Goal: Task Accomplishment & Management: Complete application form

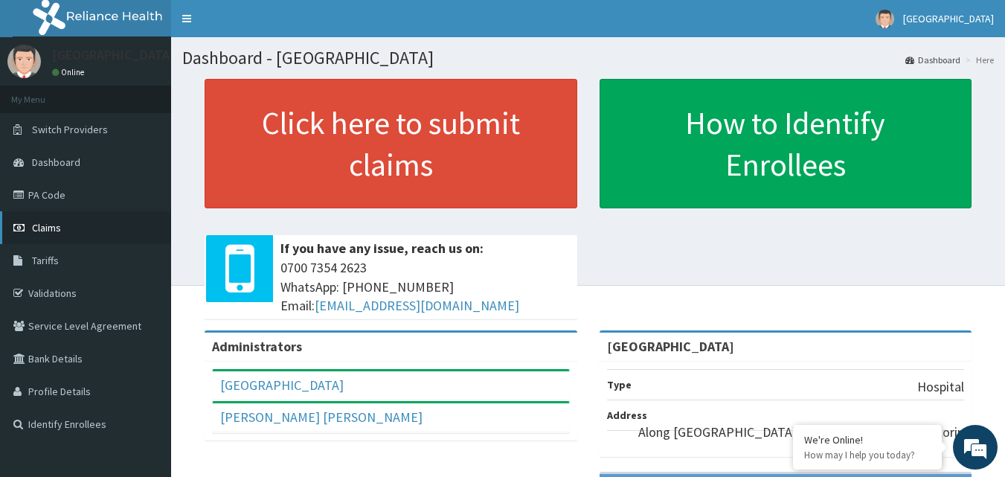
click at [55, 225] on span "Claims" at bounding box center [46, 227] width 29 height 13
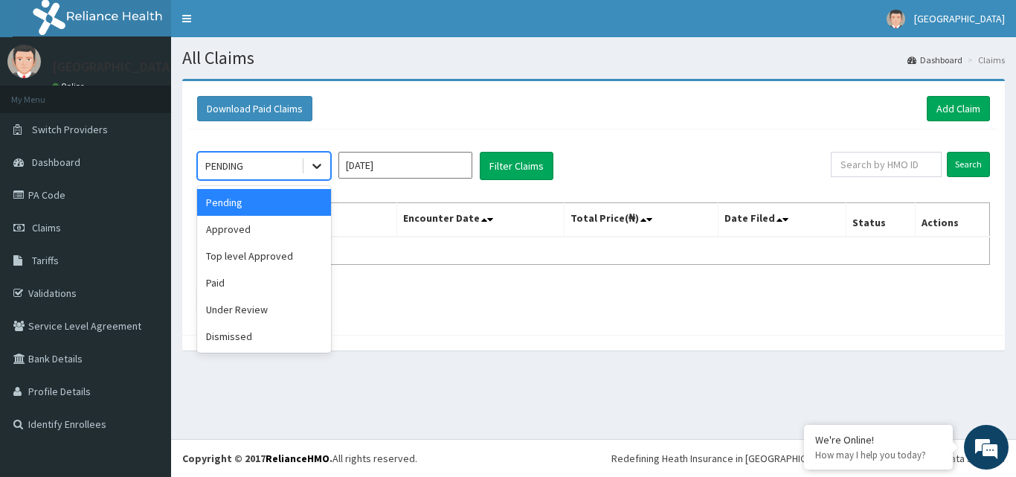
click at [313, 163] on icon at bounding box center [316, 165] width 15 height 15
click at [278, 233] on div "Approved" at bounding box center [264, 229] width 134 height 27
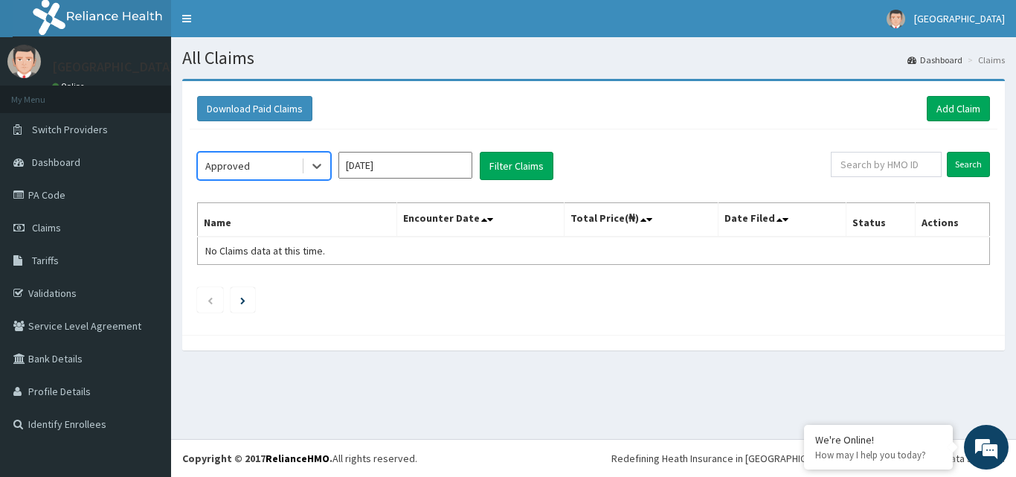
click at [403, 164] on input "Aug 2025" at bounding box center [405, 165] width 134 height 27
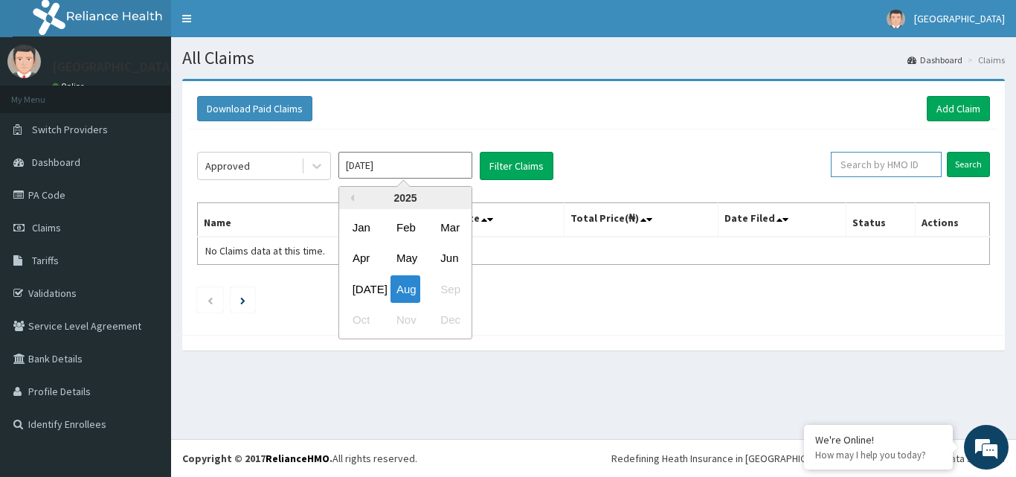
click at [889, 171] on input "text" at bounding box center [886, 164] width 111 height 25
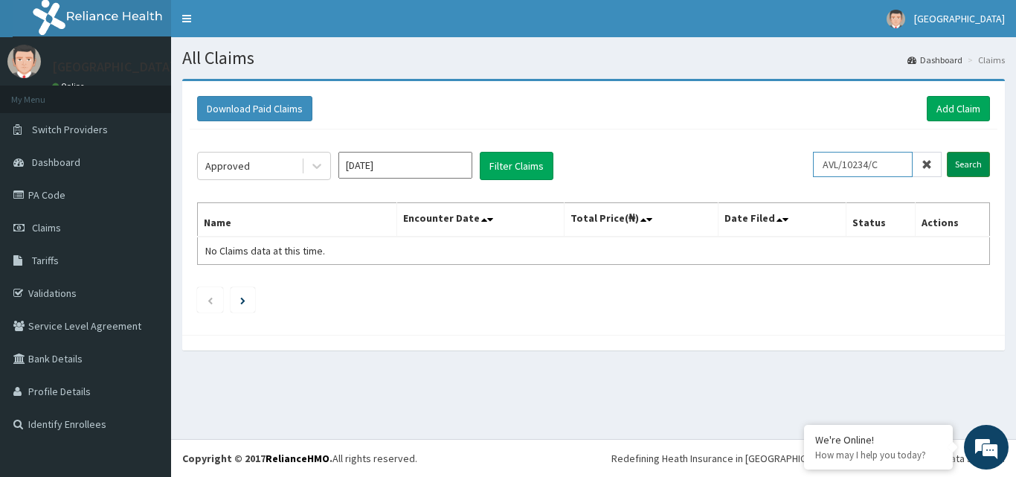
type input "AVL/10234/C"
click at [956, 154] on input "Search" at bounding box center [968, 164] width 43 height 25
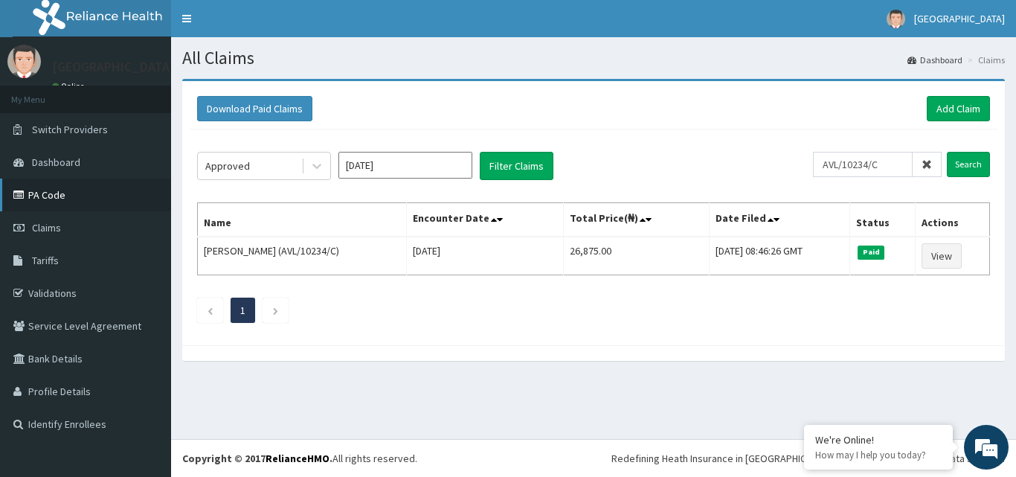
click at [56, 196] on link "PA Code" at bounding box center [85, 194] width 171 height 33
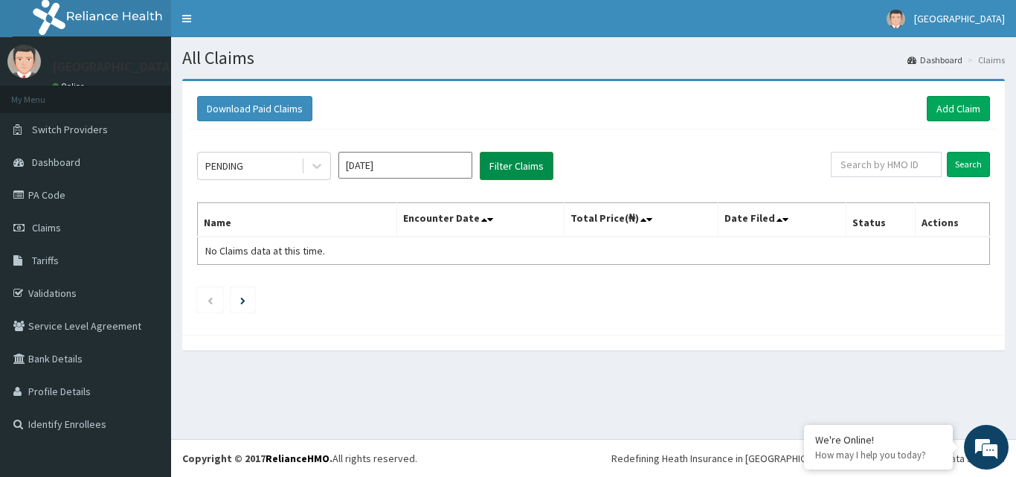
click at [545, 162] on button "Filter Claims" at bounding box center [517, 166] width 74 height 28
click at [527, 167] on button "Filter Claims" at bounding box center [517, 166] width 74 height 28
click at [907, 166] on input "text" at bounding box center [886, 164] width 111 height 25
type input "AVL/10234/C"
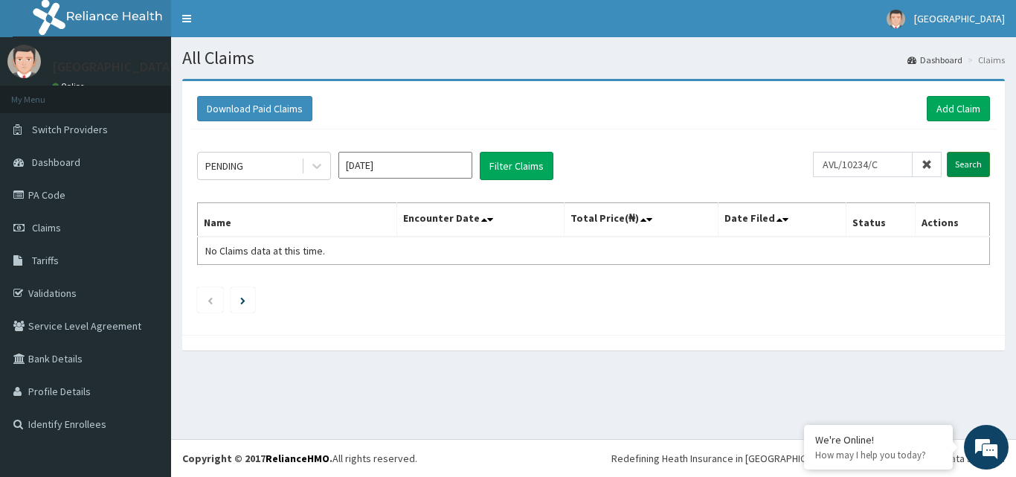
click at [970, 163] on input "Search" at bounding box center [968, 164] width 43 height 25
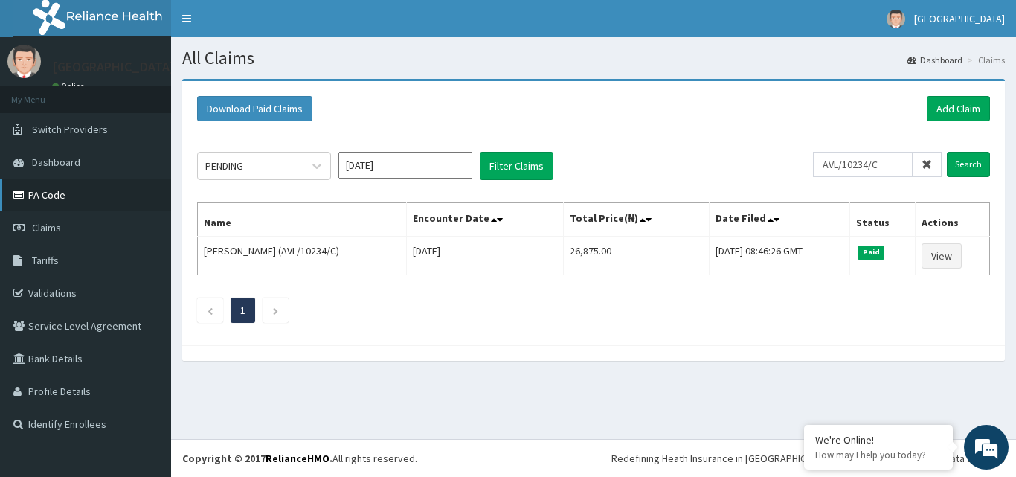
click at [51, 195] on link "PA Code" at bounding box center [85, 194] width 171 height 33
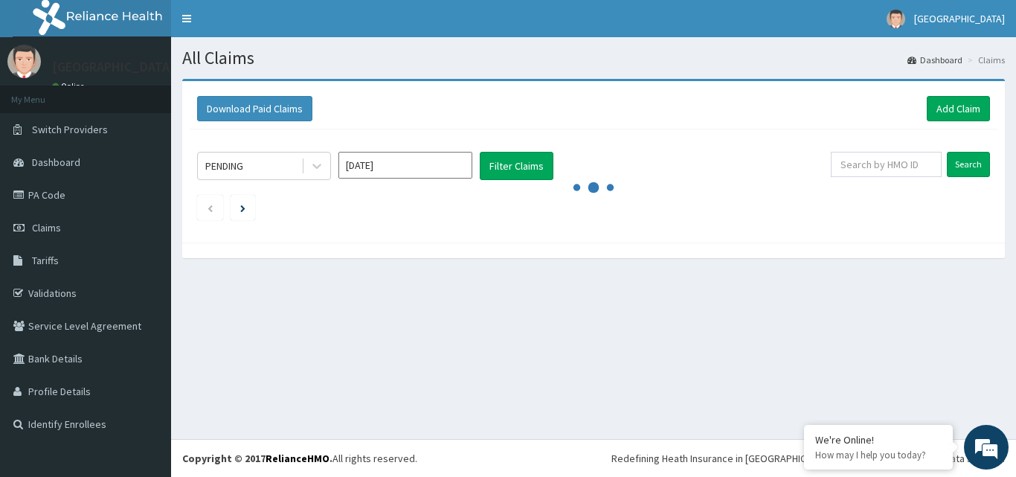
click at [666, 268] on div "Download Paid Claims Add Claim × Note you can only download claims within a max…" at bounding box center [593, 176] width 845 height 194
click at [515, 167] on button "Filter Claims" at bounding box center [517, 166] width 74 height 28
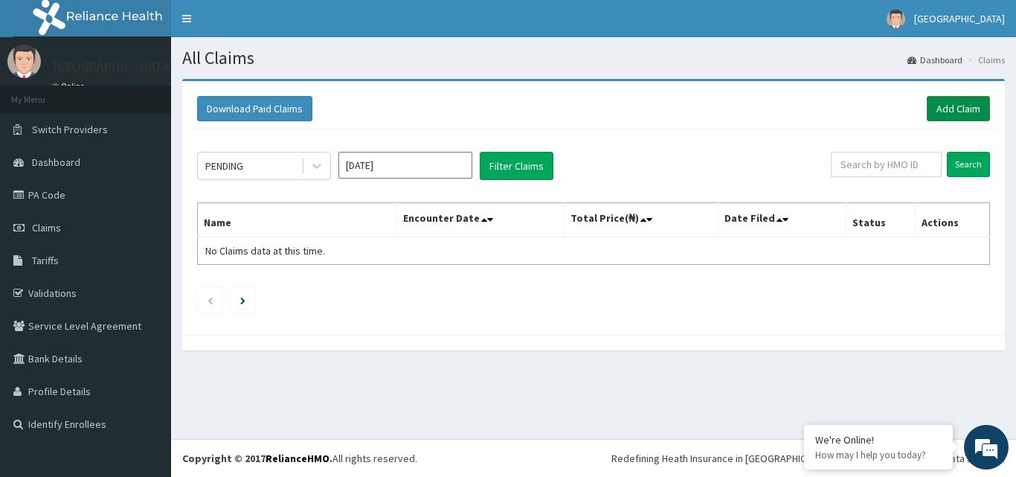
click at [966, 107] on link "Add Claim" at bounding box center [958, 108] width 63 height 25
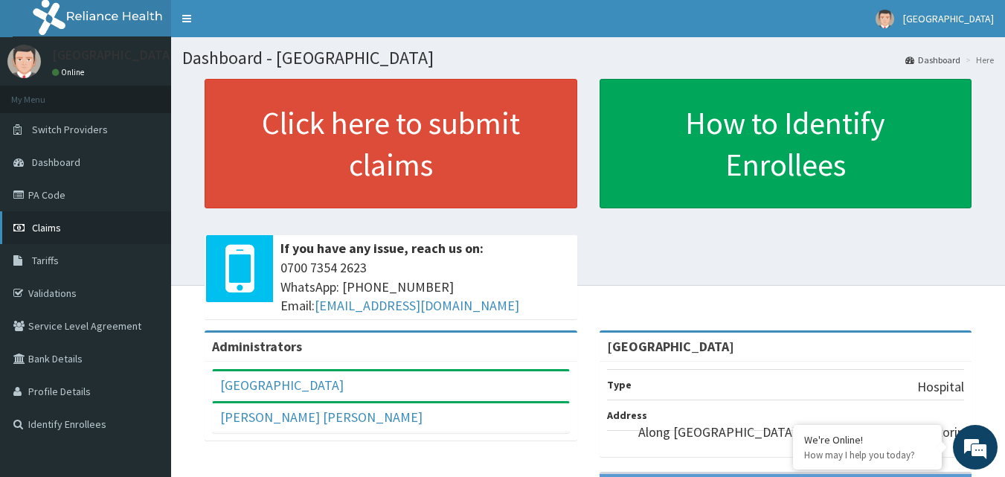
click at [42, 222] on span "Claims" at bounding box center [46, 227] width 29 height 13
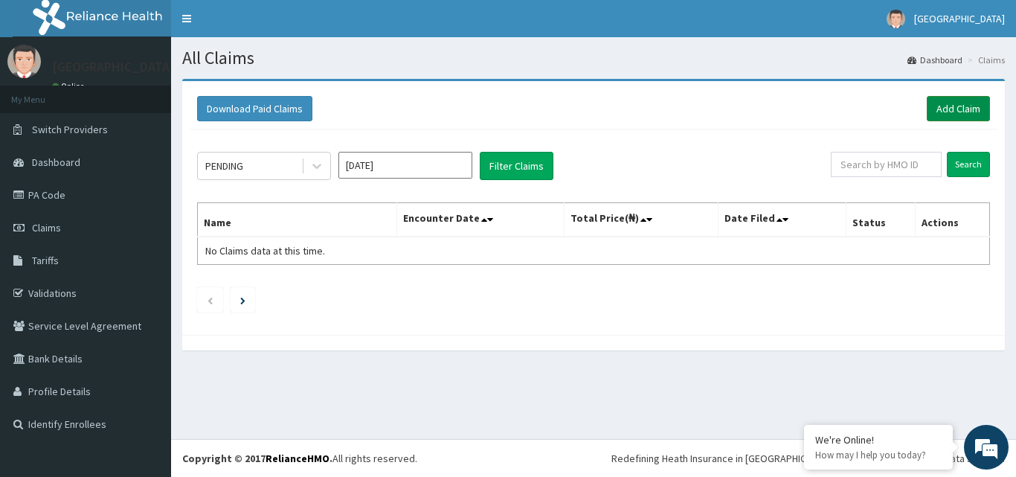
click at [982, 100] on link "Add Claim" at bounding box center [958, 108] width 63 height 25
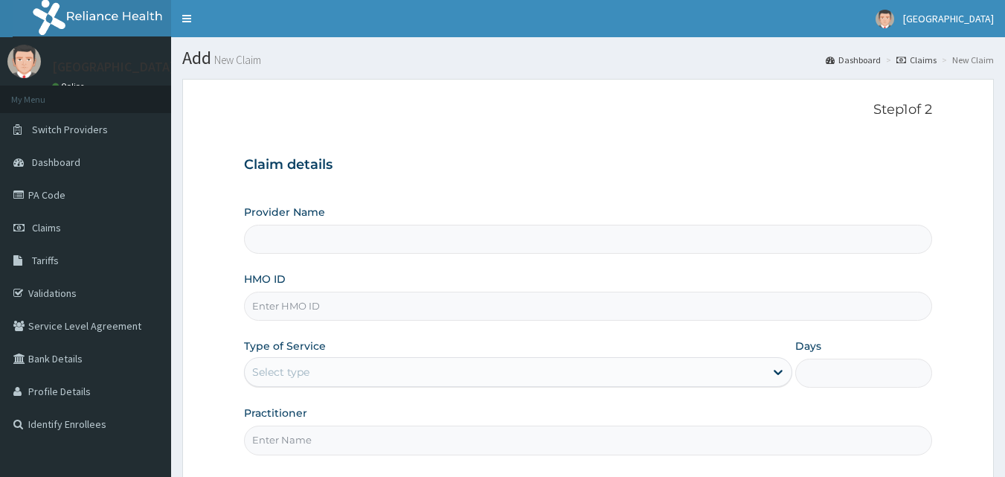
type input "[GEOGRAPHIC_DATA]"
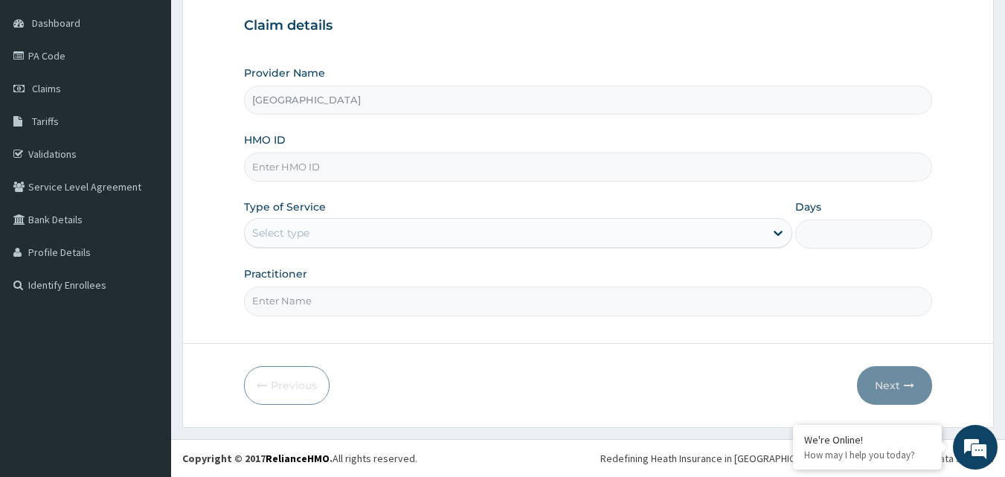
click at [298, 170] on input "HMO ID" at bounding box center [588, 166] width 689 height 29
type input "LBP/10314/B"
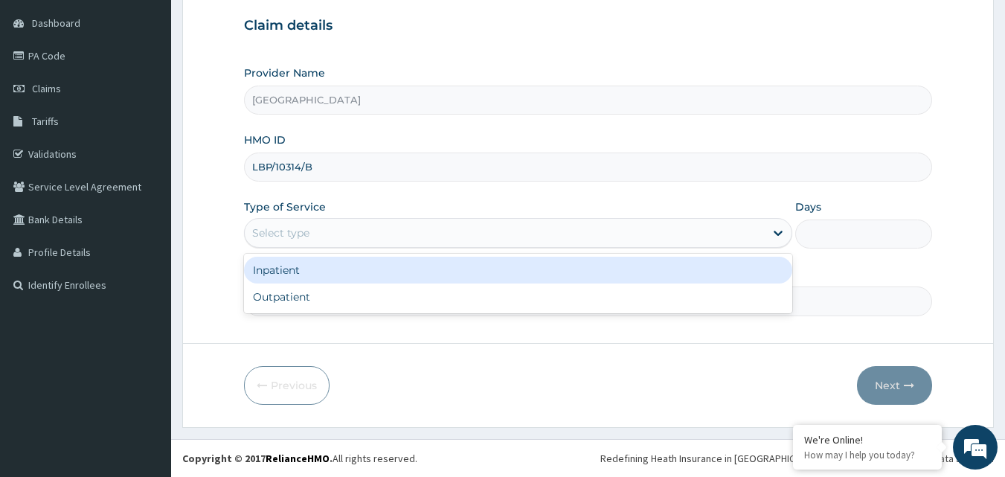
click at [314, 226] on div "Select type" at bounding box center [505, 233] width 520 height 24
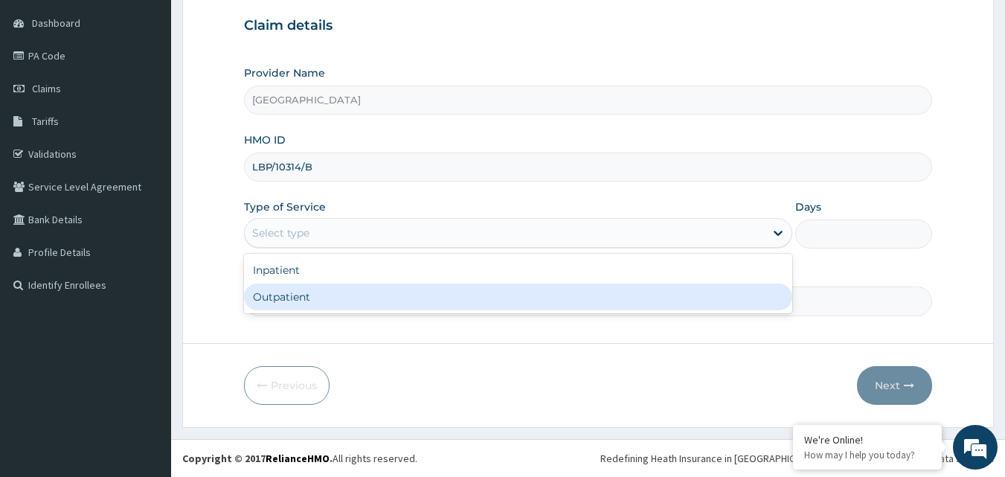
click at [298, 303] on div "Outpatient" at bounding box center [518, 296] width 548 height 27
type input "1"
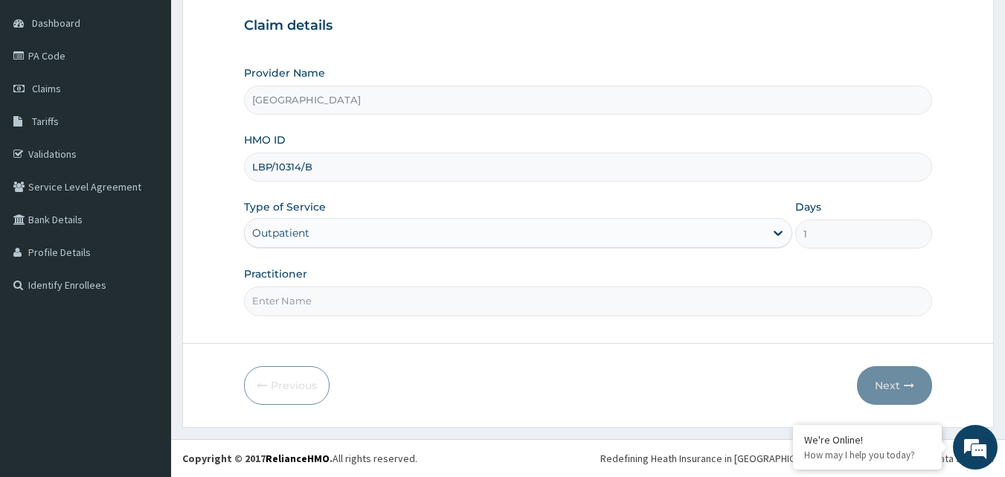
click at [286, 296] on input "Practitioner" at bounding box center [588, 300] width 689 height 29
type input "DR. OTUYO"
click at [904, 391] on button "Next" at bounding box center [894, 385] width 75 height 39
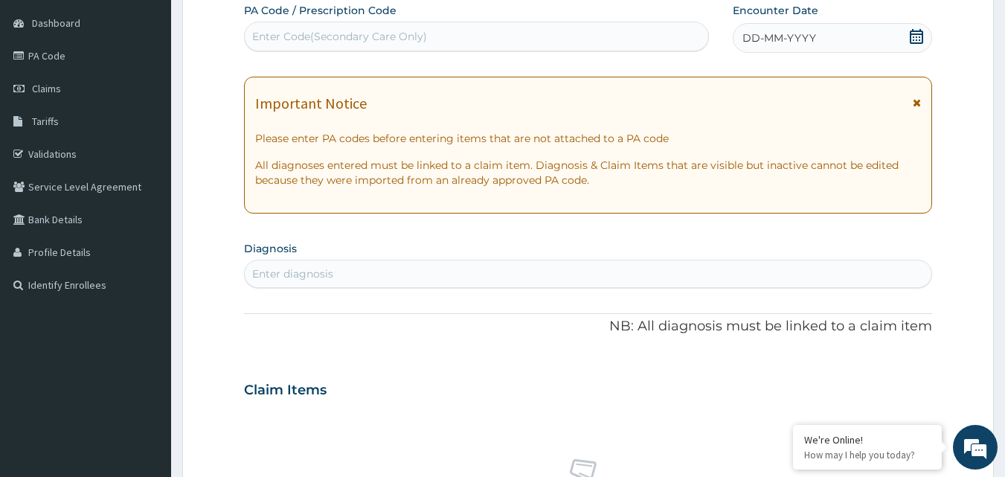
click at [287, 31] on div "Enter Code(Secondary Care Only)" at bounding box center [339, 36] width 175 height 15
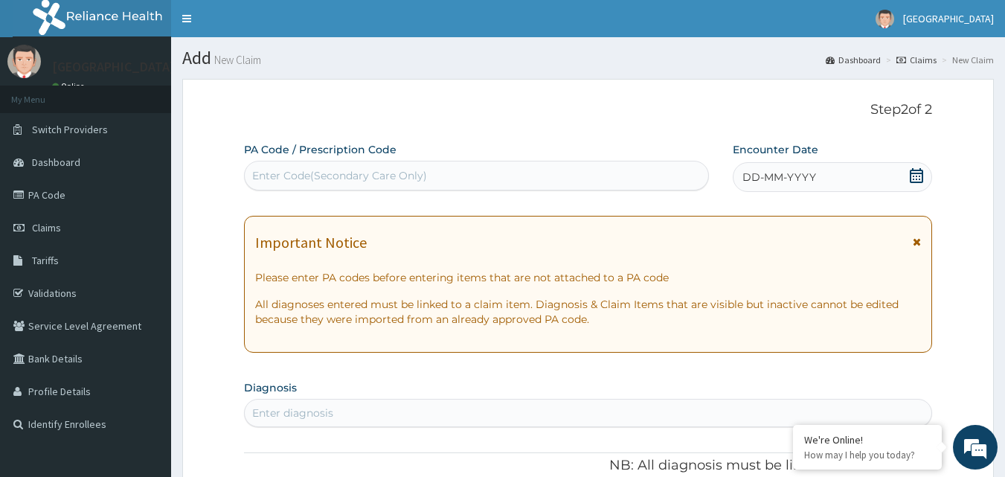
click at [784, 170] on span "DD-MM-YYYY" at bounding box center [779, 177] width 74 height 15
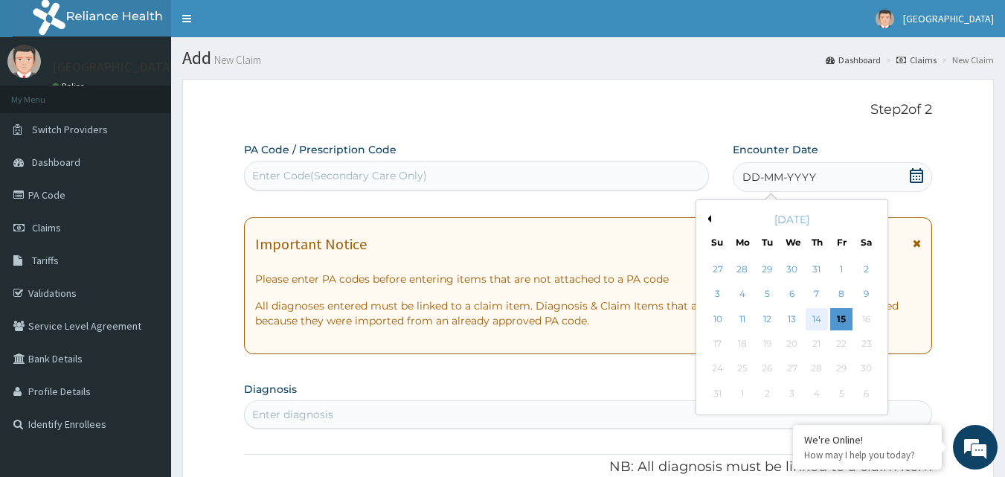
click at [813, 314] on div "14" at bounding box center [816, 319] width 22 height 22
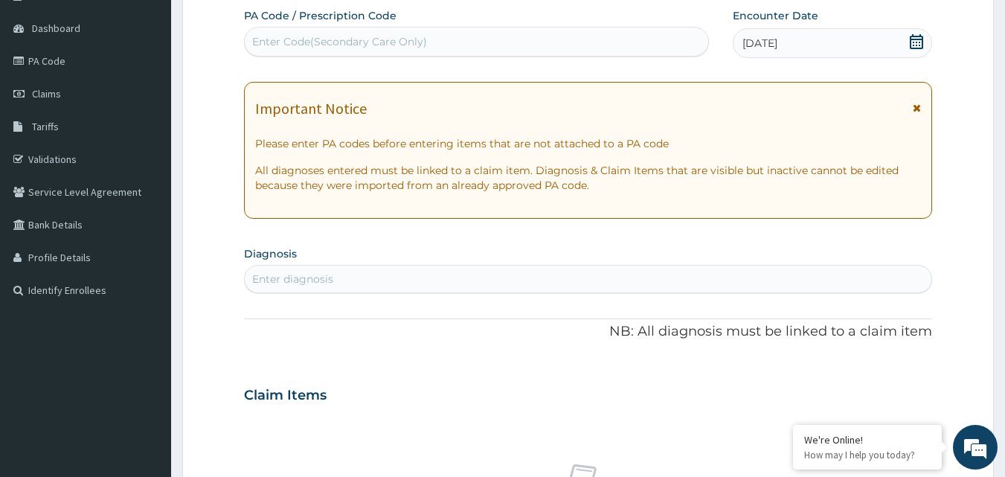
scroll to position [136, 0]
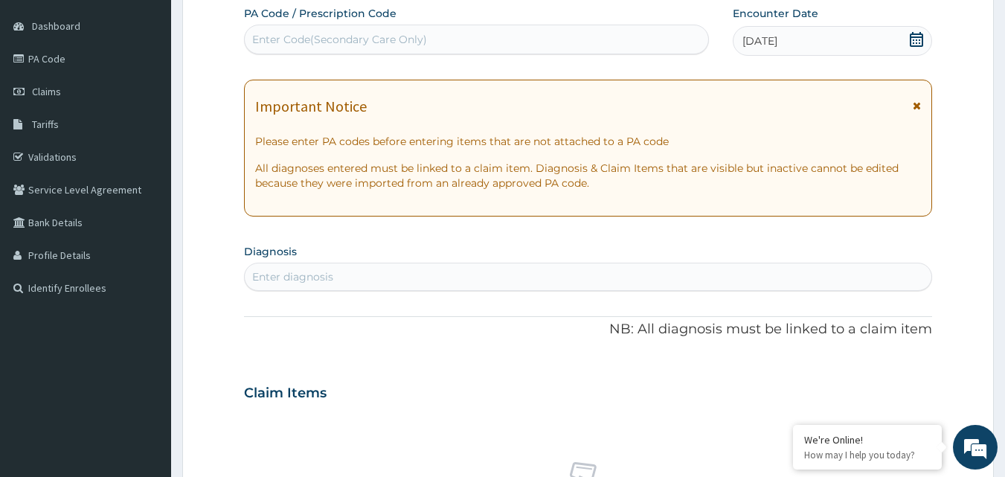
click at [332, 272] on div "Enter diagnosis" at bounding box center [292, 276] width 81 height 15
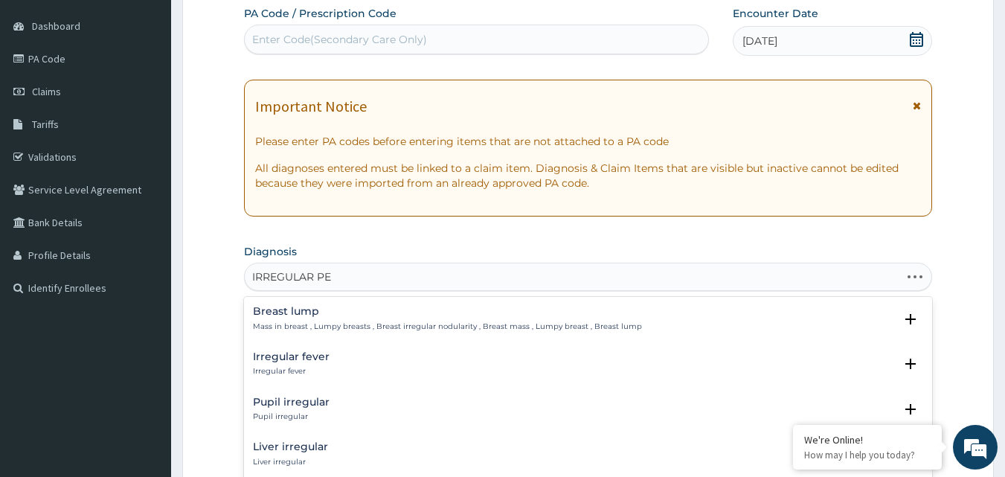
type input "IRREGULAR PER"
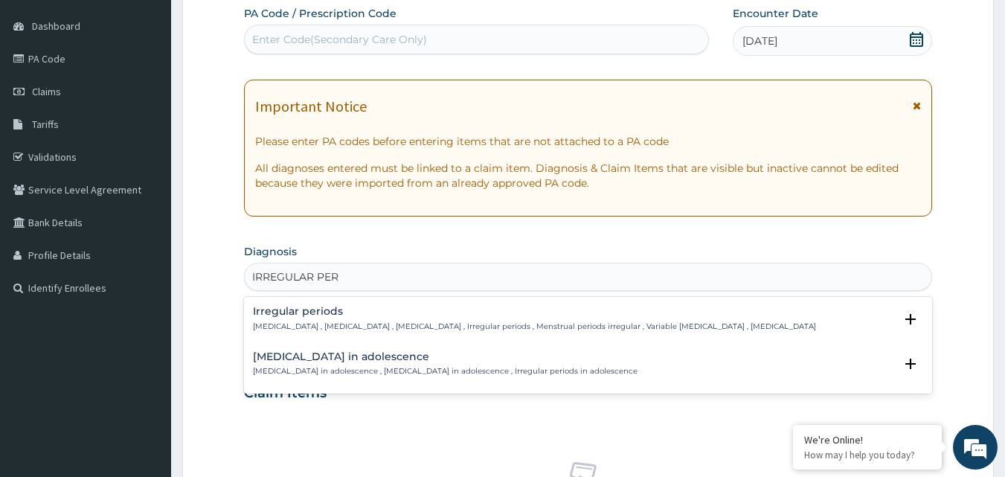
click at [330, 319] on div "Irregular periods Irregular menstrual cycle , Irregular menstrual bleeding , Ir…" at bounding box center [534, 319] width 563 height 26
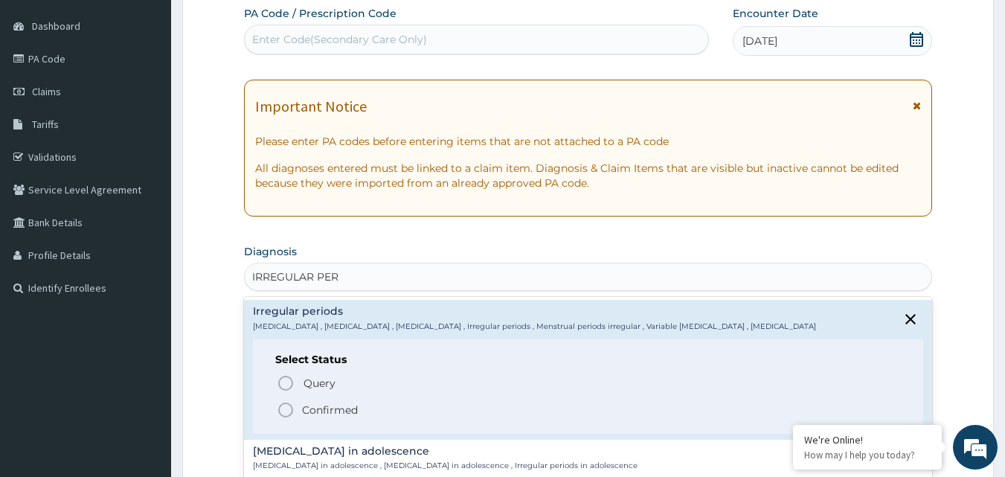
click at [307, 417] on p "Confirmed" at bounding box center [330, 409] width 56 height 15
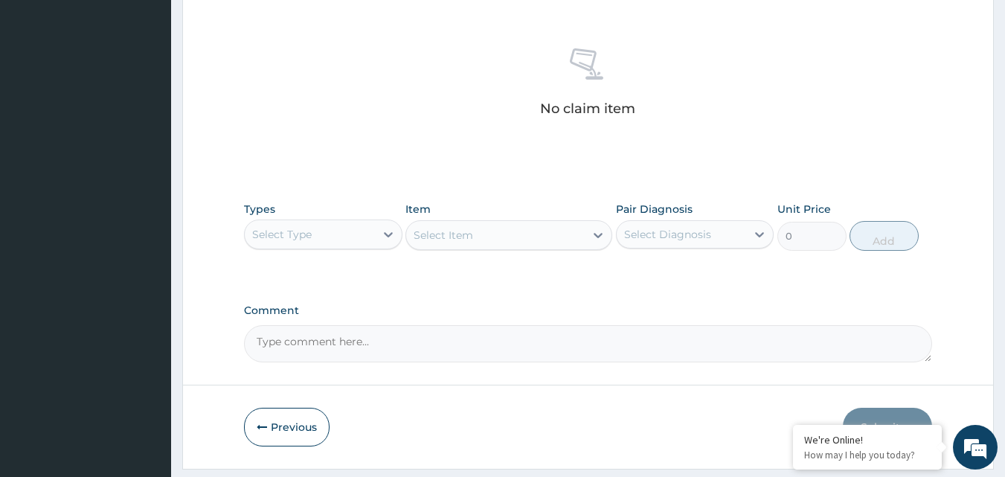
scroll to position [556, 0]
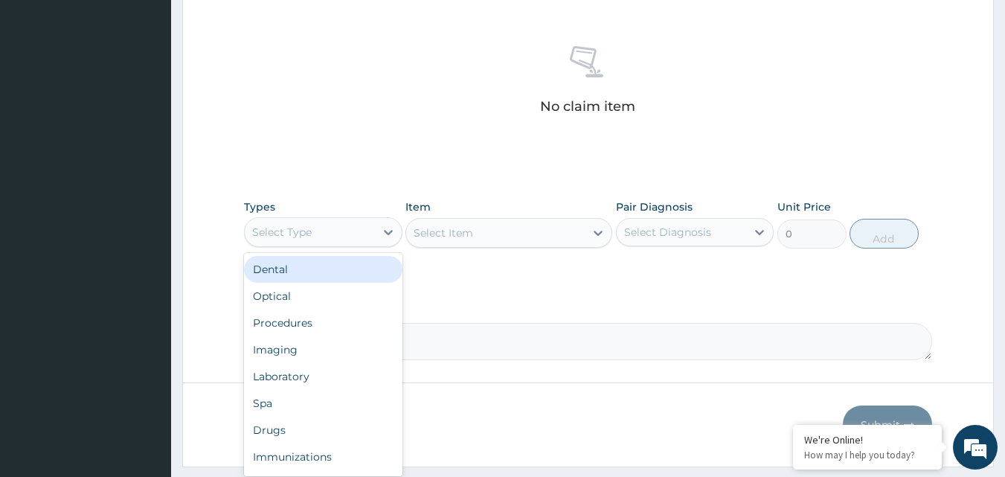
click at [337, 242] on div "Select Type" at bounding box center [310, 232] width 130 height 24
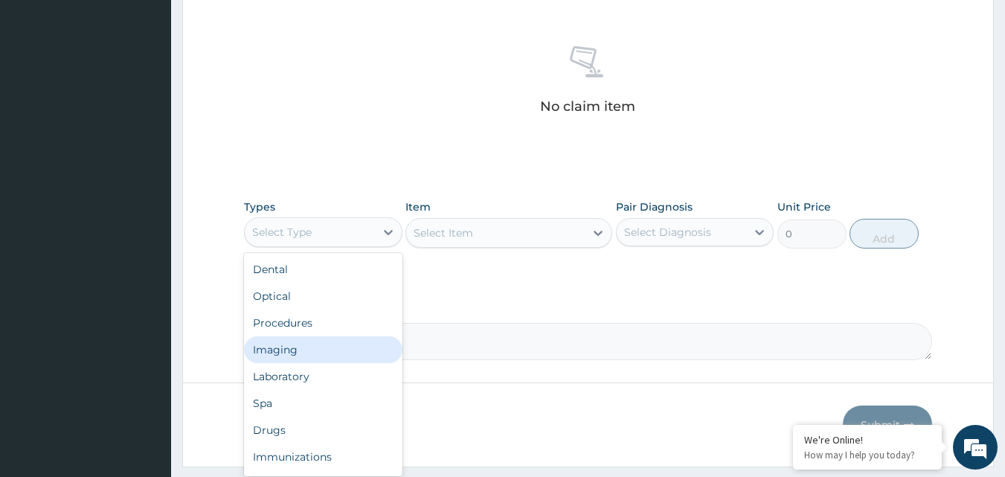
scroll to position [51, 0]
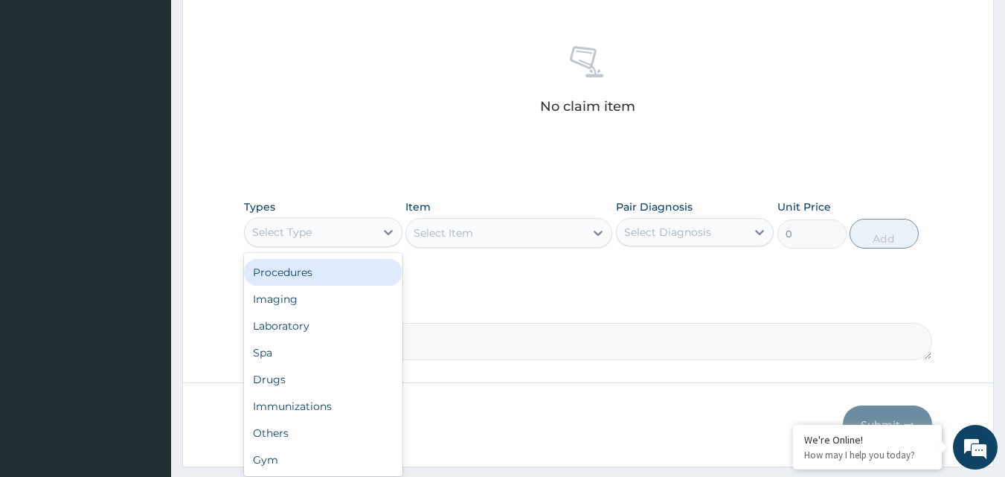
click at [320, 274] on div "Procedures" at bounding box center [323, 272] width 158 height 27
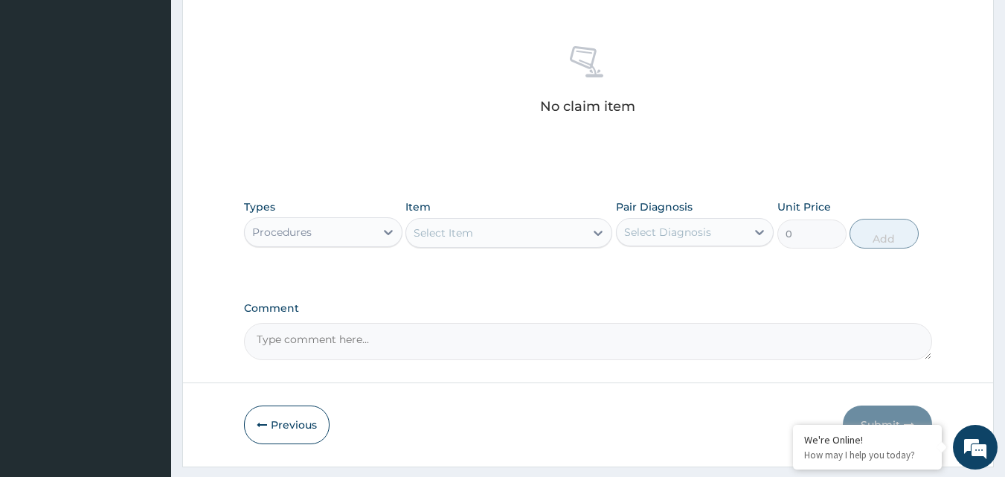
click at [479, 232] on div "Select Item" at bounding box center [495, 233] width 178 height 24
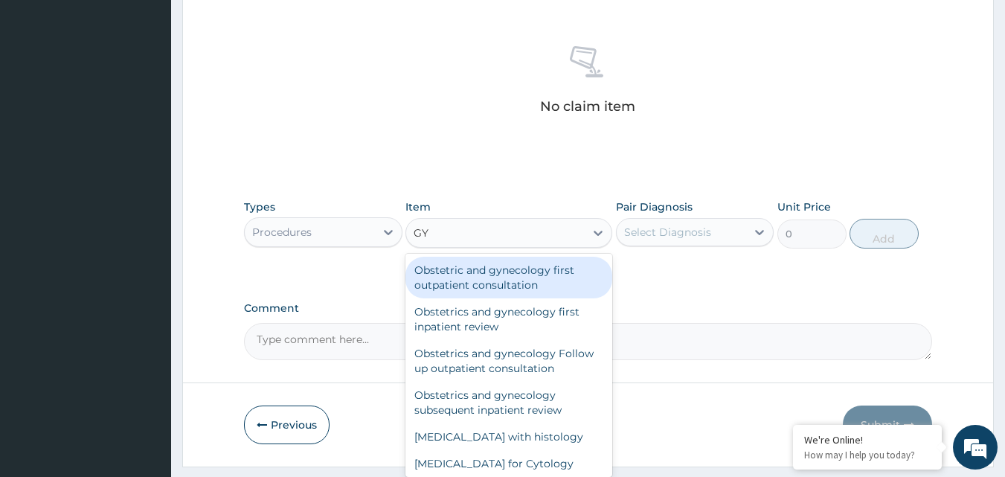
type input "GYN"
click at [489, 278] on div "Obstetric and gynecology first outpatient consultation" at bounding box center [508, 278] width 207 height 42
type input "20425"
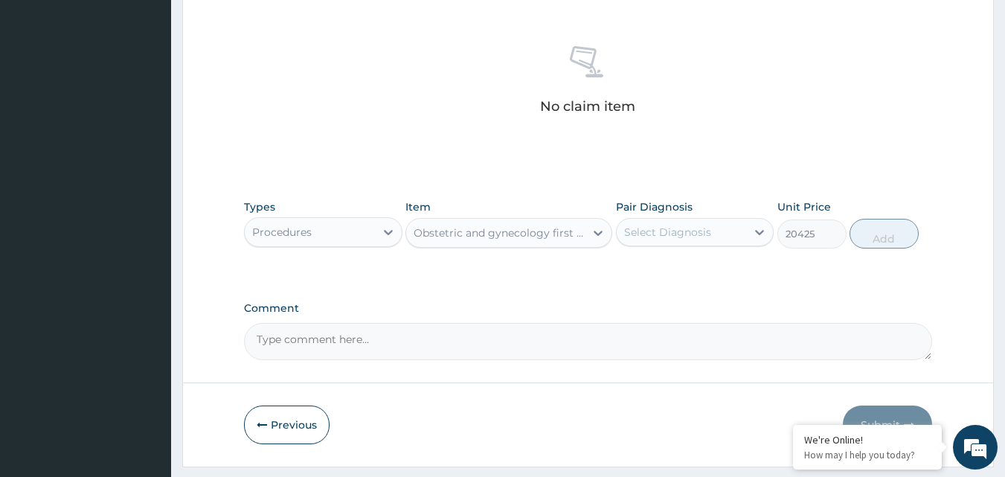
click at [680, 237] on div "Select Diagnosis" at bounding box center [667, 232] width 87 height 15
click at [680, 264] on label "Irregular periods" at bounding box center [685, 268] width 90 height 15
checkbox input "true"
click at [800, 256] on div "Types Procedures Item Obstetric and gynecology first outpatient consultation Pa…" at bounding box center [588, 235] width 689 height 86
click at [884, 237] on button "Add" at bounding box center [883, 234] width 69 height 30
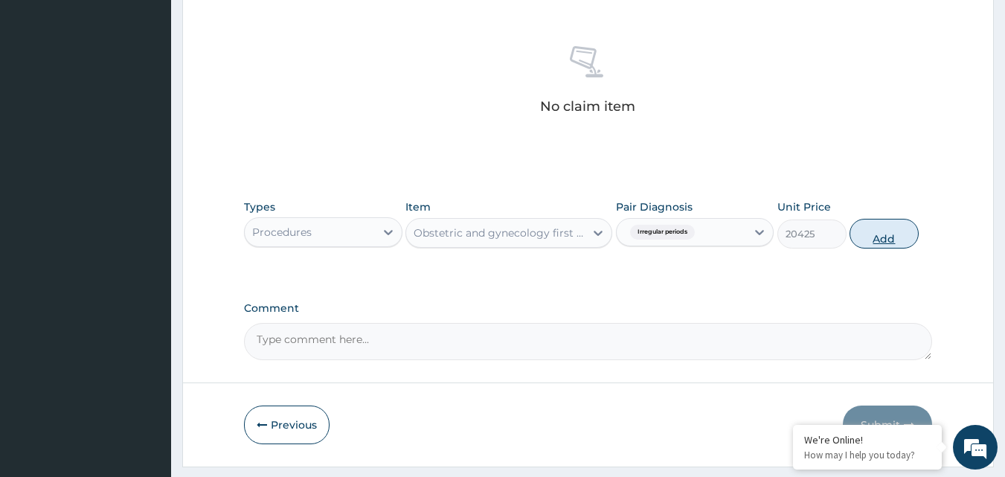
type input "0"
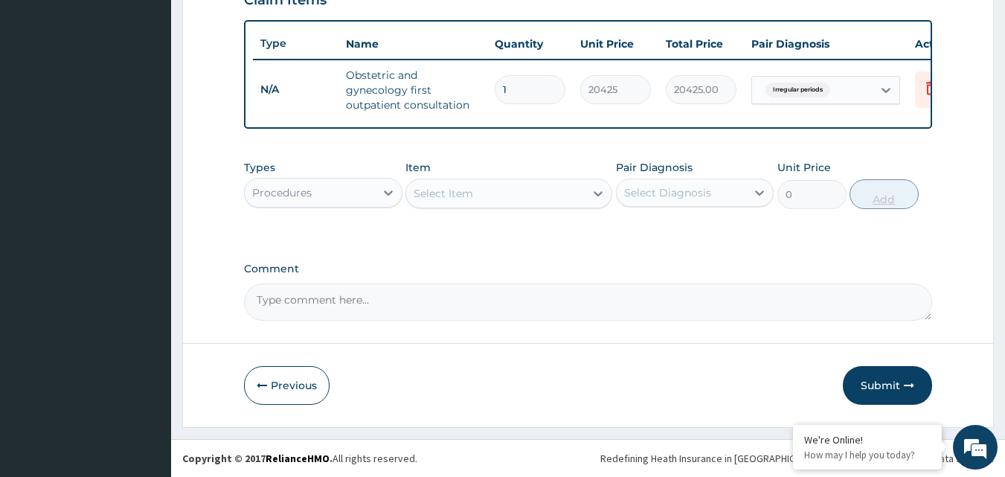
scroll to position [544, 0]
click at [872, 387] on button "Submit" at bounding box center [887, 385] width 89 height 39
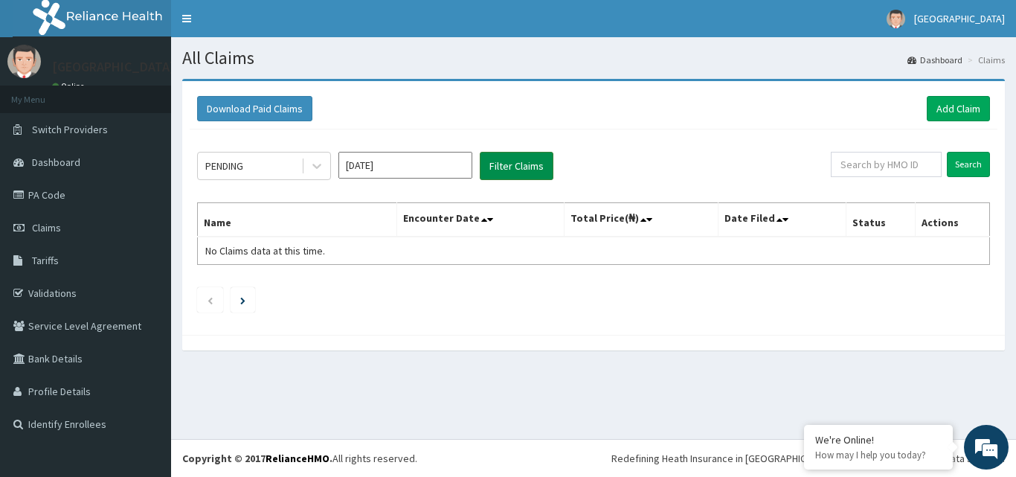
click at [498, 162] on button "Filter Claims" at bounding box center [517, 166] width 74 height 28
click at [517, 168] on button "Filter Claims" at bounding box center [517, 166] width 74 height 28
click at [949, 101] on link "Add Claim" at bounding box center [958, 108] width 63 height 25
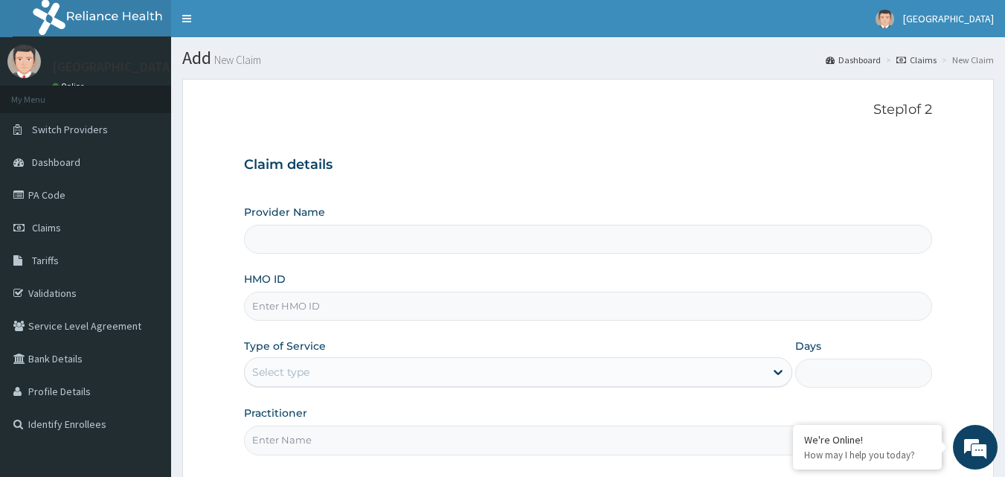
type input "[GEOGRAPHIC_DATA]"
click at [341, 307] on input "HMO ID" at bounding box center [588, 306] width 689 height 29
type input "AVL/10234/C"
click at [326, 367] on div "Select type" at bounding box center [505, 372] width 520 height 24
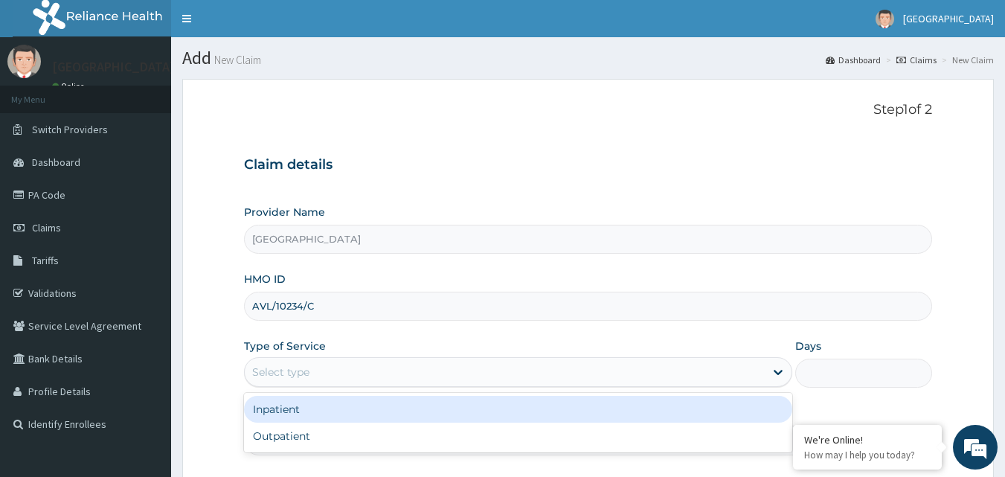
click at [300, 413] on div "Inpatient" at bounding box center [518, 409] width 548 height 27
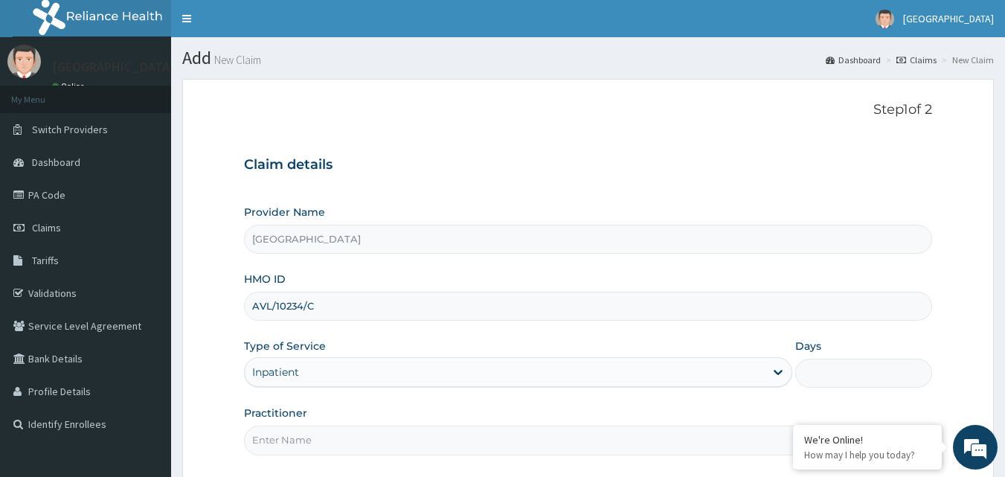
click at [828, 369] on input "Days" at bounding box center [863, 372] width 137 height 29
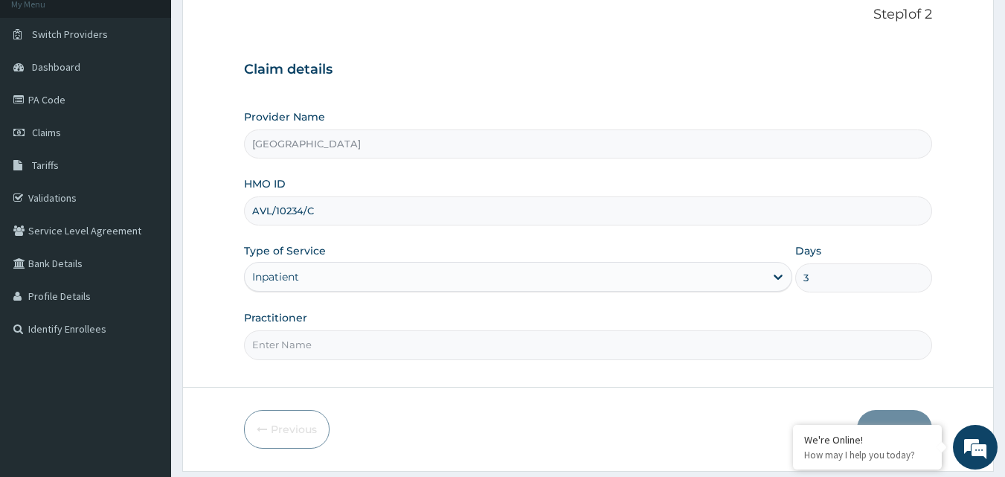
scroll to position [97, 0]
type input "3"
click at [314, 344] on input "Practitioner" at bounding box center [588, 343] width 689 height 29
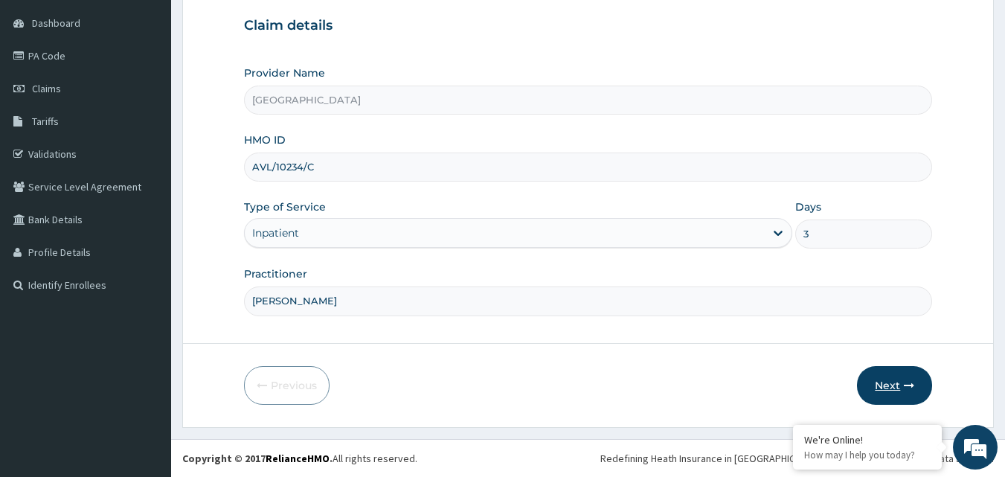
type input "DR. SALMAN"
click at [881, 376] on button "Next" at bounding box center [894, 385] width 75 height 39
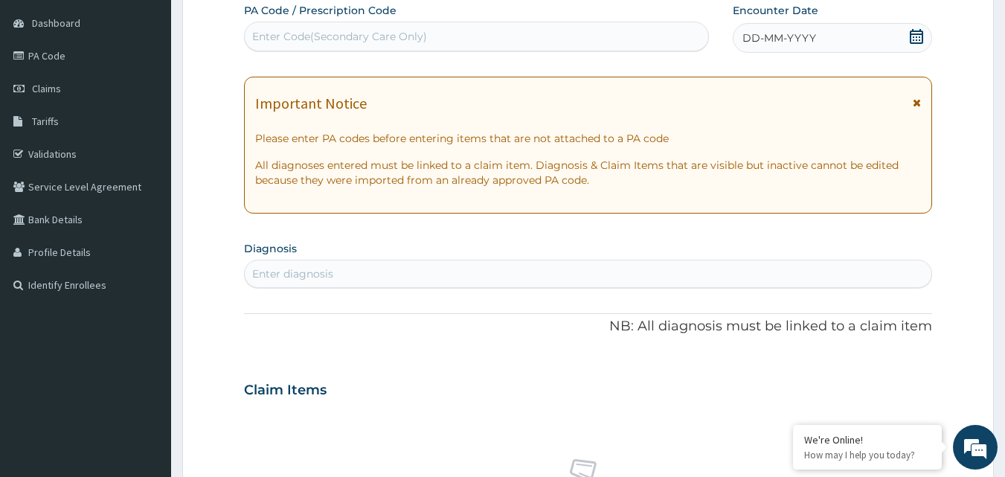
click at [792, 28] on div "DD-MM-YYYY" at bounding box center [832, 38] width 199 height 30
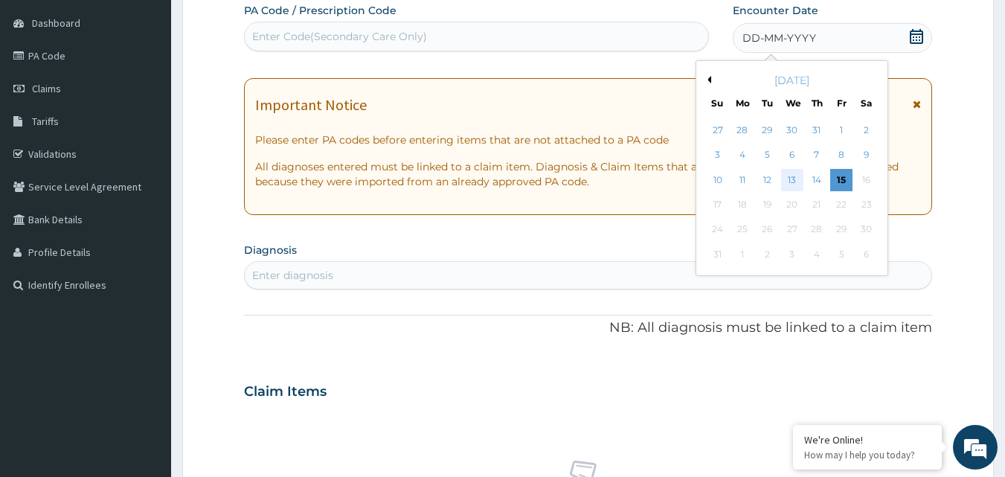
click at [788, 176] on div "13" at bounding box center [792, 180] width 22 height 22
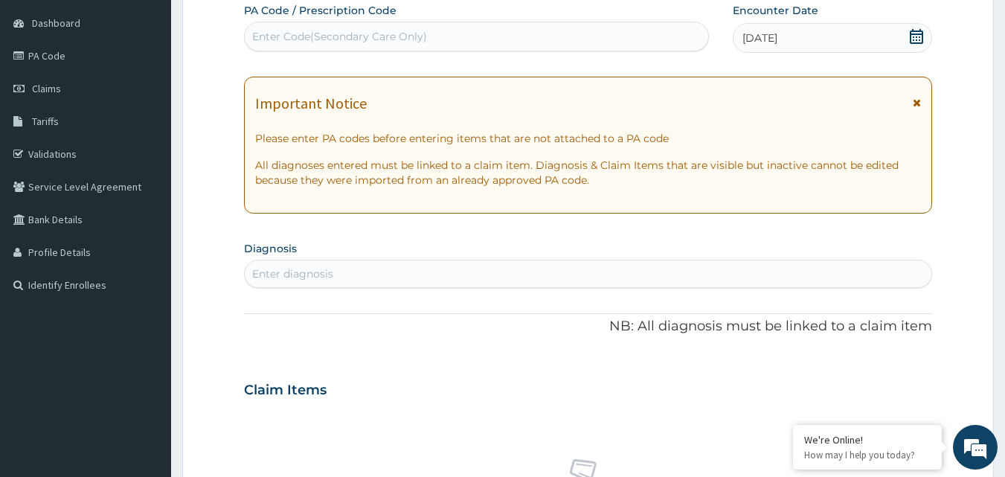
click at [303, 272] on div "Enter diagnosis" at bounding box center [292, 273] width 81 height 15
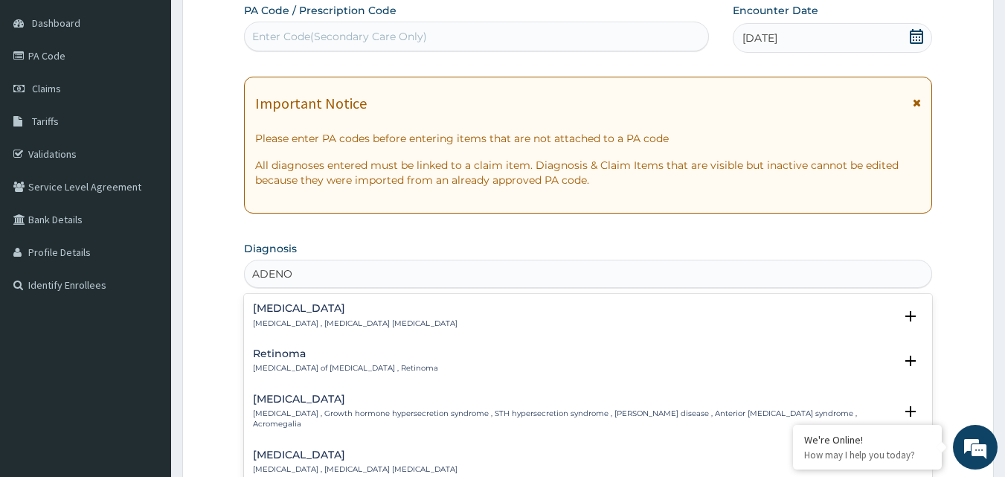
type input "ADENOT"
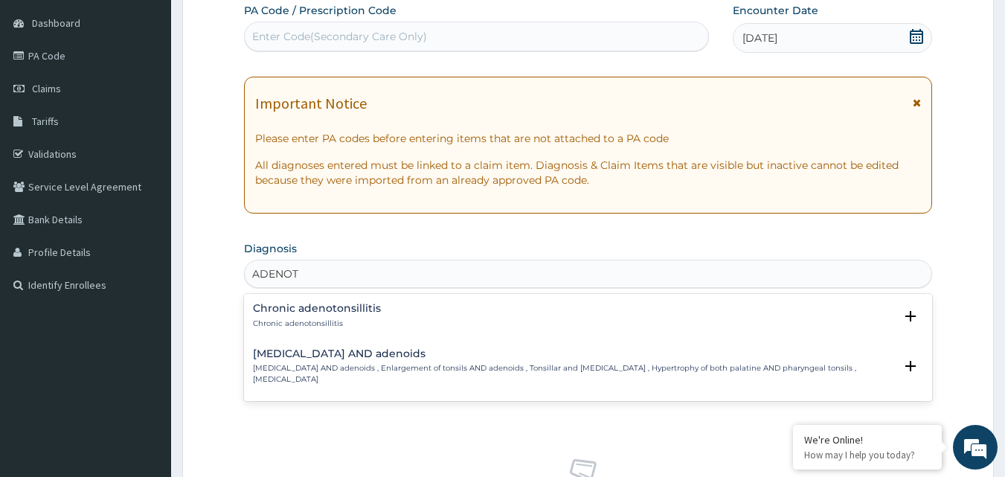
click at [311, 315] on div "Chronic adenotonsillitis Chronic adenotonsillitis" at bounding box center [317, 316] width 128 height 26
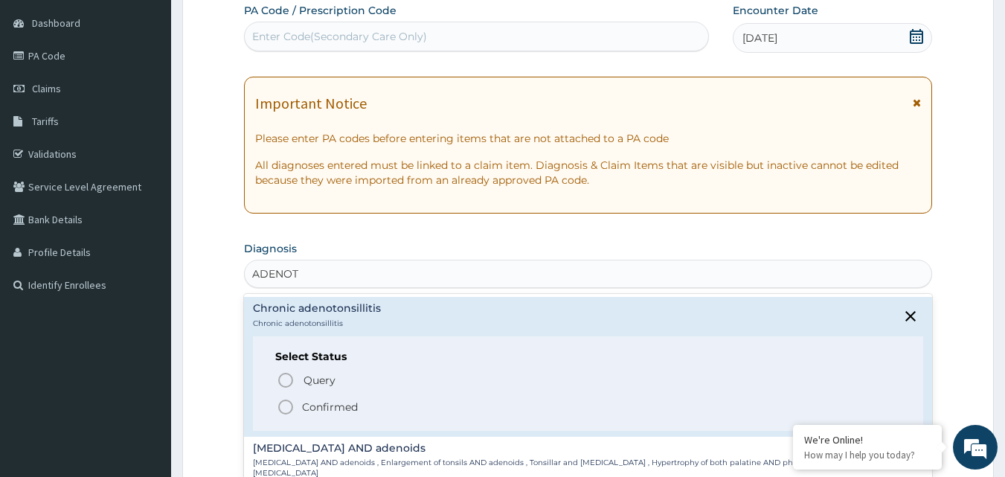
click at [302, 405] on p "Confirmed" at bounding box center [330, 406] width 56 height 15
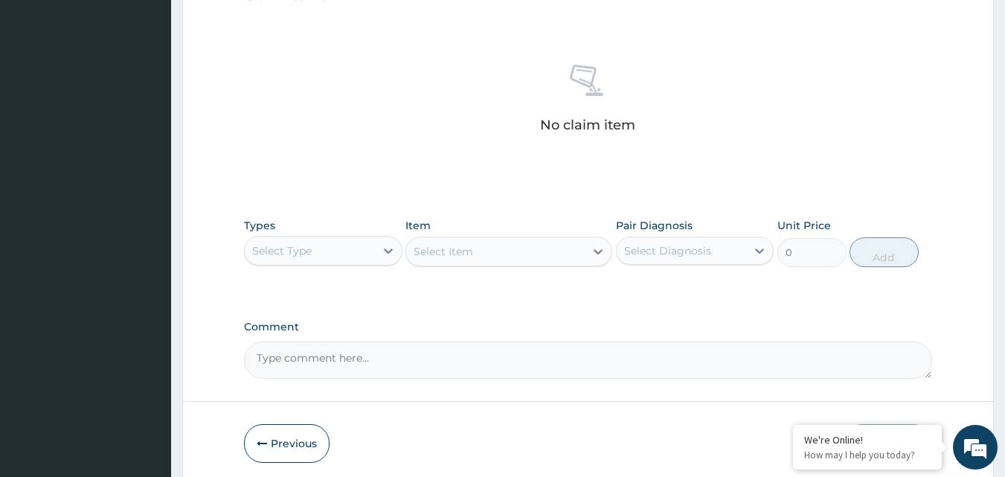
scroll to position [563, 0]
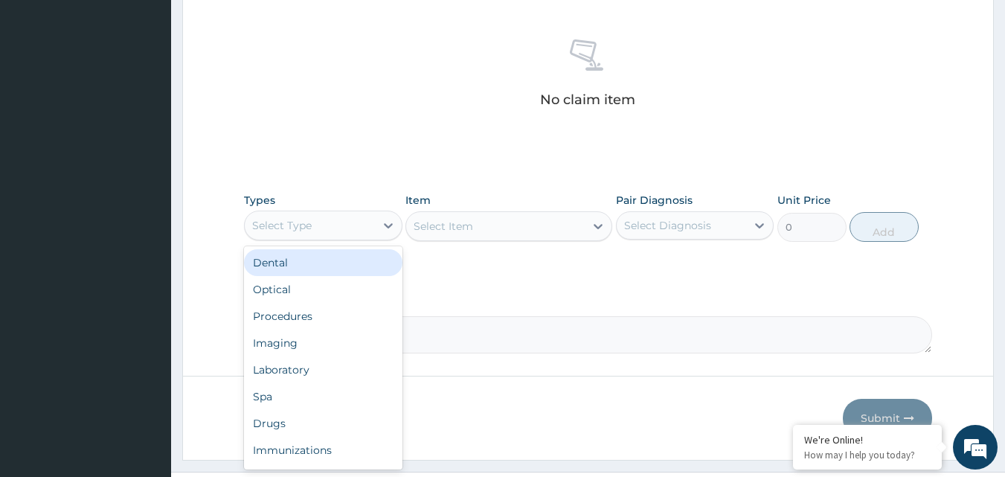
click at [315, 232] on div "Select Type" at bounding box center [310, 225] width 130 height 24
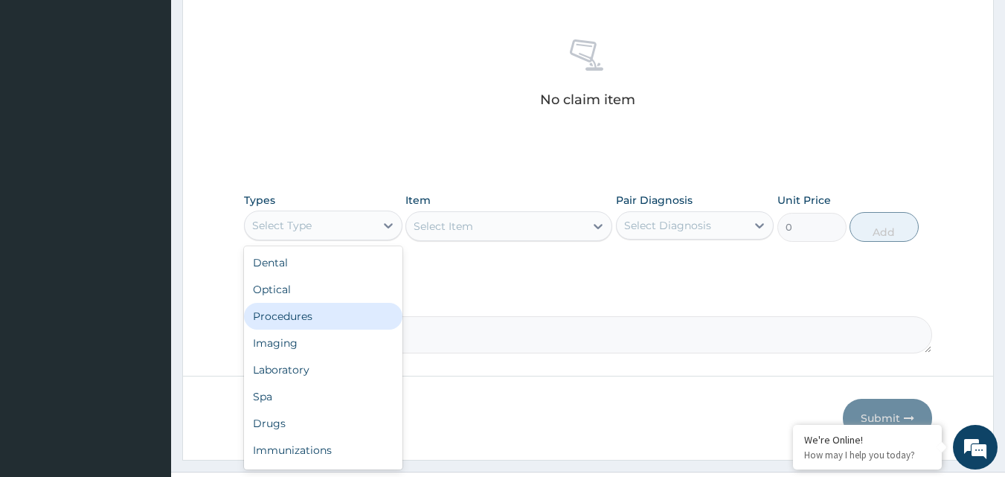
click at [329, 317] on div "Procedures" at bounding box center [323, 316] width 158 height 27
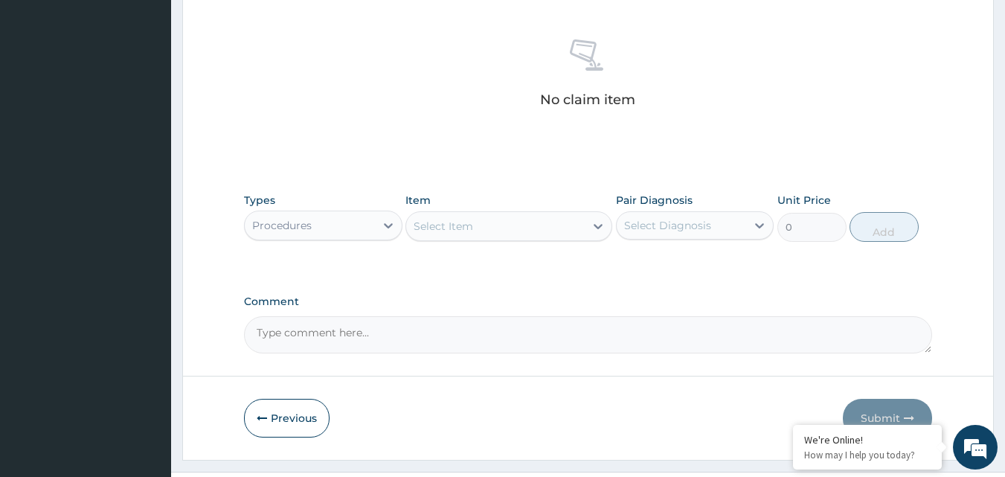
click at [533, 225] on div "Select Item" at bounding box center [495, 226] width 178 height 24
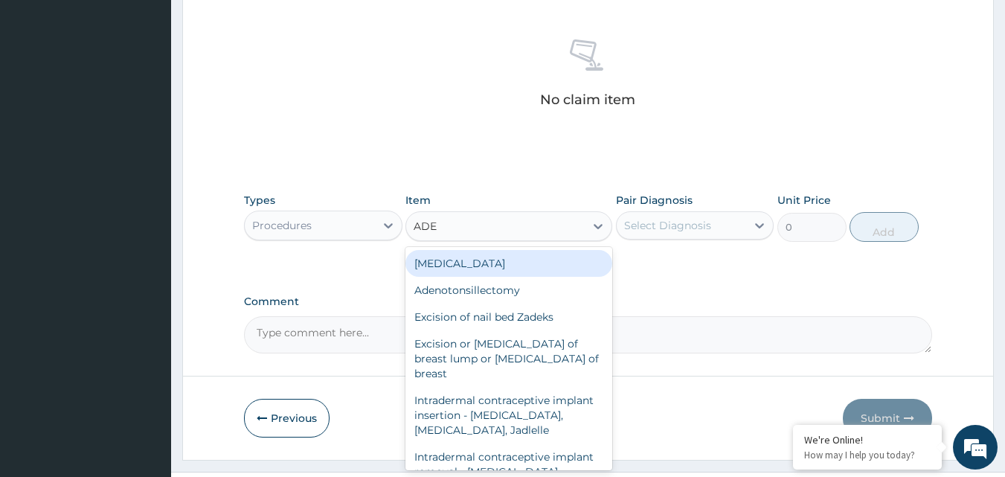
type input "ADEN"
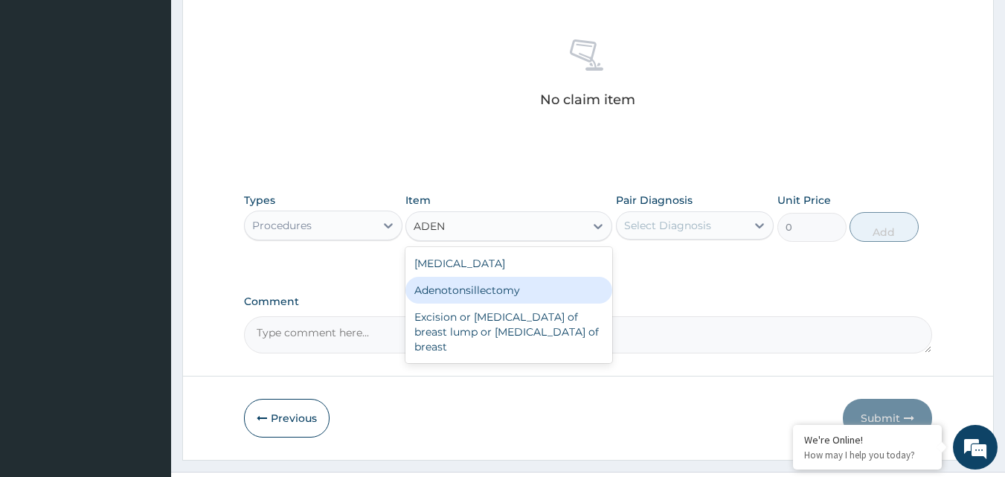
click at [493, 288] on div "Adenotonsillectomy" at bounding box center [508, 290] width 207 height 27
type input "166625"
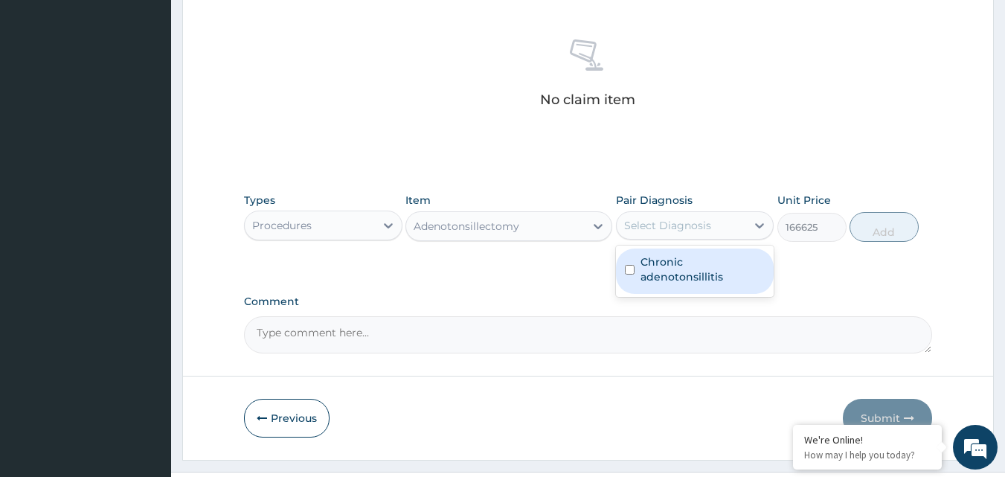
click at [735, 223] on div "Select Diagnosis" at bounding box center [682, 225] width 130 height 24
click at [701, 267] on label "Chronic adenotonsillitis" at bounding box center [702, 269] width 125 height 30
checkbox input "true"
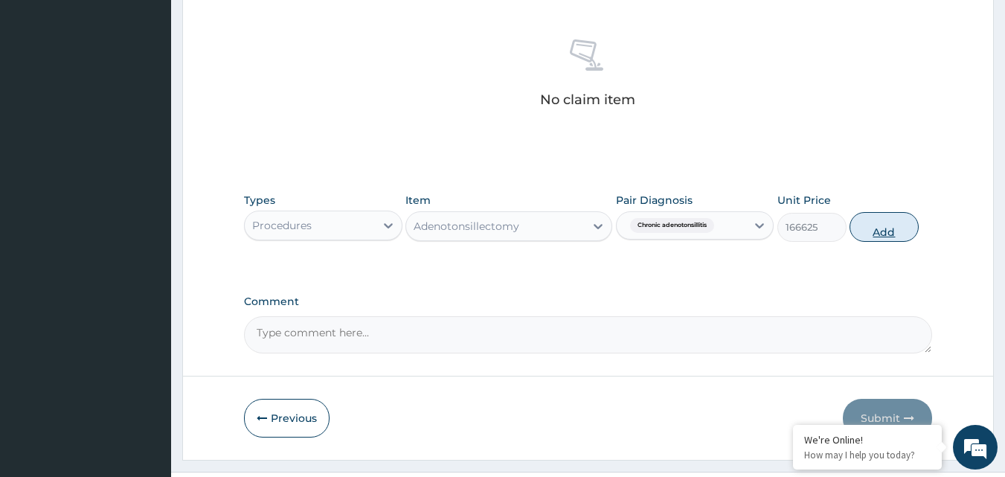
click at [888, 226] on button "Add" at bounding box center [883, 227] width 69 height 30
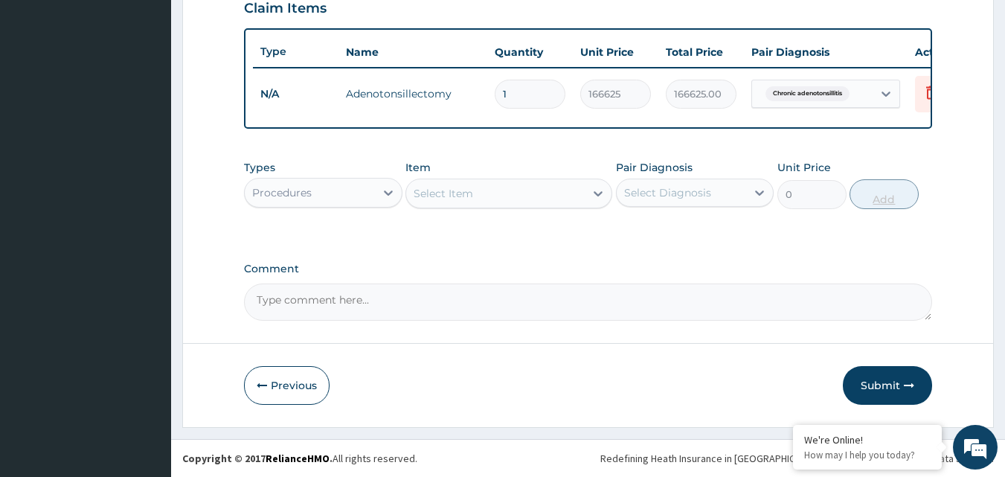
scroll to position [536, 0]
click at [330, 187] on div "Procedures" at bounding box center [310, 193] width 130 height 24
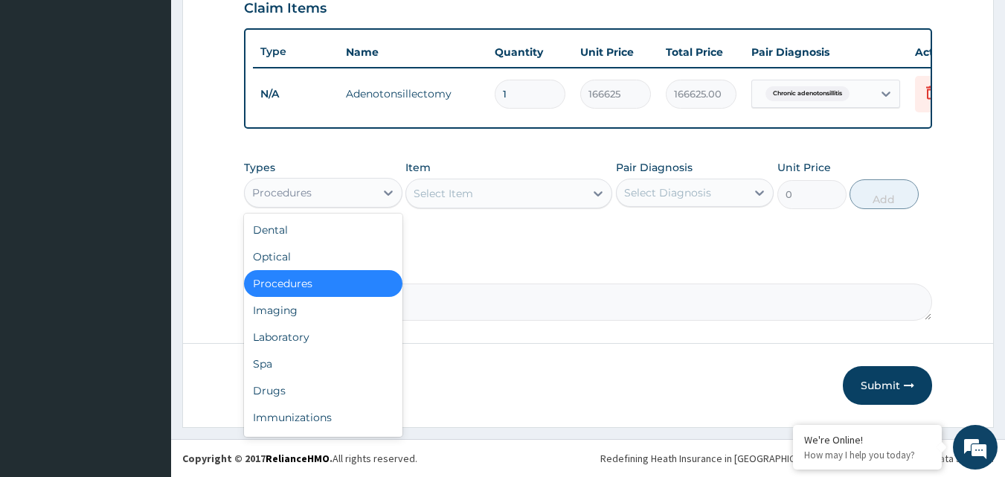
click at [429, 234] on div "Types option Procedures, selected. option Procedures selected, 3 of 10. 10 resu…" at bounding box center [588, 195] width 689 height 86
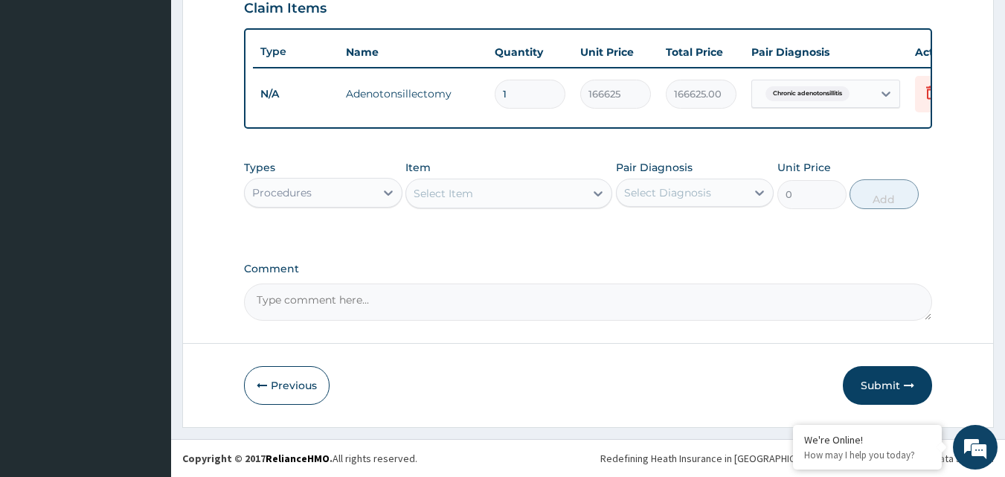
click at [521, 193] on div "Select Item" at bounding box center [495, 193] width 178 height 24
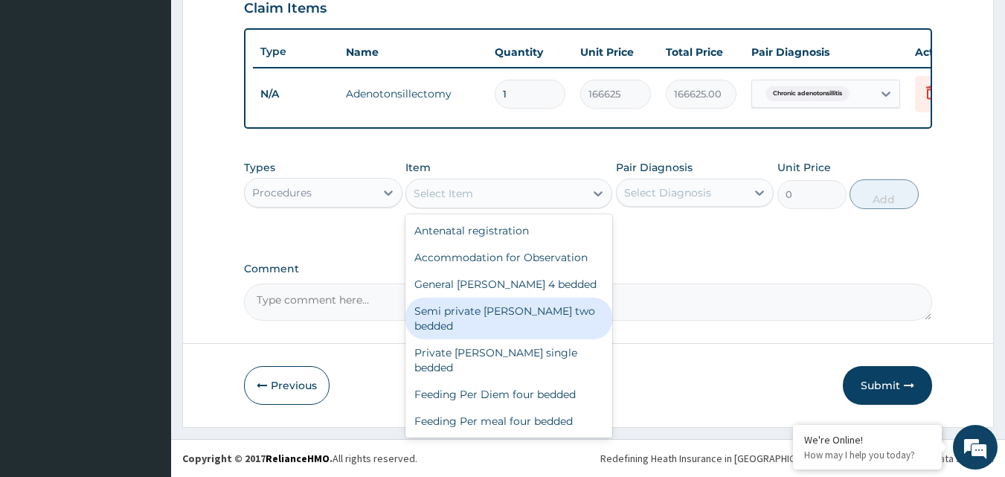
click at [509, 311] on div "Semi private ward two bedded" at bounding box center [508, 318] width 207 height 42
type input "9675"
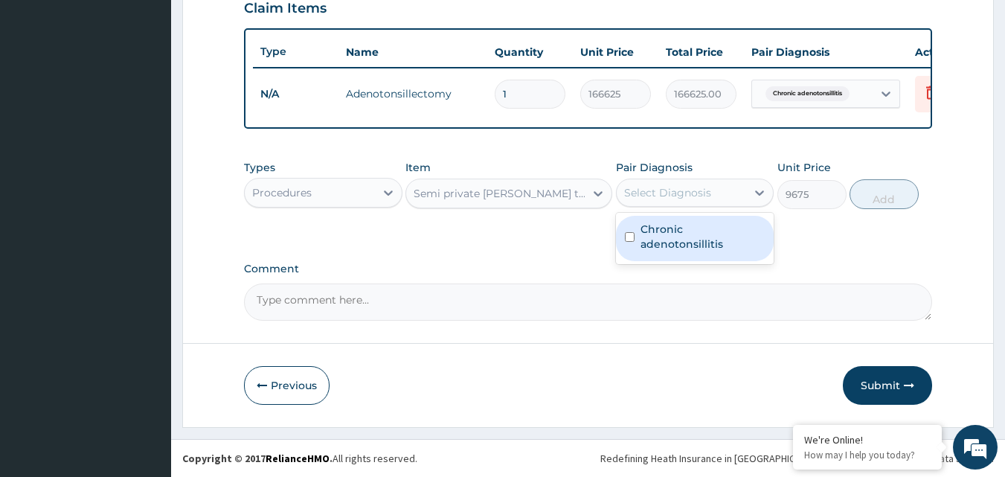
click at [726, 197] on div "Select Diagnosis" at bounding box center [682, 193] width 130 height 24
click at [692, 225] on label "Chronic adenotonsillitis" at bounding box center [702, 237] width 125 height 30
checkbox input "true"
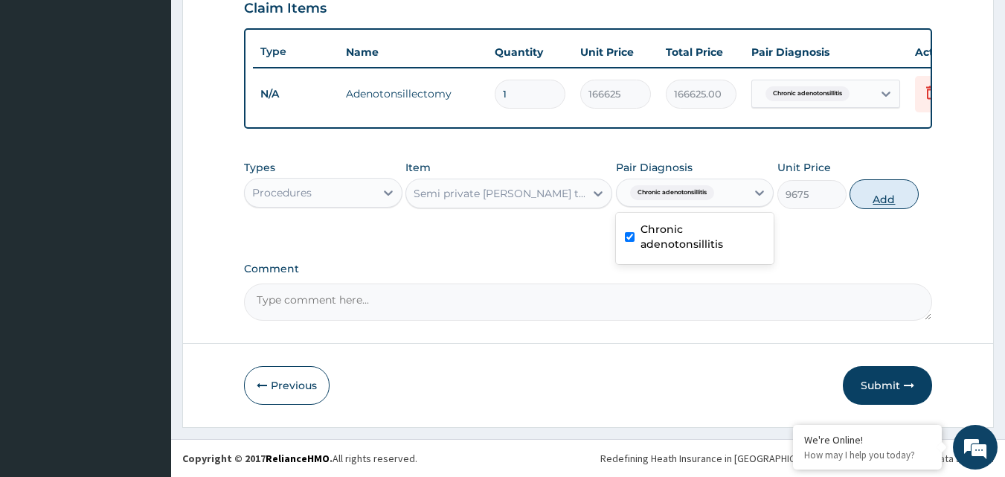
click at [895, 186] on button "Add" at bounding box center [883, 194] width 69 height 30
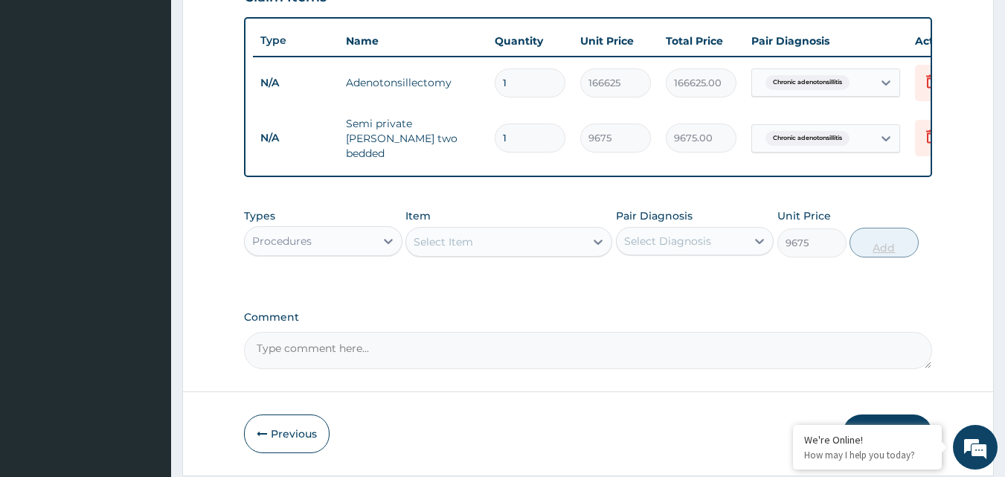
type input "0"
type input "0.00"
type input "3"
type input "29025.00"
type input "3"
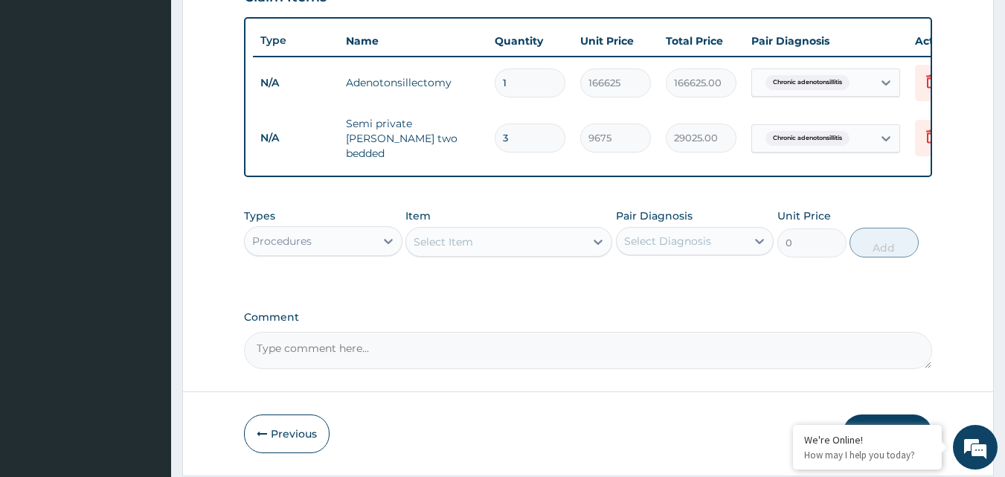
click at [351, 243] on div "Procedures" at bounding box center [310, 241] width 130 height 24
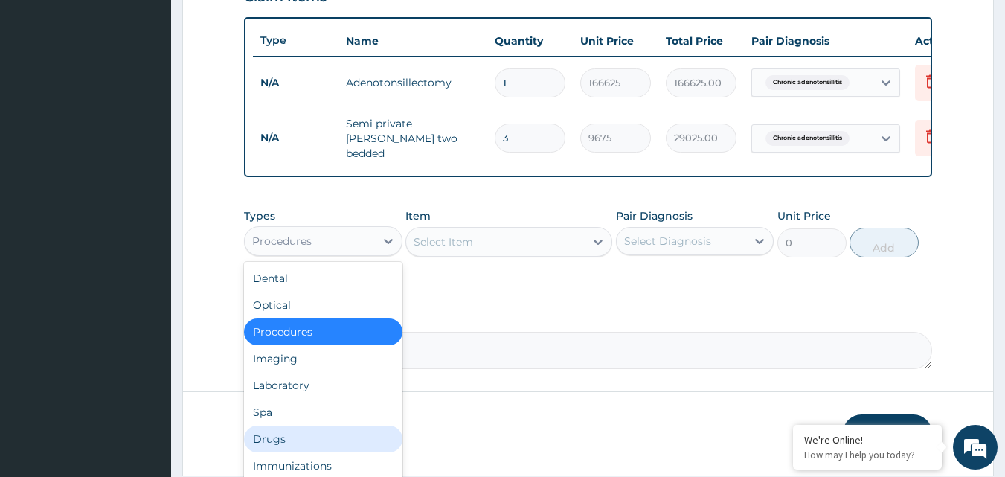
click at [318, 450] on div "Drugs" at bounding box center [323, 438] width 158 height 27
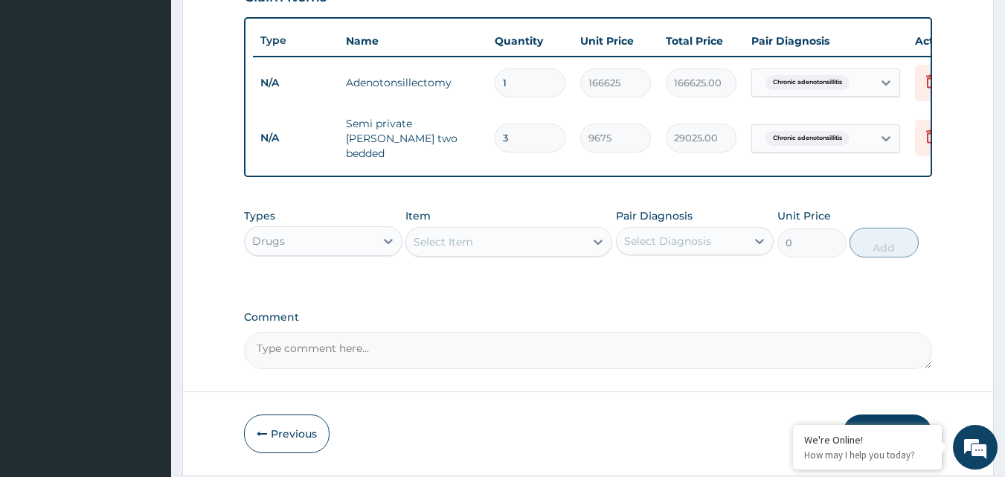
click at [501, 245] on div "Select Item" at bounding box center [495, 242] width 178 height 24
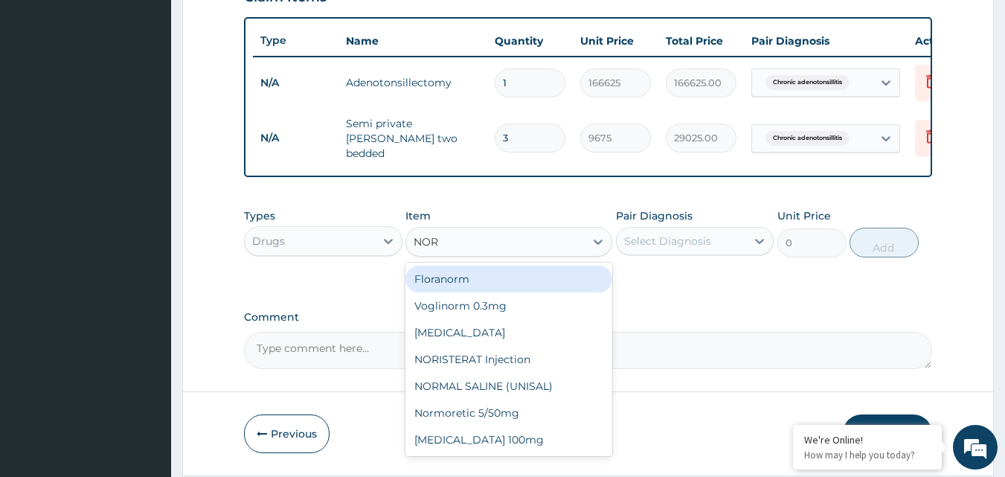
type input "NORM"
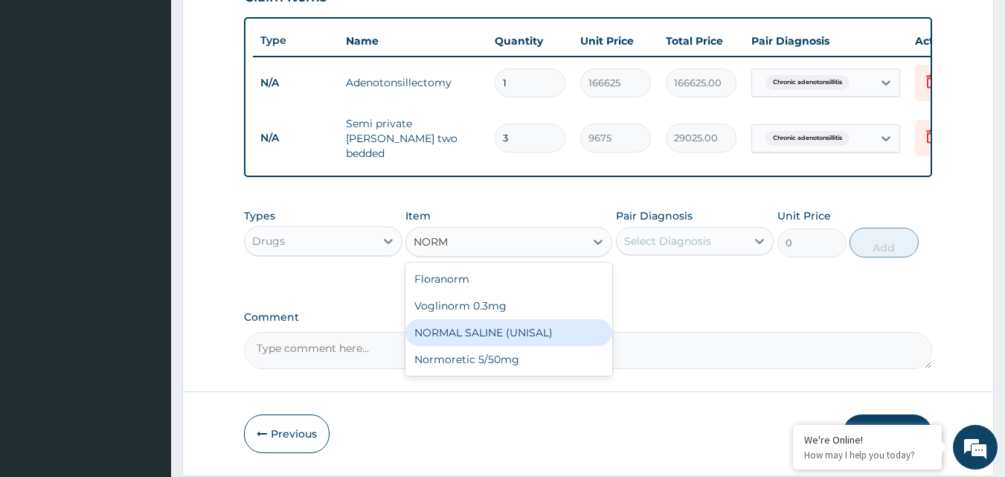
click at [498, 328] on div "NORMAL SALINE (UNISAL)" at bounding box center [508, 332] width 207 height 27
type input "1773.75"
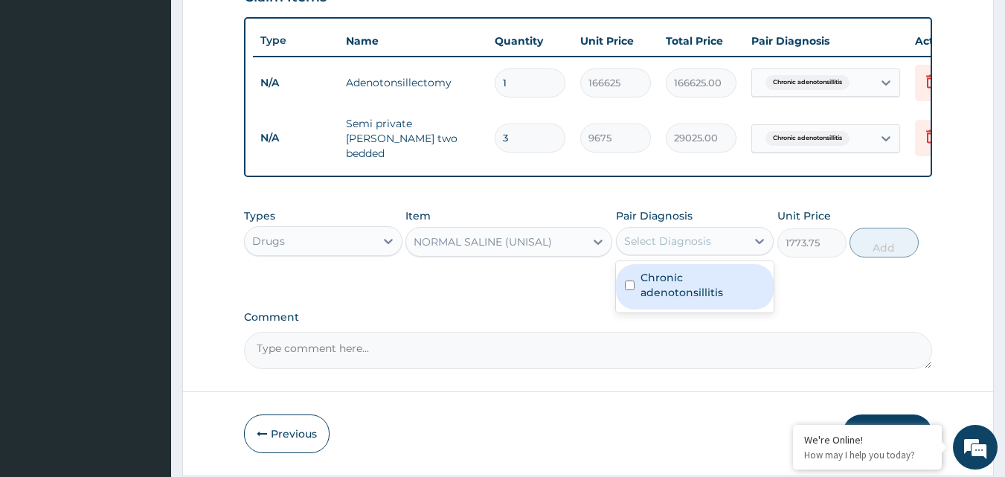
click at [698, 247] on div "Select Diagnosis" at bounding box center [667, 241] width 87 height 15
click at [680, 278] on label "Chronic adenotonsillitis" at bounding box center [702, 285] width 125 height 30
checkbox input "true"
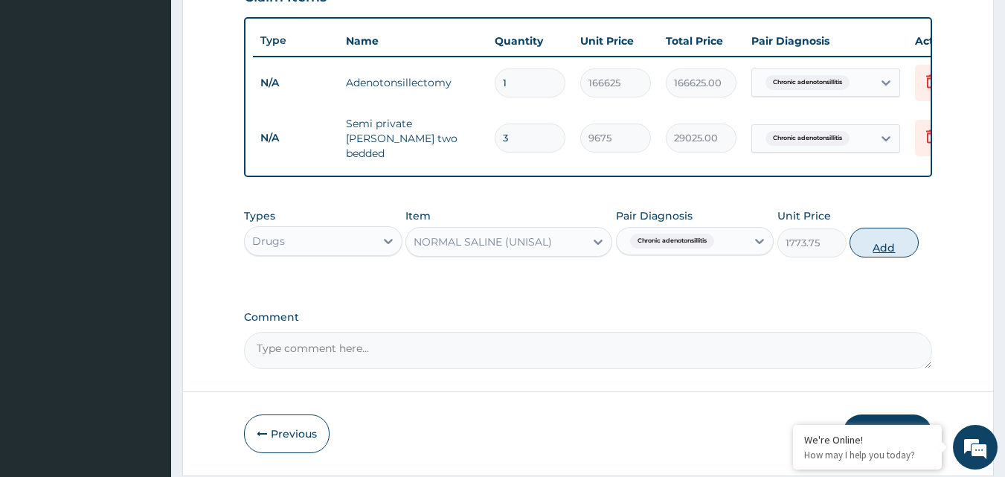
click at [884, 241] on button "Add" at bounding box center [883, 243] width 69 height 30
type input "0"
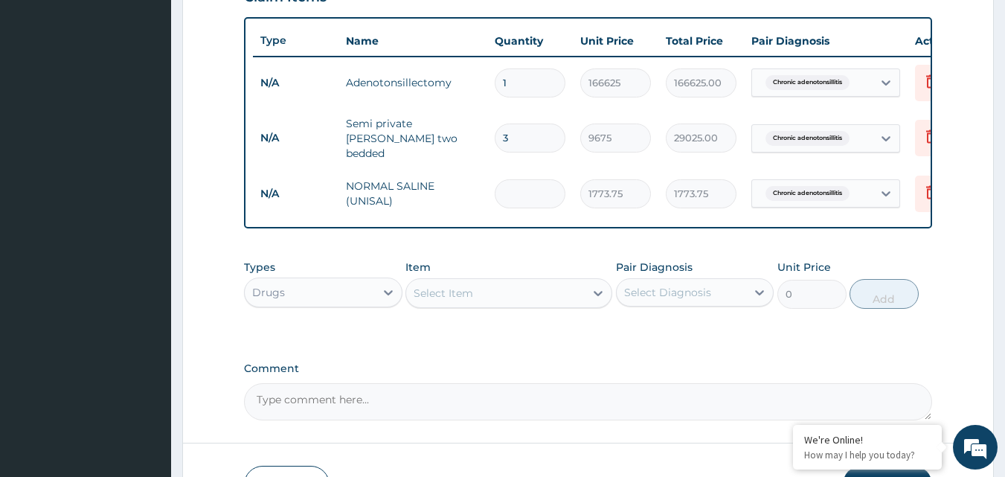
type input "0.00"
type input "2"
type input "3547.50"
type input "2"
click at [361, 294] on div "Drugs" at bounding box center [310, 292] width 130 height 24
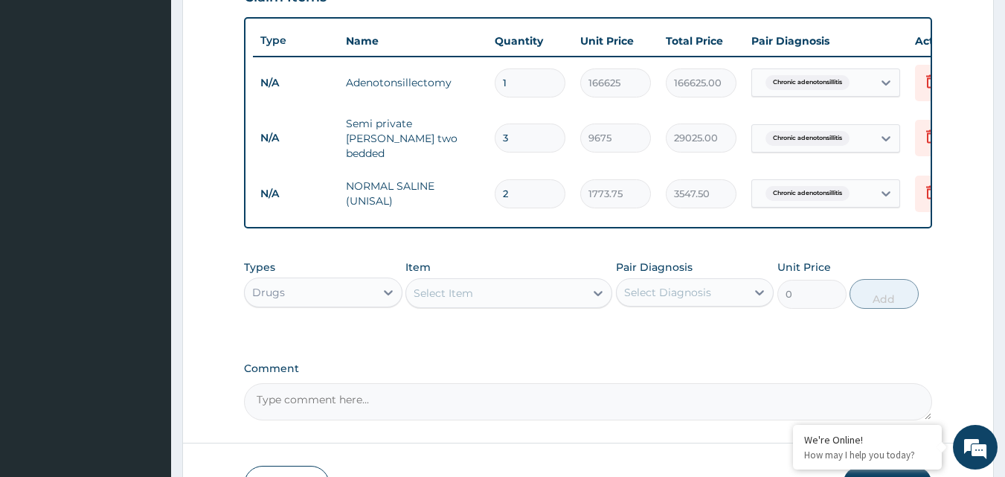
click at [460, 382] on div "Comment" at bounding box center [588, 391] width 689 height 58
click at [565, 303] on div "Select Item" at bounding box center [495, 293] width 178 height 24
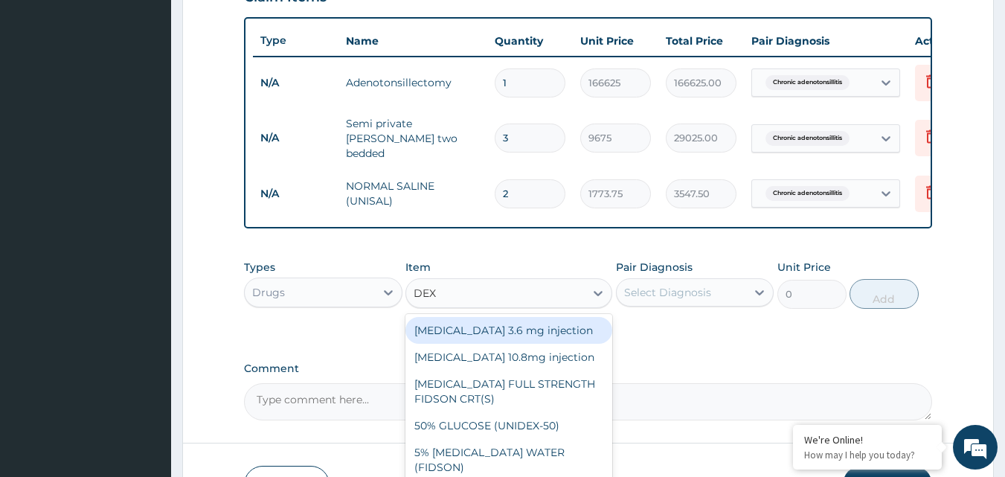
type input "DEXT"
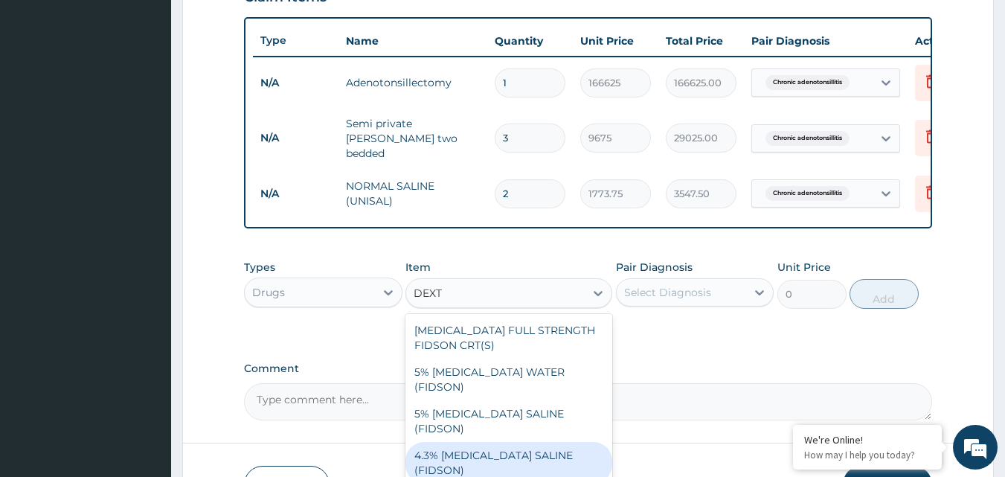
click at [485, 442] on div "4.3% DEXTROSE SALINE (FIDSON)" at bounding box center [508, 463] width 207 height 42
type input "1773.75"
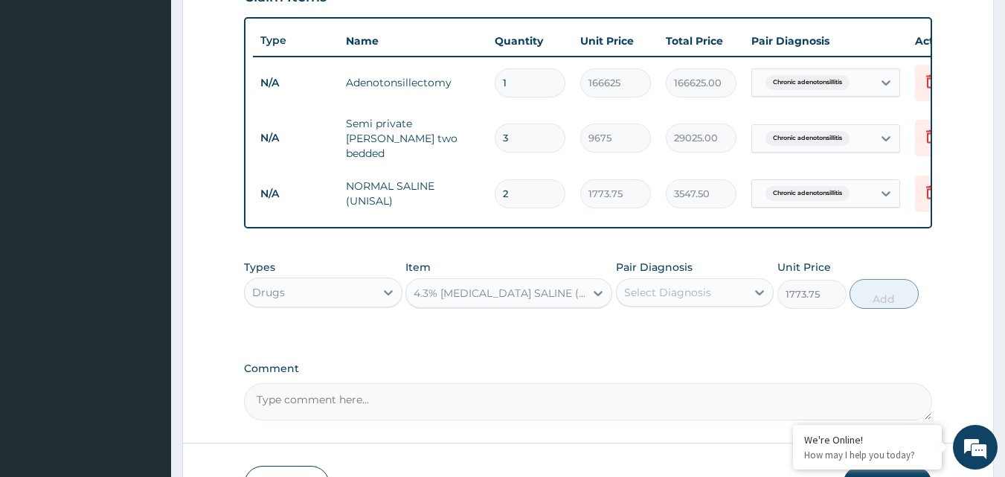
click at [670, 289] on div "Select Diagnosis" at bounding box center [667, 292] width 87 height 15
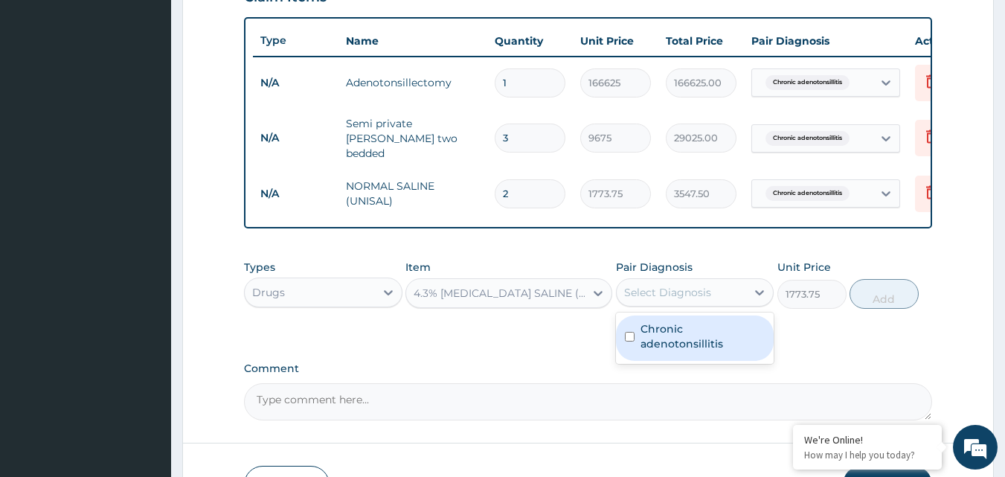
click at [669, 327] on label "Chronic adenotonsillitis" at bounding box center [702, 336] width 125 height 30
checkbox input "true"
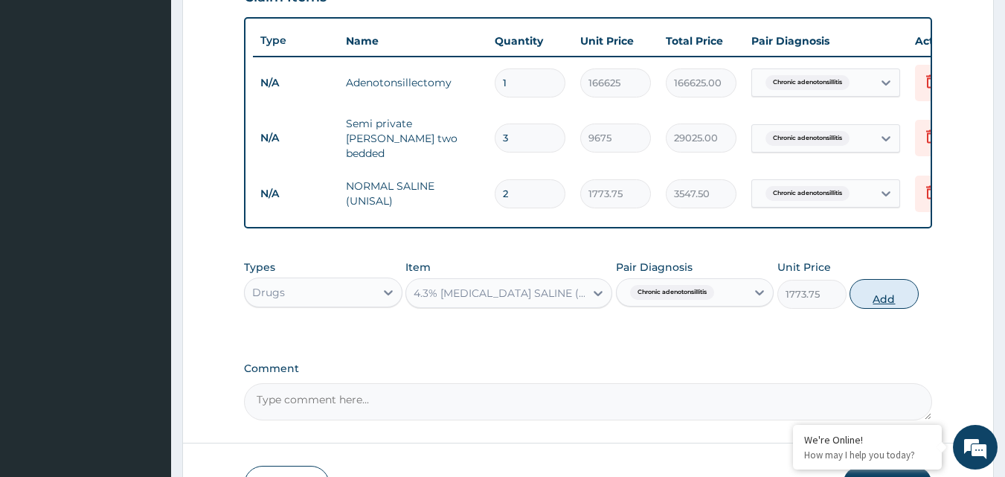
click at [888, 300] on button "Add" at bounding box center [883, 294] width 69 height 30
type input "0"
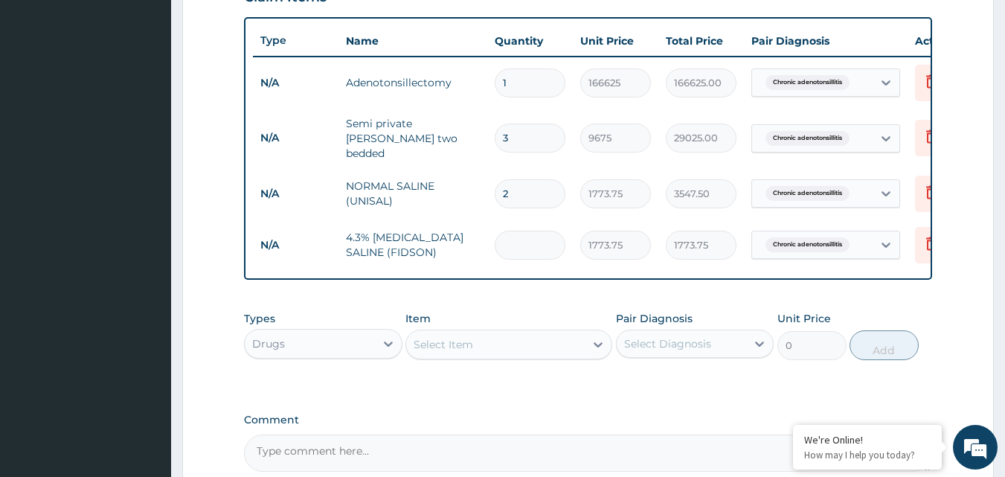
type input "0.00"
type input "2"
type input "3547.50"
type input "2"
click at [489, 353] on div "Select Item" at bounding box center [495, 344] width 178 height 24
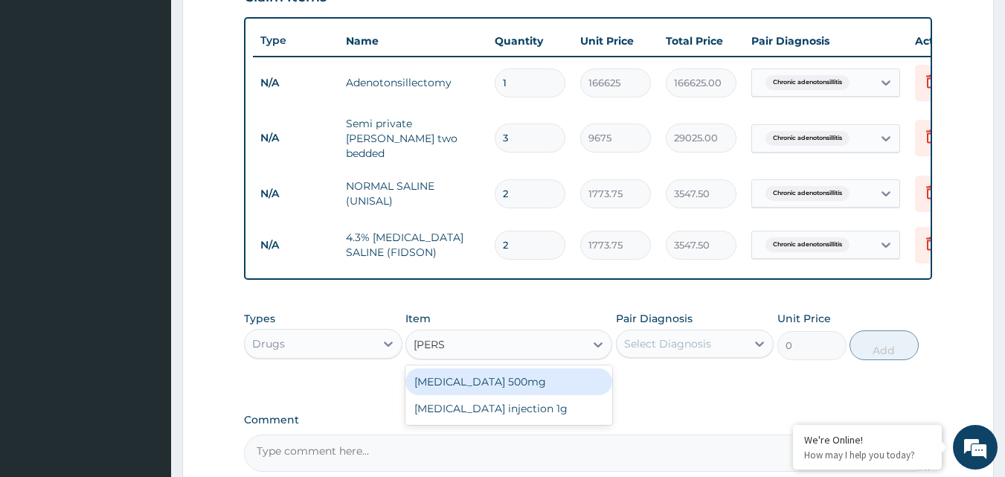
type input "TRANE"
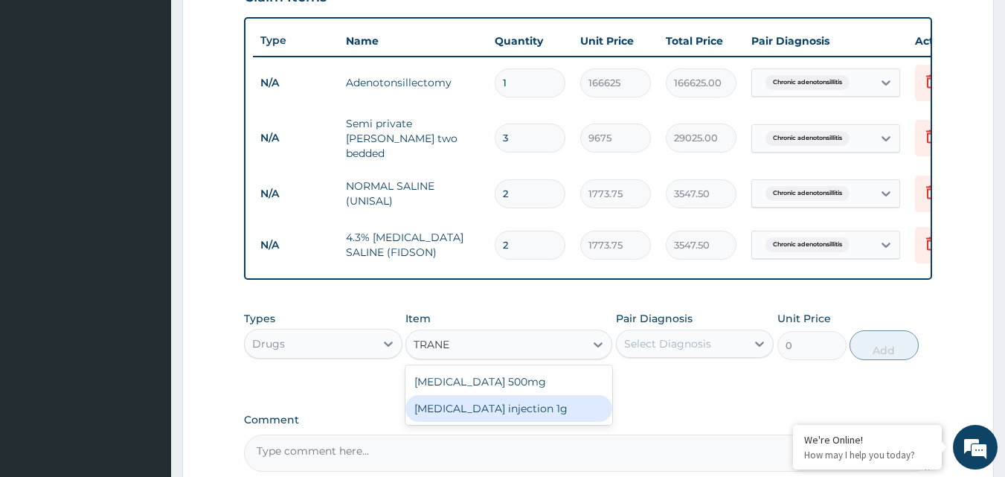
click at [498, 411] on div "Tranexamic acid injection 1g" at bounding box center [508, 408] width 207 height 27
type input "2365"
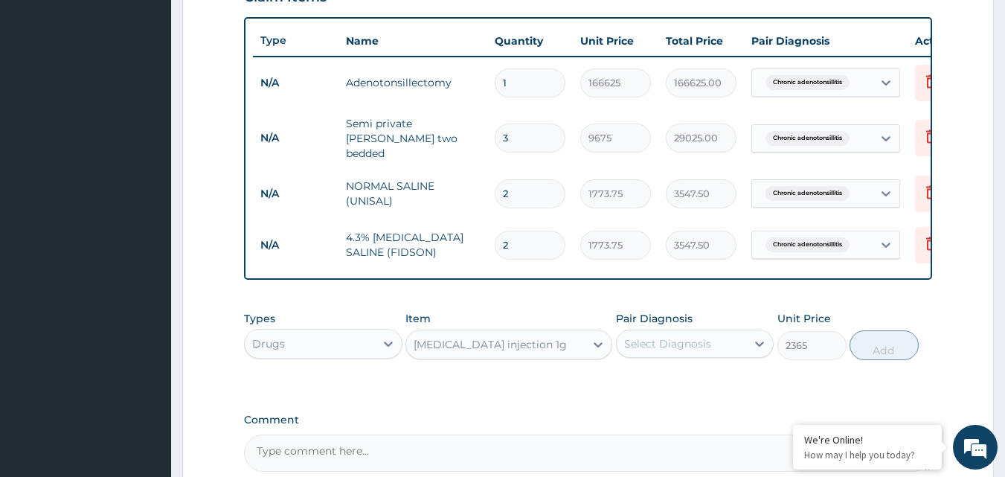
click at [675, 345] on div "Select Diagnosis" at bounding box center [667, 343] width 87 height 15
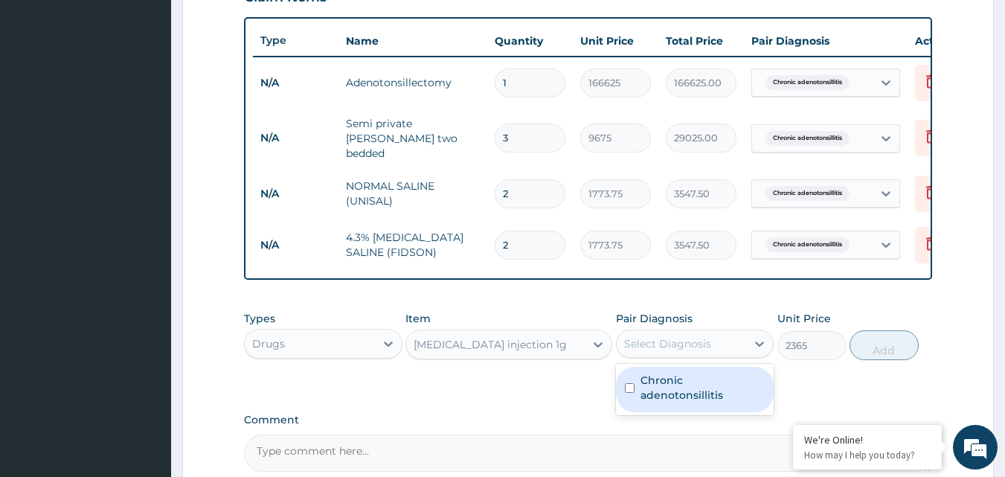
click at [671, 385] on label "Chronic adenotonsillitis" at bounding box center [702, 388] width 125 height 30
checkbox input "true"
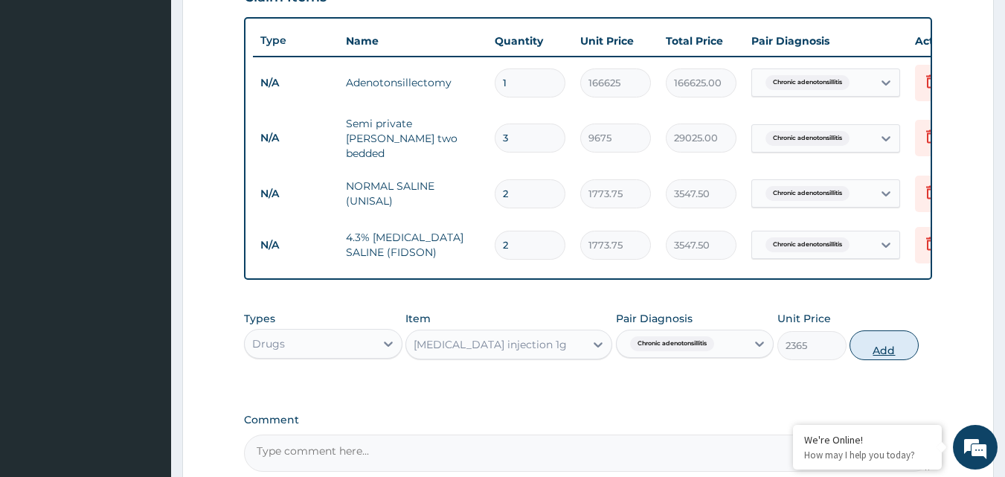
click at [888, 342] on button "Add" at bounding box center [883, 345] width 69 height 30
type input "0"
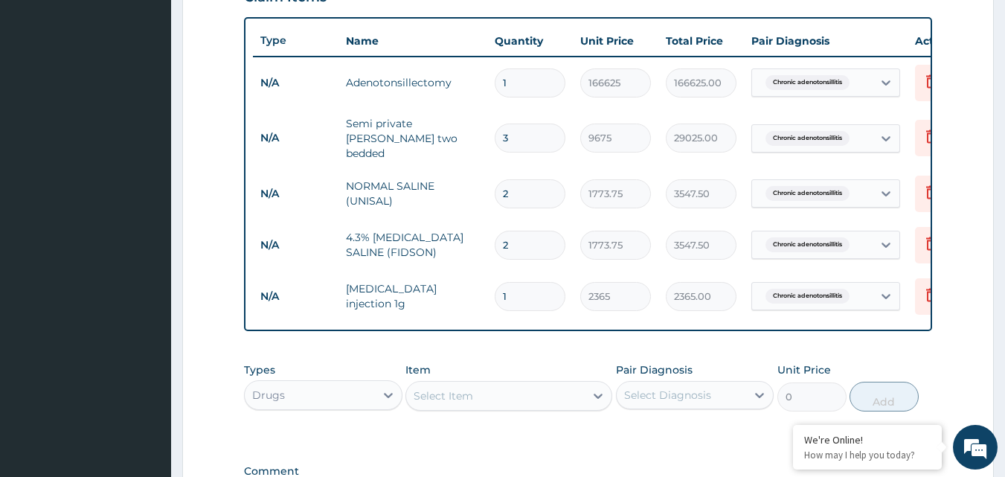
type input "0.00"
type input "1"
type input "2365.00"
click at [480, 393] on div "Select Item" at bounding box center [495, 396] width 178 height 24
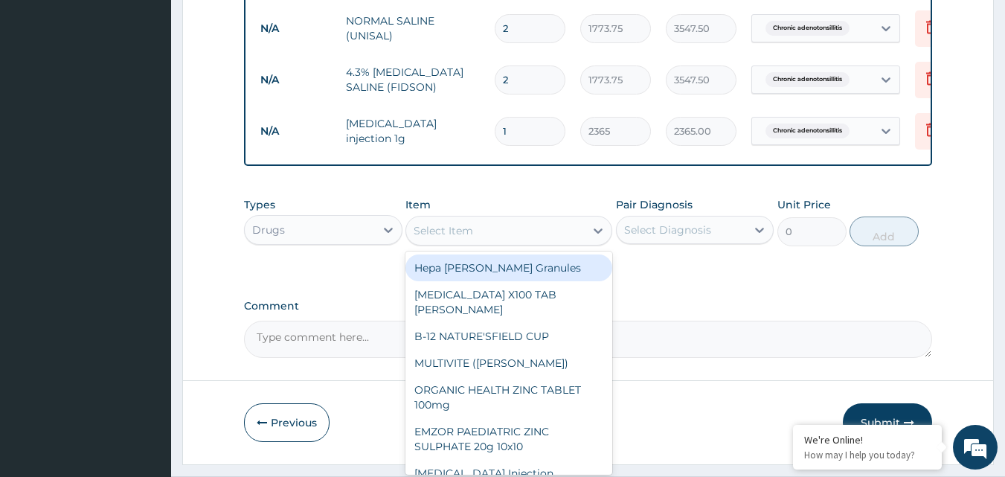
scroll to position [710, 0]
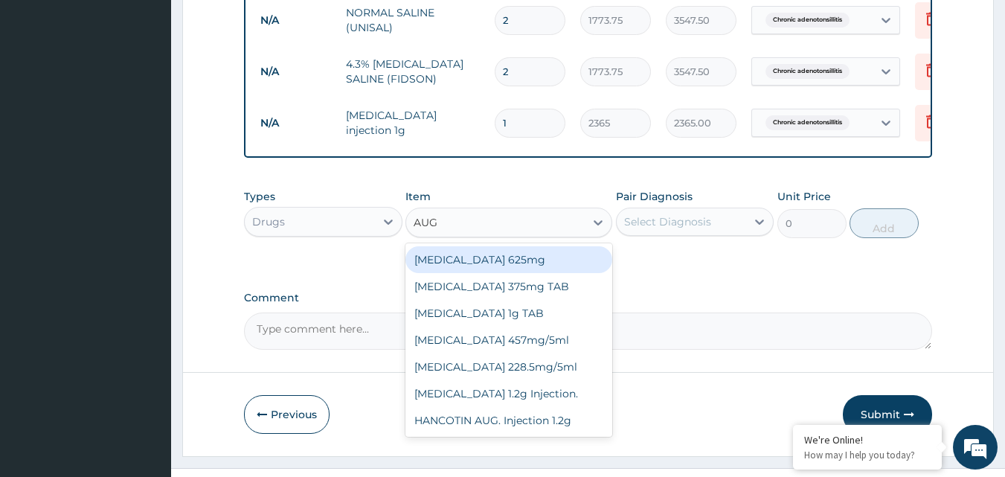
type input "AUGM"
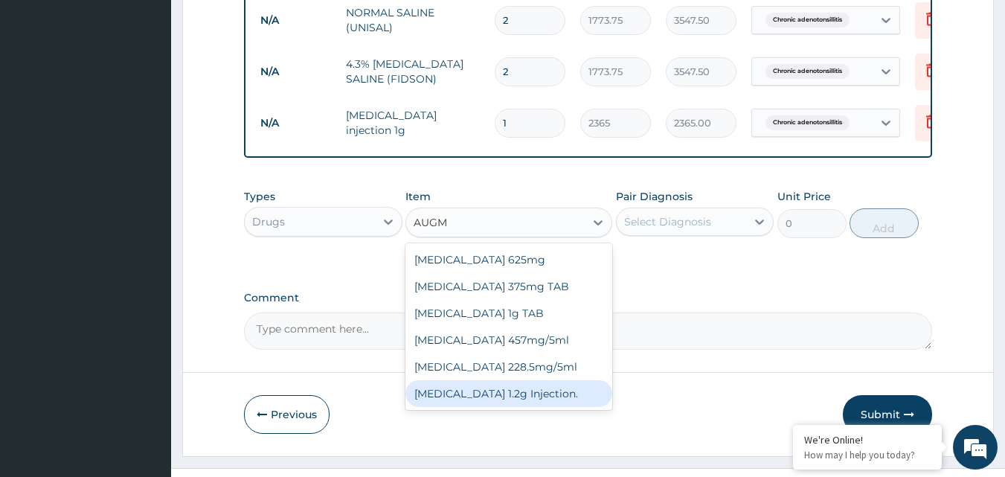
click at [498, 395] on div "AUGMENTIN 1.2g Injection." at bounding box center [508, 393] width 207 height 27
type input "1537.25"
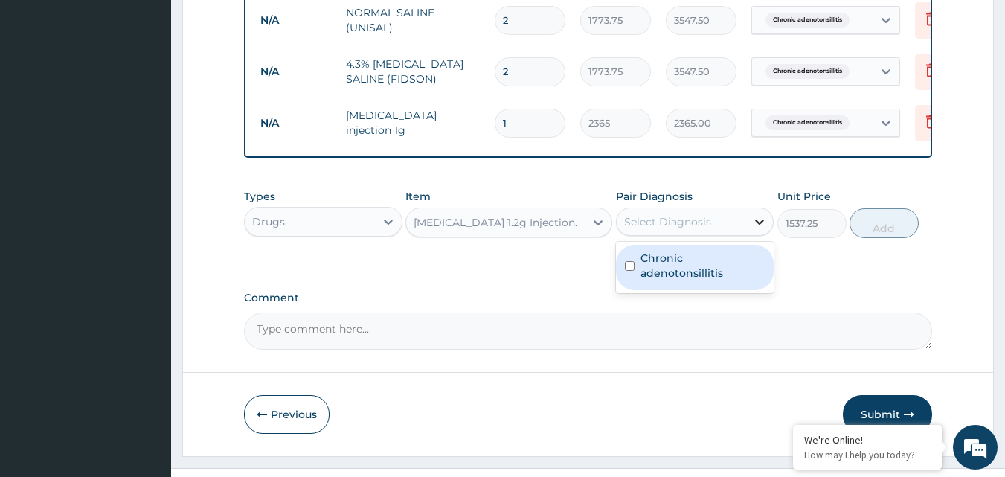
click at [767, 221] on icon at bounding box center [759, 221] width 15 height 15
click at [723, 268] on label "Chronic adenotonsillitis" at bounding box center [702, 266] width 125 height 30
checkbox input "true"
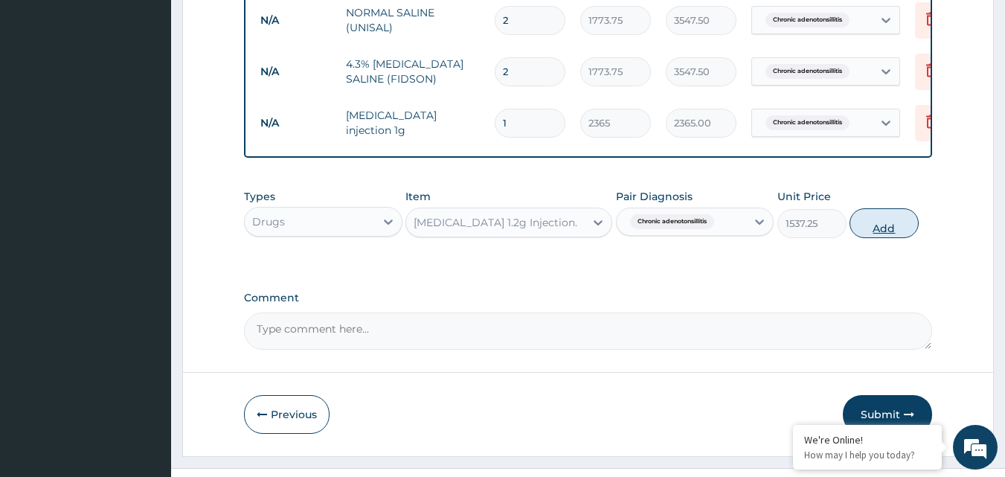
click at [899, 224] on button "Add" at bounding box center [883, 223] width 69 height 30
type input "0"
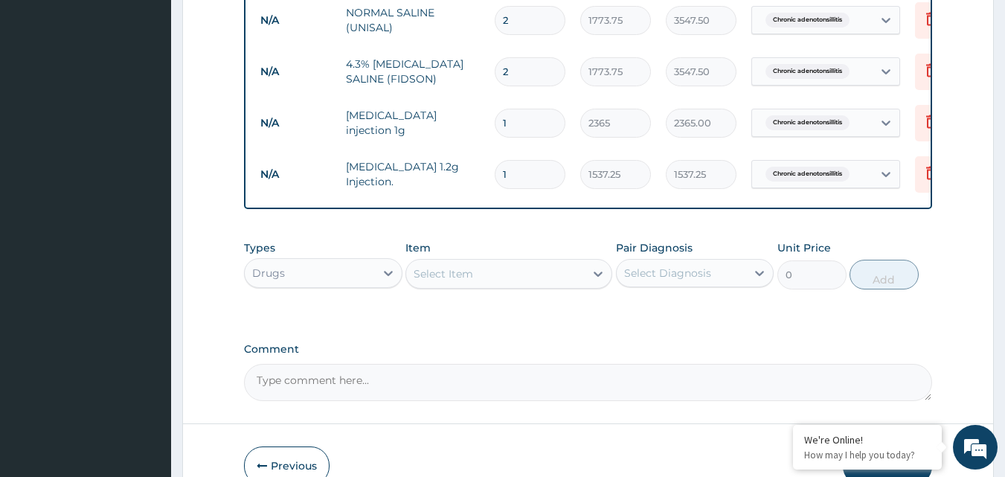
click at [440, 274] on div "Select Item" at bounding box center [443, 273] width 59 height 15
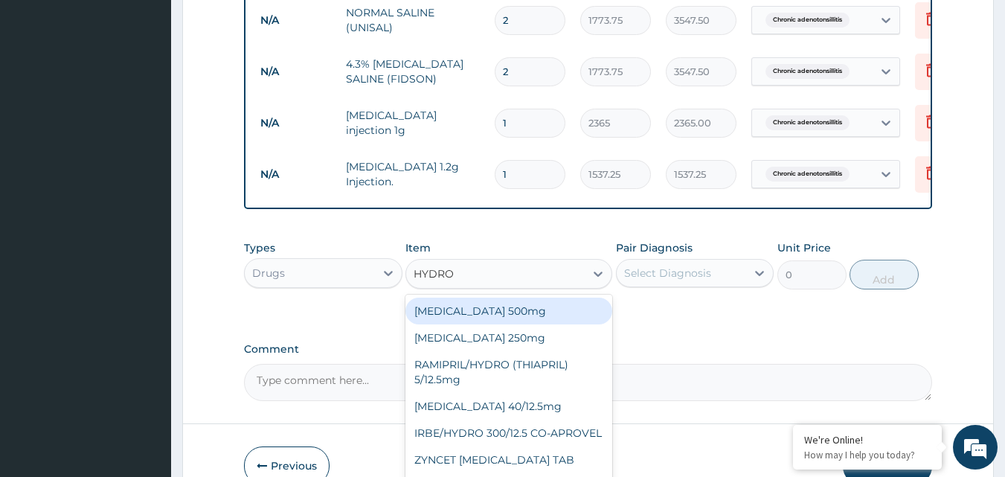
type input "HYDROC"
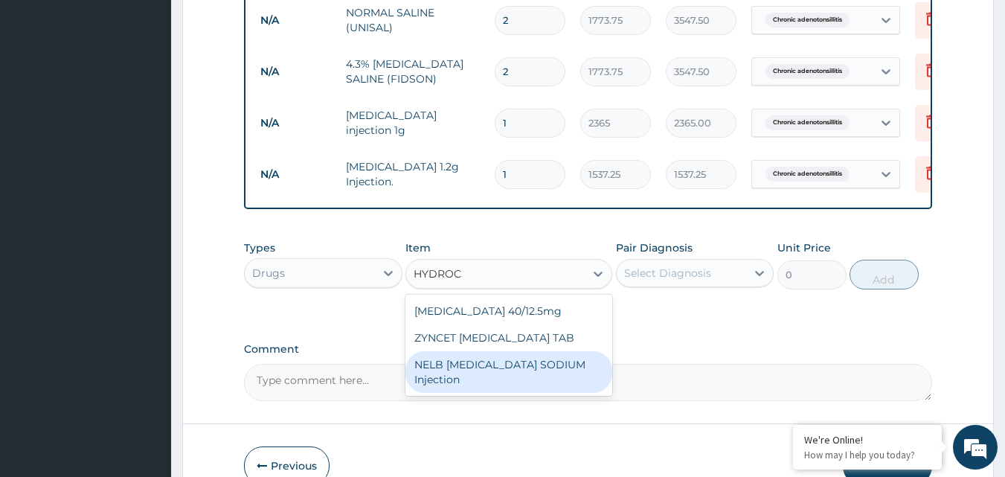
click at [481, 393] on div "NELB HYDROCORTISONE SODIUM Injection" at bounding box center [508, 372] width 207 height 42
type input "591.25"
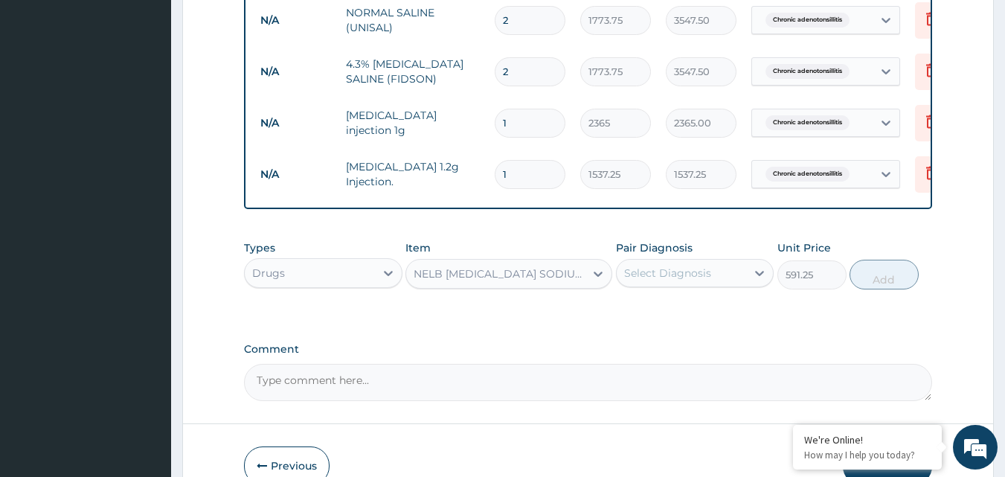
click at [685, 280] on div "Select Diagnosis" at bounding box center [667, 273] width 87 height 15
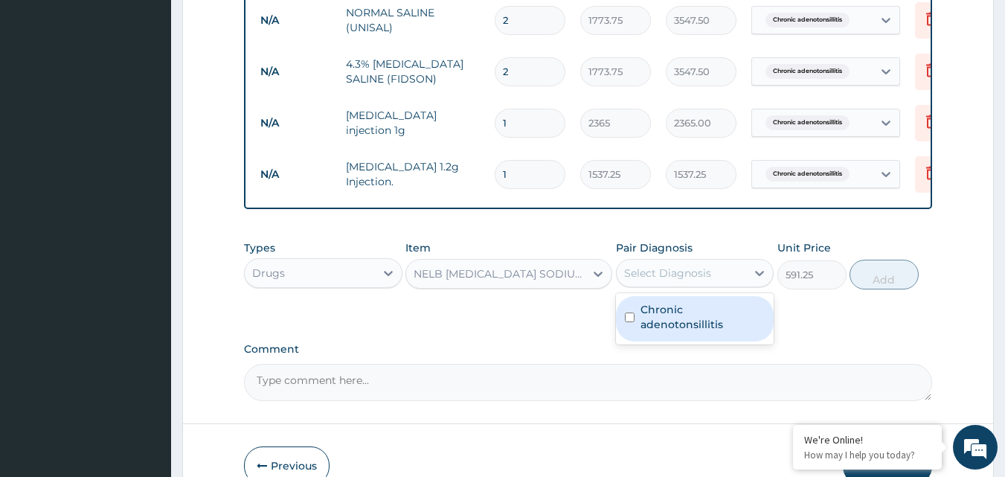
click at [678, 313] on label "Chronic adenotonsillitis" at bounding box center [702, 317] width 125 height 30
checkbox input "true"
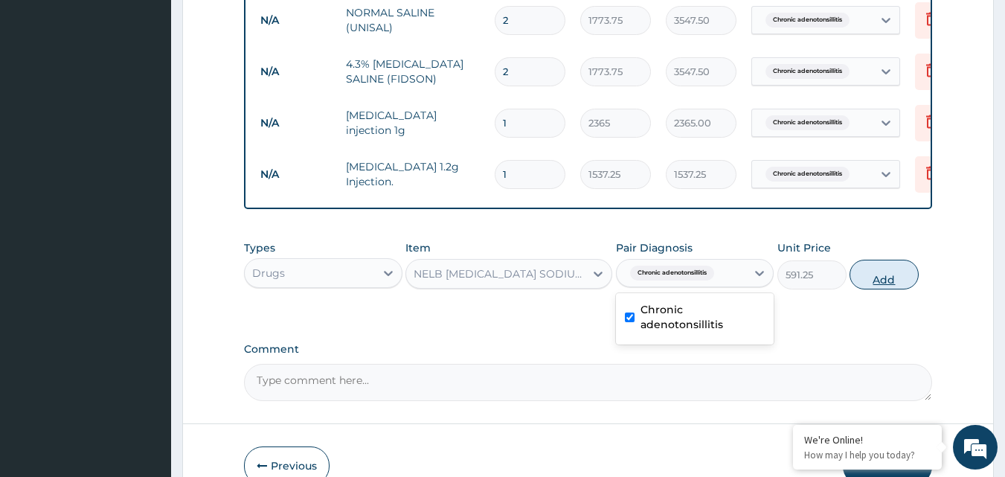
click at [873, 282] on button "Add" at bounding box center [883, 275] width 69 height 30
type input "0"
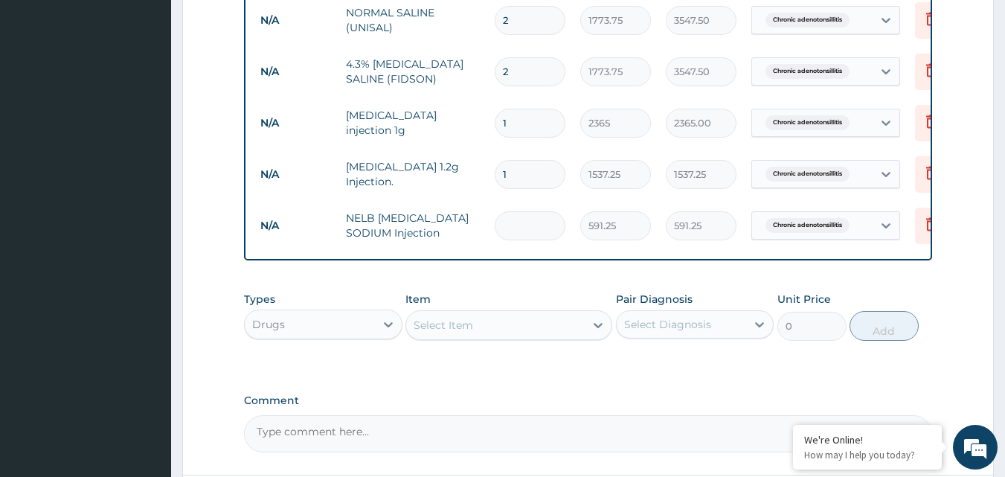
type input "0.00"
type input "3"
type input "1773.75"
type input "3"
click at [492, 337] on div "Select Item" at bounding box center [495, 325] width 178 height 24
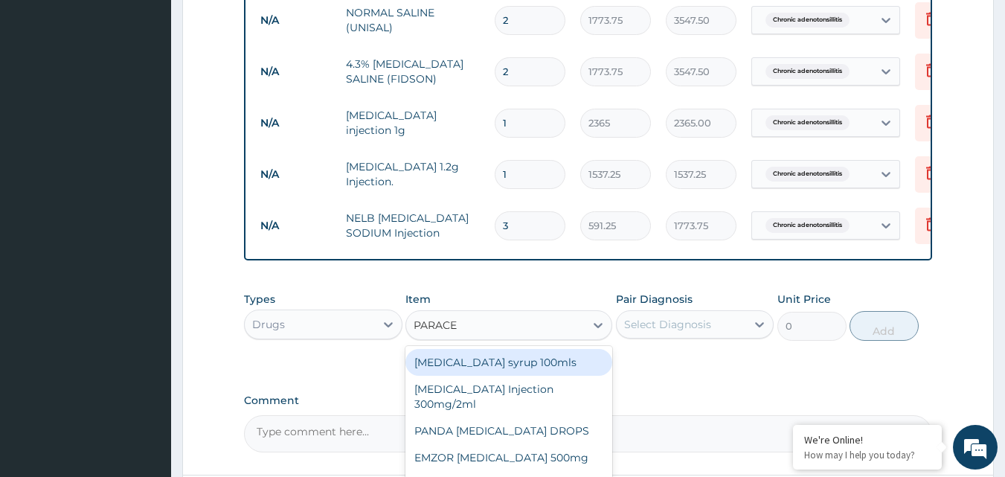
type input "PARACE"
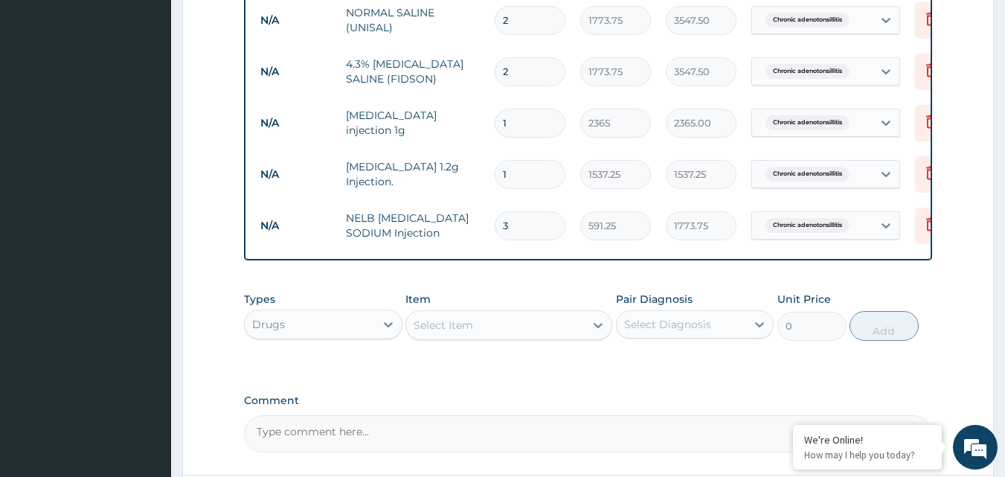
drag, startPoint x: 669, startPoint y: 289, endPoint x: 512, endPoint y: 348, distance: 167.6
click at [495, 337] on div "Select Item" at bounding box center [495, 325] width 178 height 24
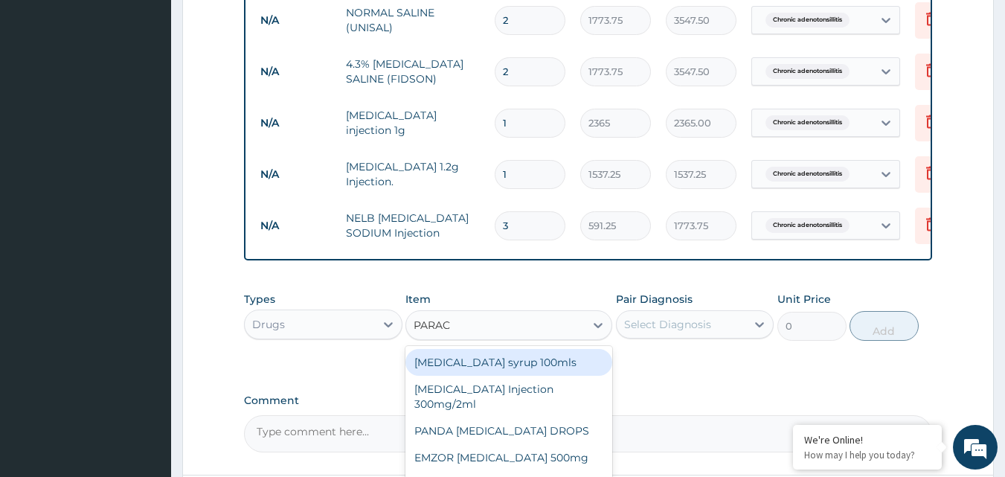
type input "PARACE"
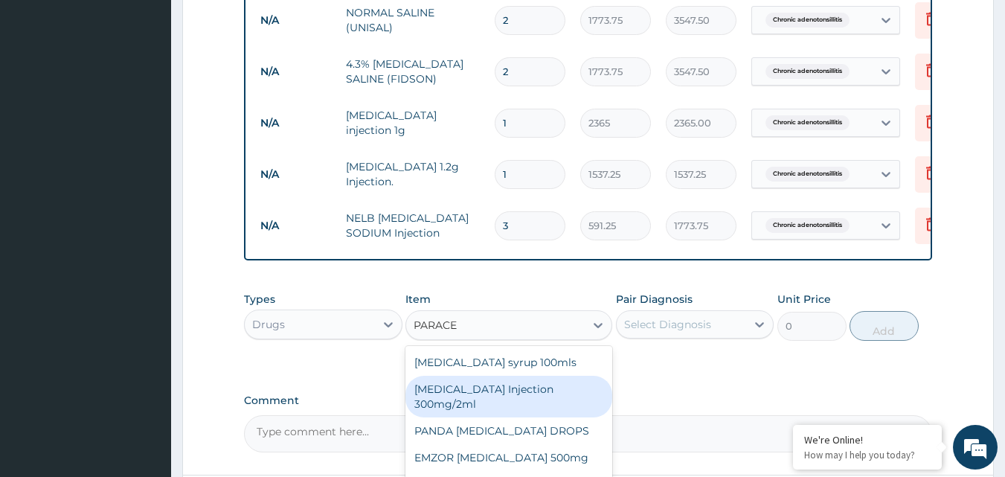
click at [481, 406] on div "PARACETAMOL Injection 300mg/2ml" at bounding box center [508, 397] width 207 height 42
type input "260.15"
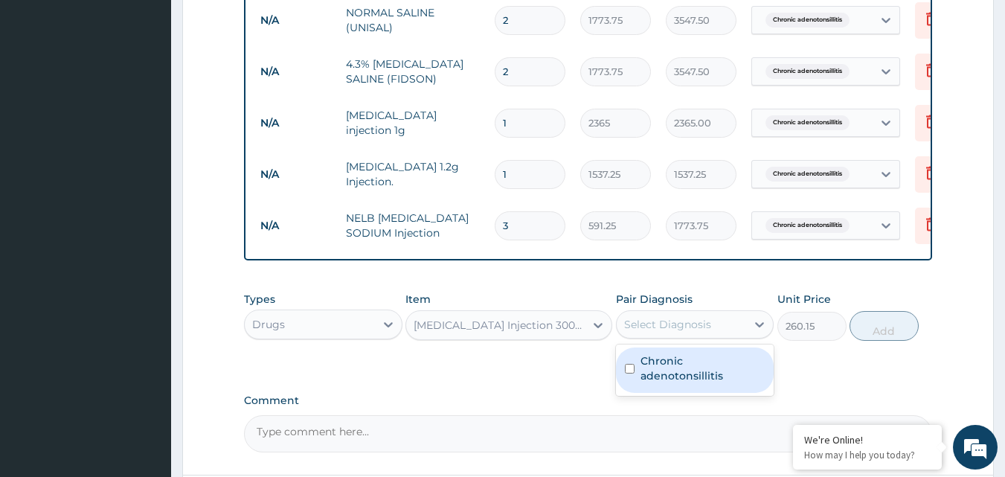
click at [677, 324] on div "Select Diagnosis" at bounding box center [682, 324] width 130 height 24
click at [668, 374] on label "Chronic adenotonsillitis" at bounding box center [702, 368] width 125 height 30
checkbox input "true"
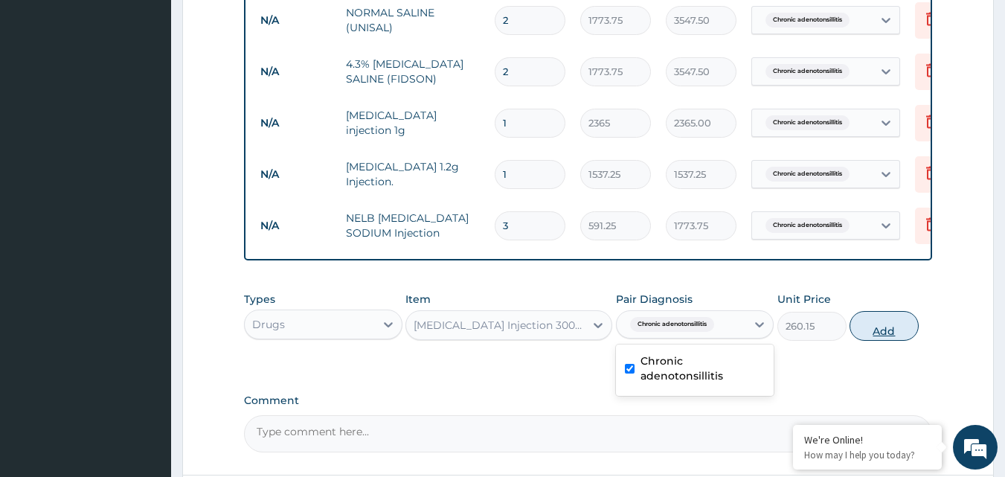
click at [875, 338] on button "Add" at bounding box center [883, 326] width 69 height 30
type input "0"
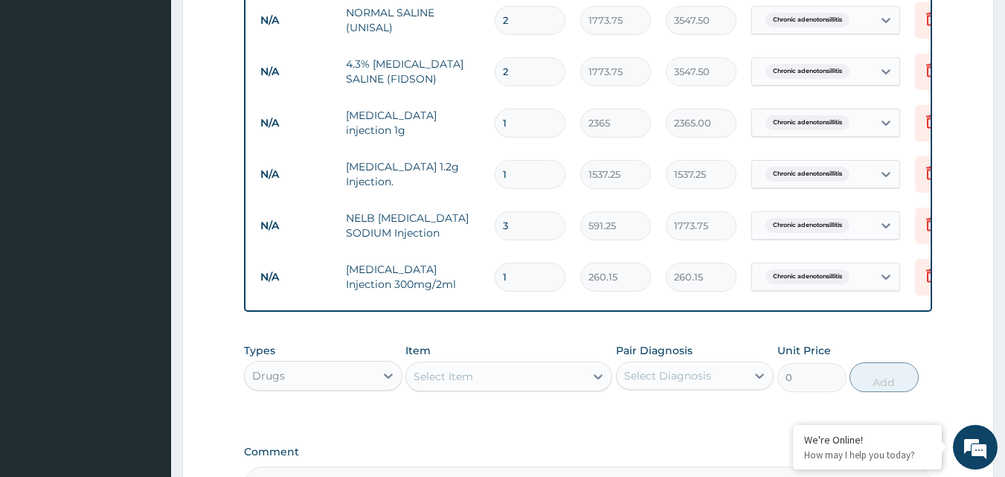
type input "0.00"
type input "4"
type input "1040.60"
type input "4"
click at [472, 382] on div "Select Item" at bounding box center [443, 376] width 59 height 15
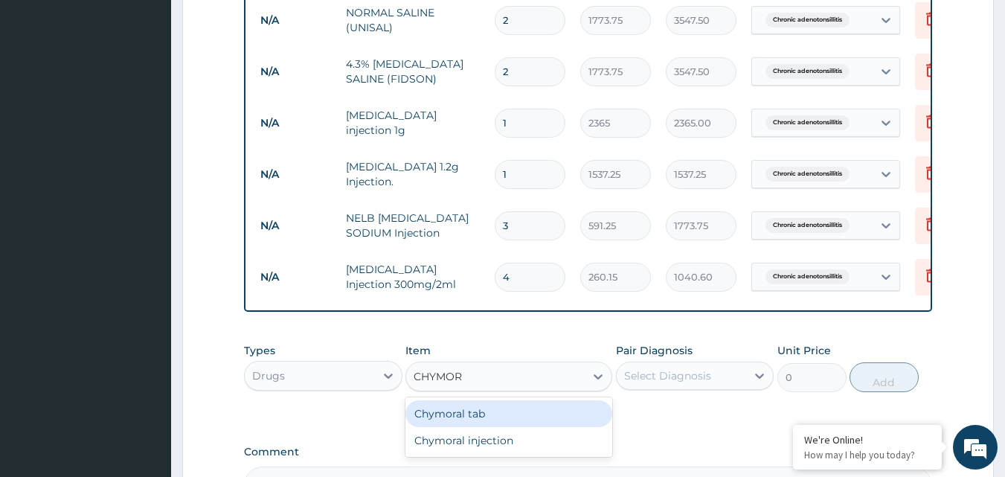
type input "CHYMORA"
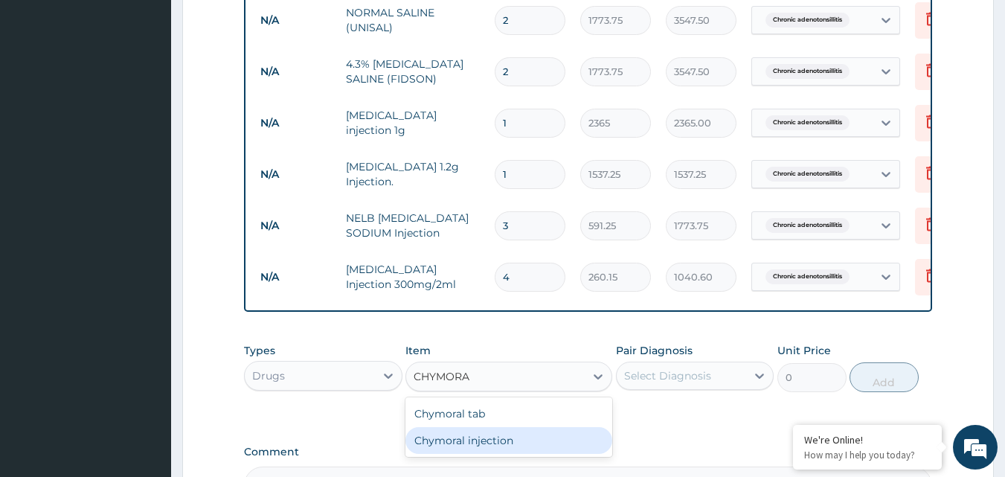
click at [490, 454] on div "Chymoral injection" at bounding box center [508, 440] width 207 height 27
type input "1182.5"
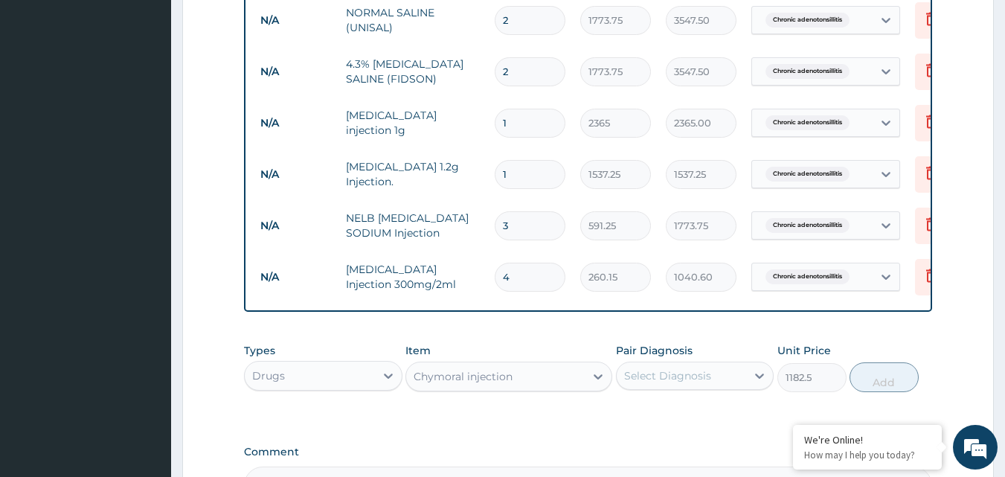
click at [689, 383] on div "Select Diagnosis" at bounding box center [667, 375] width 87 height 15
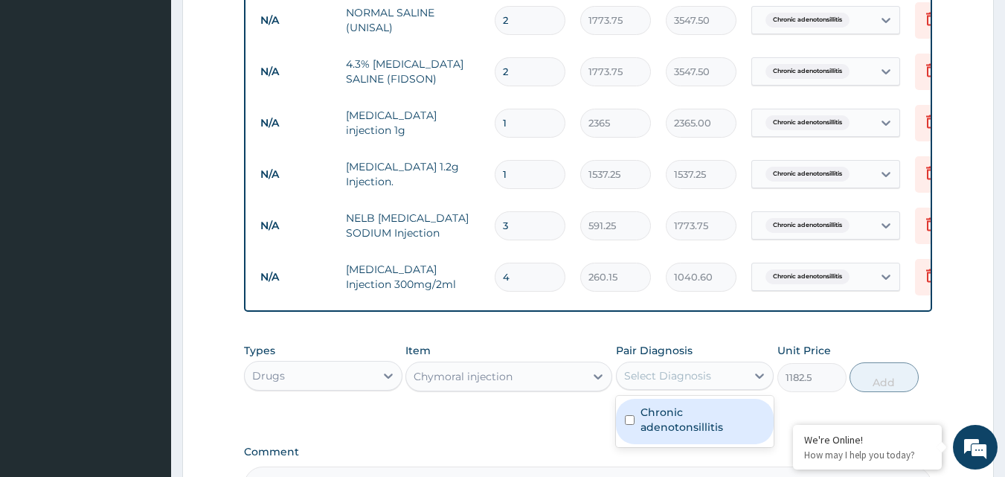
click at [673, 422] on label "Chronic adenotonsillitis" at bounding box center [702, 420] width 125 height 30
checkbox input "true"
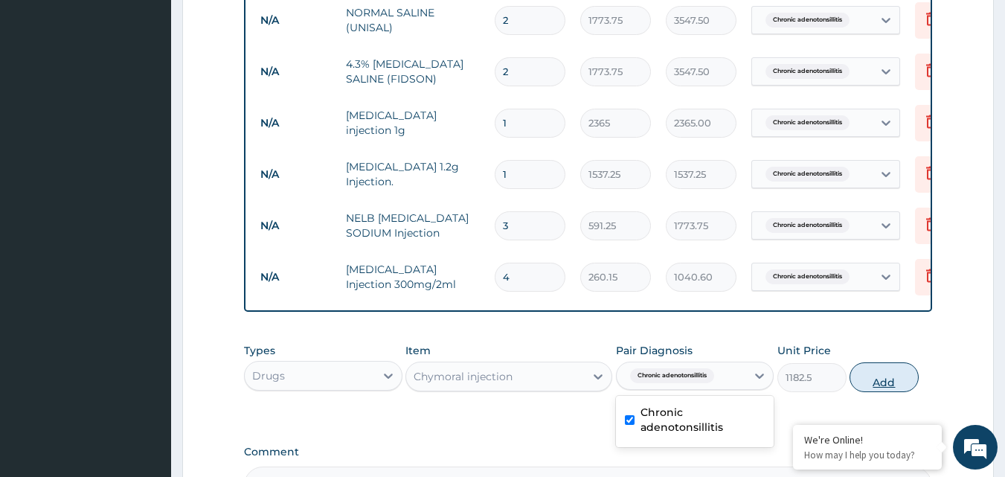
click at [892, 390] on button "Add" at bounding box center [883, 377] width 69 height 30
type input "0"
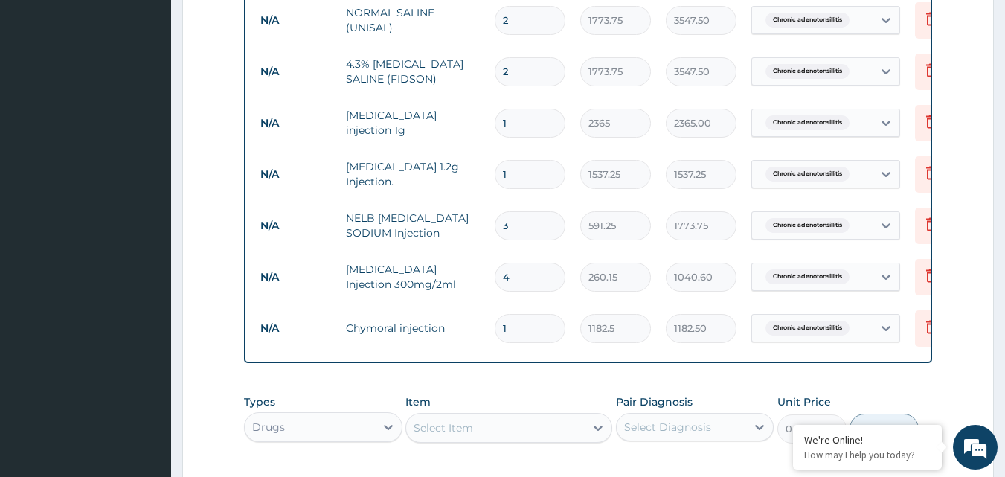
type input "0.00"
type input "2"
type input "2365.00"
type input "2"
click at [503, 431] on div "Select Item" at bounding box center [495, 428] width 178 height 24
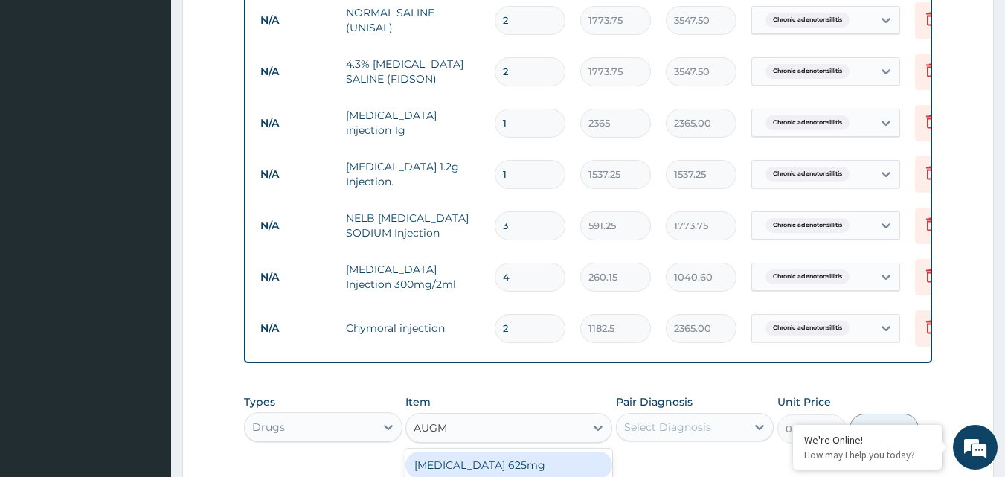
type input "AUGME"
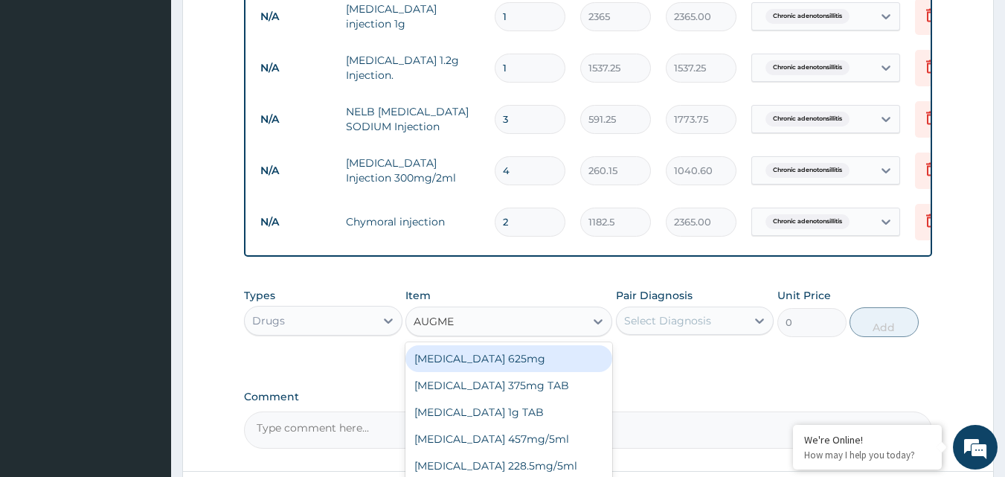
scroll to position [823, 0]
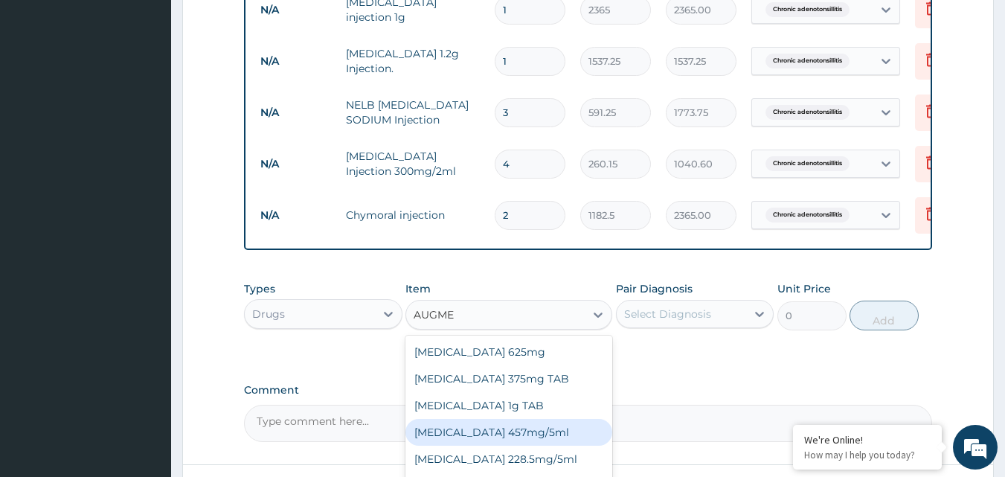
click at [502, 445] on div "AUGMENTIN 457mg/5ml" at bounding box center [508, 432] width 207 height 27
type input "5912.5"
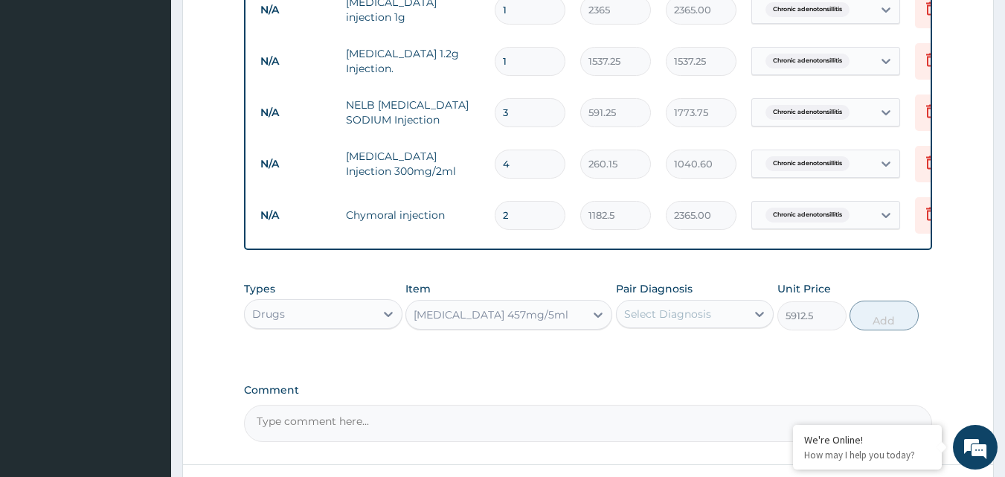
click at [720, 317] on div "Select Diagnosis" at bounding box center [682, 314] width 130 height 24
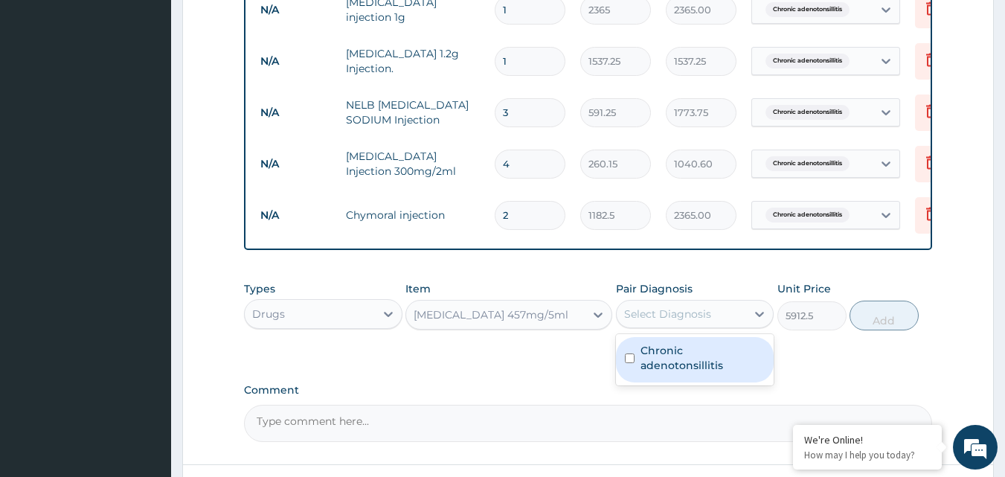
click at [691, 368] on label "Chronic adenotonsillitis" at bounding box center [702, 358] width 125 height 30
checkbox input "true"
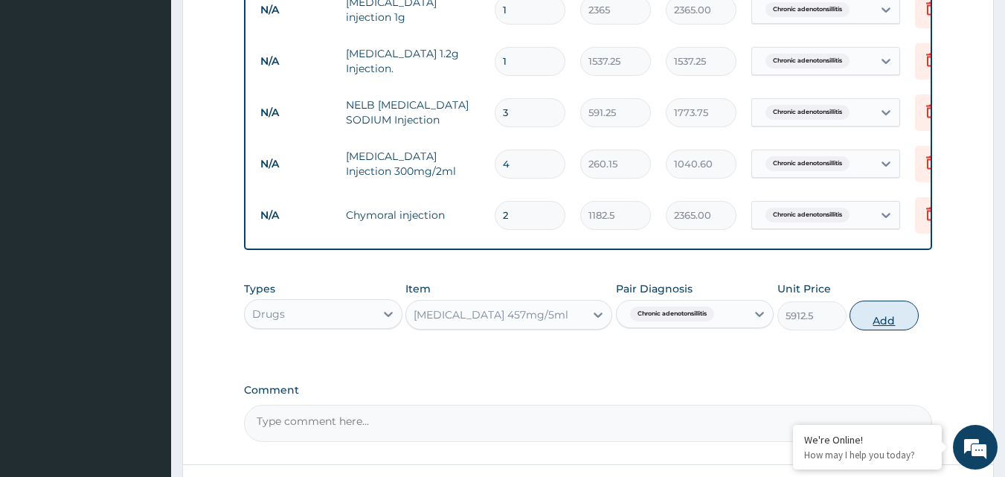
click at [898, 330] on button "Add" at bounding box center [883, 315] width 69 height 30
type input "0"
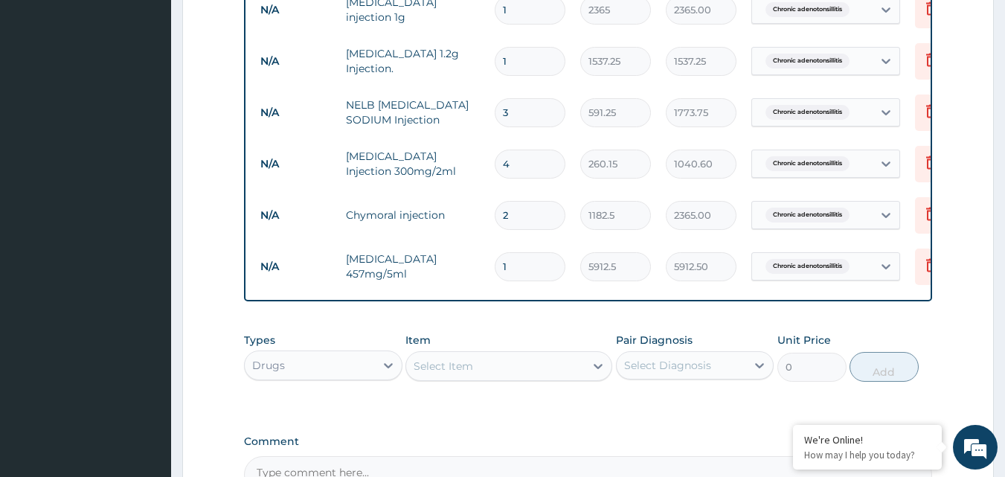
click at [463, 373] on div "Select Item" at bounding box center [443, 365] width 59 height 15
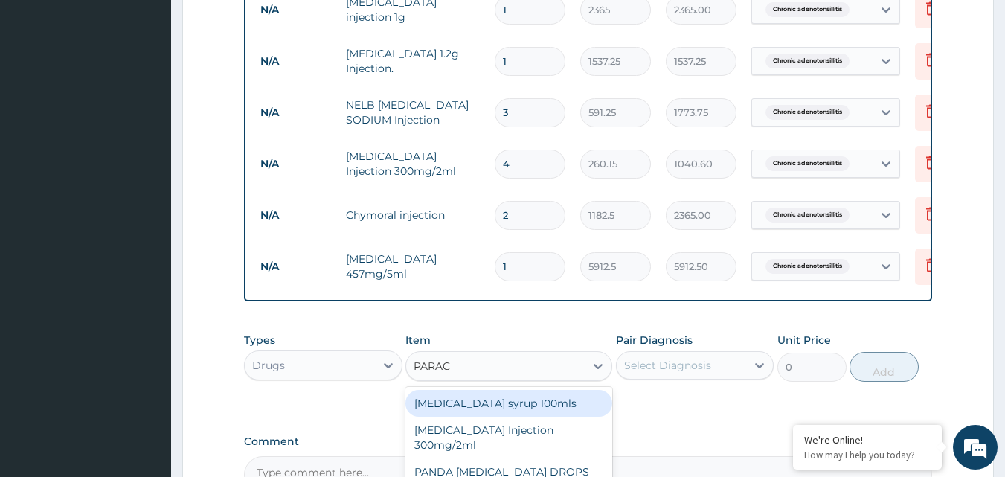
type input "PARACE"
click at [474, 414] on div "Paracetamol syrup 100mls" at bounding box center [508, 403] width 207 height 27
type input "709.5"
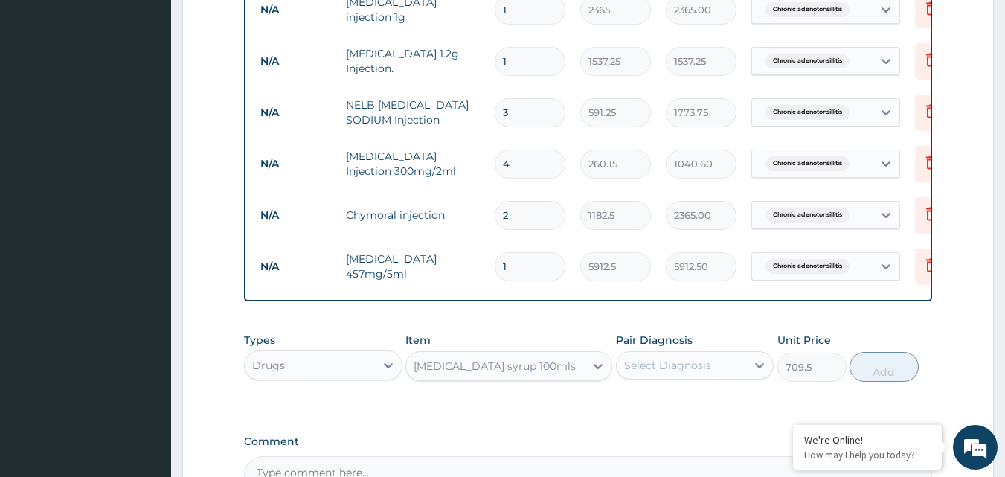
click at [691, 373] on div "Select Diagnosis" at bounding box center [667, 365] width 87 height 15
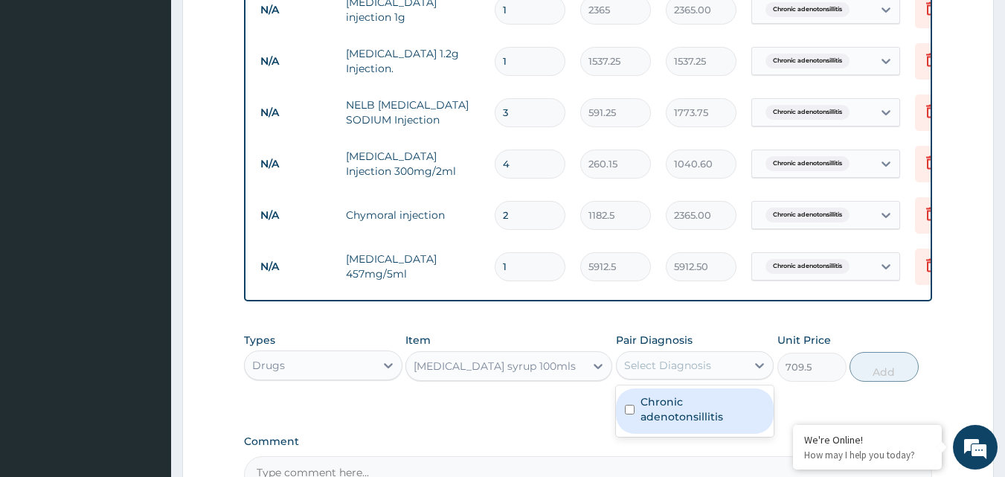
click at [683, 412] on label "Chronic adenotonsillitis" at bounding box center [702, 409] width 125 height 30
checkbox input "true"
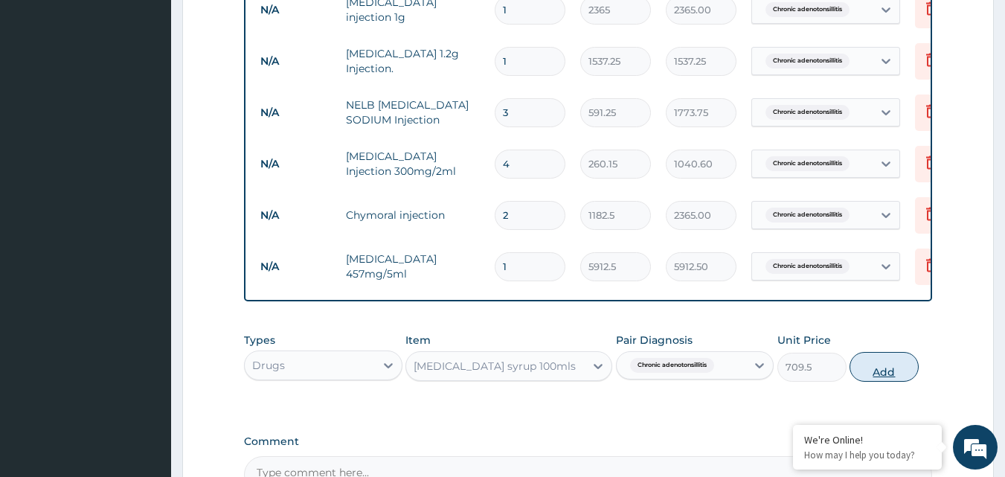
click at [890, 376] on button "Add" at bounding box center [883, 367] width 69 height 30
type input "0"
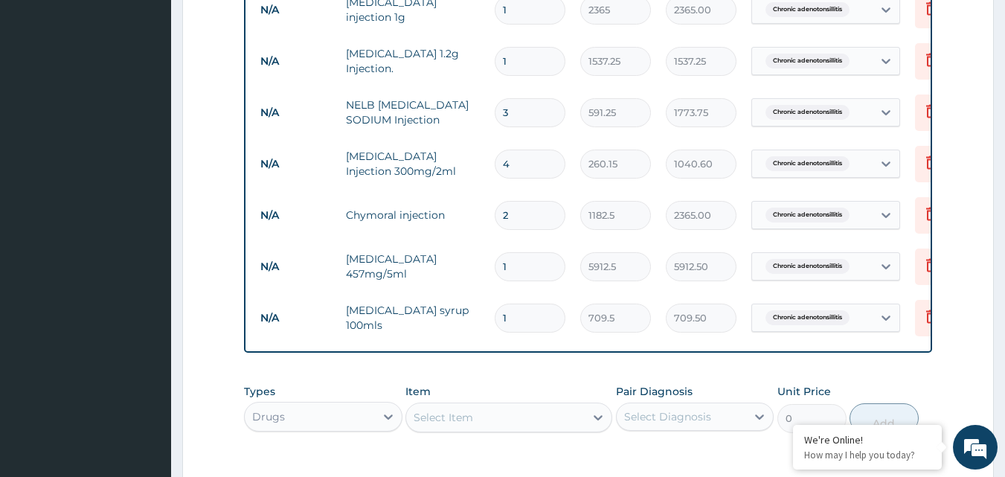
type input "0.00"
type input "3"
type input "2128.50"
type input "3"
click at [470, 425] on div "Select Item" at bounding box center [443, 417] width 59 height 15
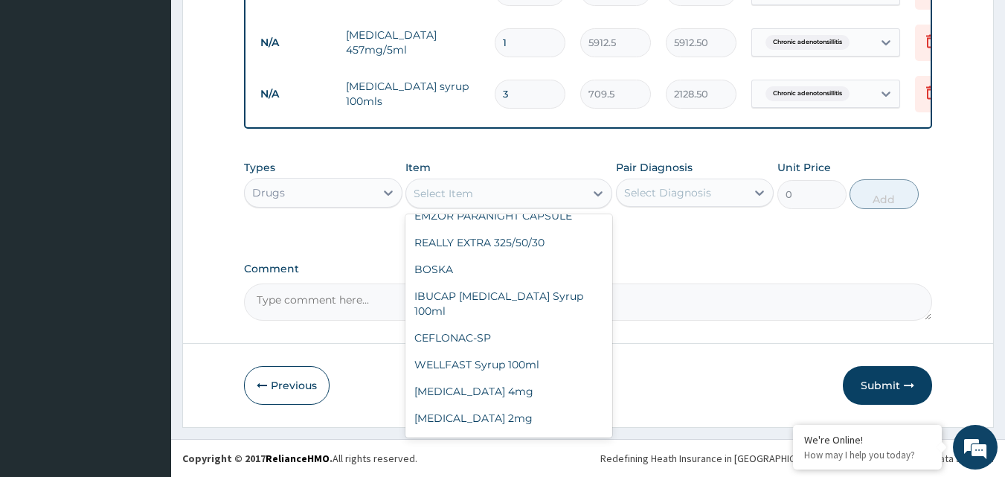
scroll to position [1058, 0]
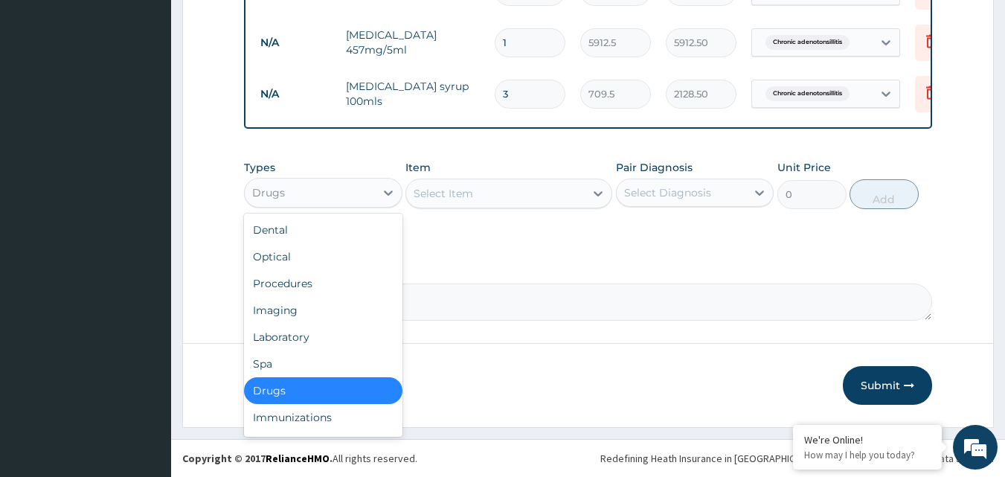
click at [340, 193] on div "Drugs" at bounding box center [310, 193] width 130 height 24
click at [346, 288] on div "Procedures" at bounding box center [323, 283] width 158 height 27
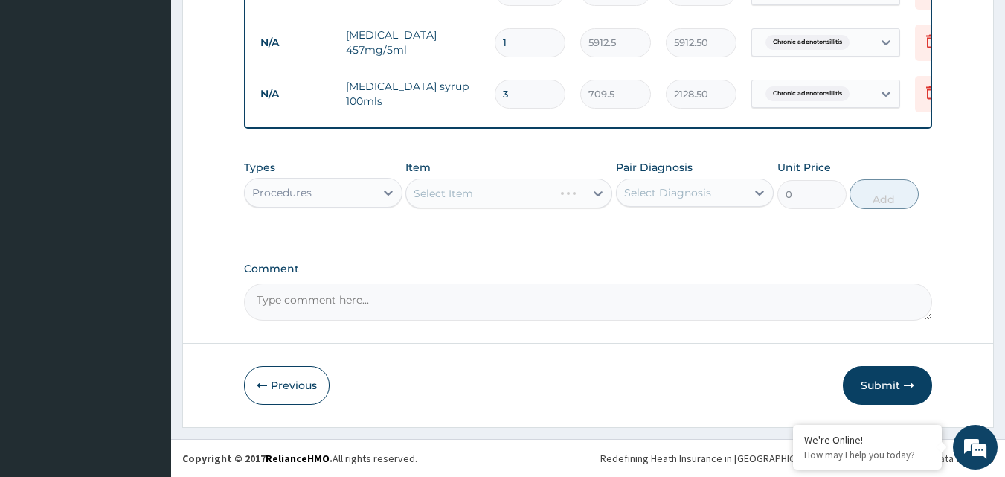
click at [495, 196] on div "Select Item" at bounding box center [508, 193] width 207 height 30
click at [495, 196] on div "Select Item" at bounding box center [495, 193] width 178 height 24
type input "THEAT"
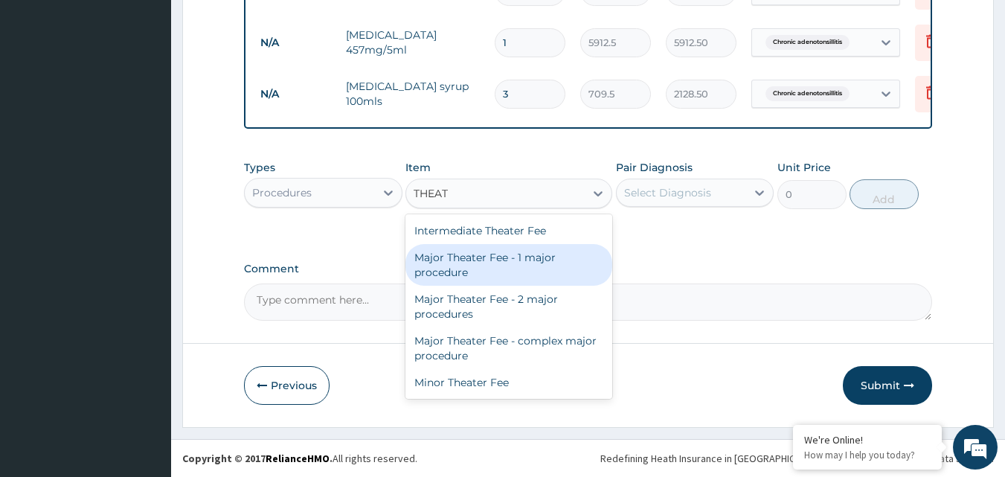
click at [497, 271] on div "Major Theater Fee - 1 major procedure" at bounding box center [508, 265] width 207 height 42
type input "48375"
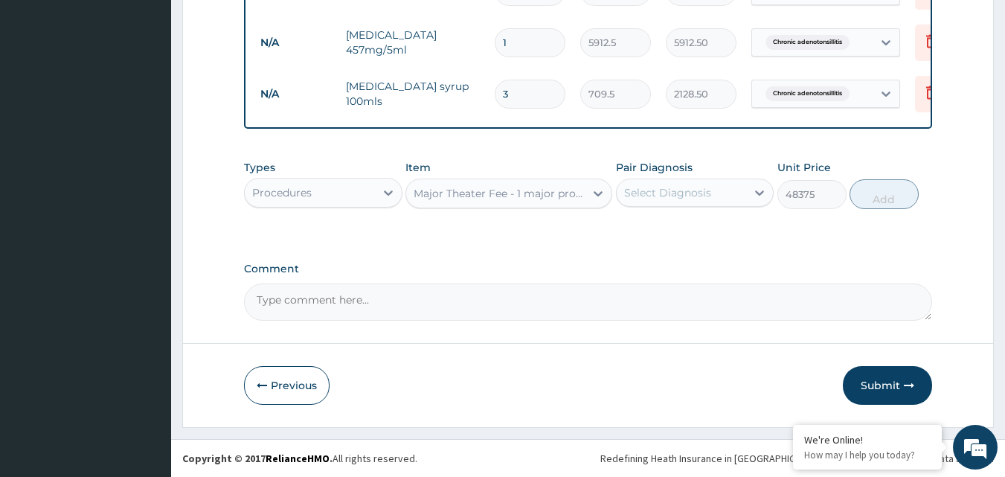
click at [724, 197] on div "Select Diagnosis" at bounding box center [682, 193] width 130 height 24
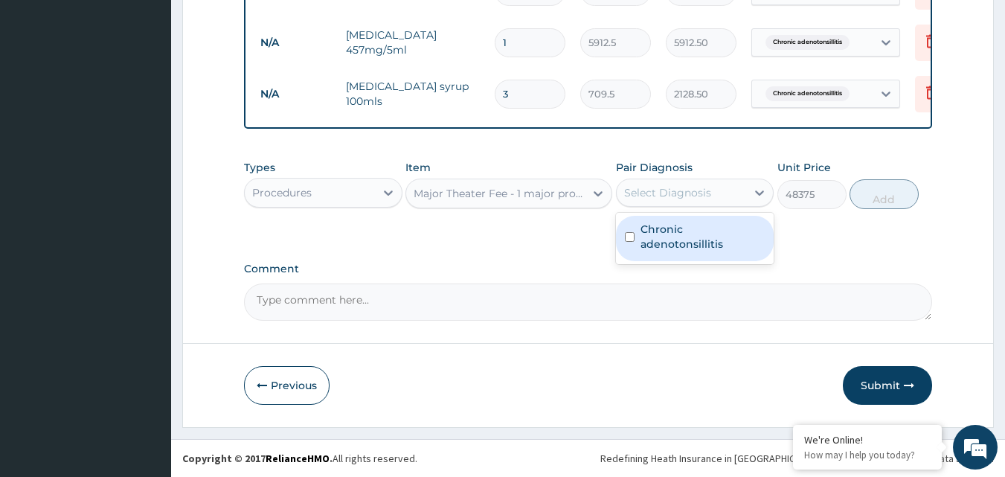
click at [684, 241] on div "Chronic adenotonsillitis" at bounding box center [695, 238] width 158 height 45
checkbox input "true"
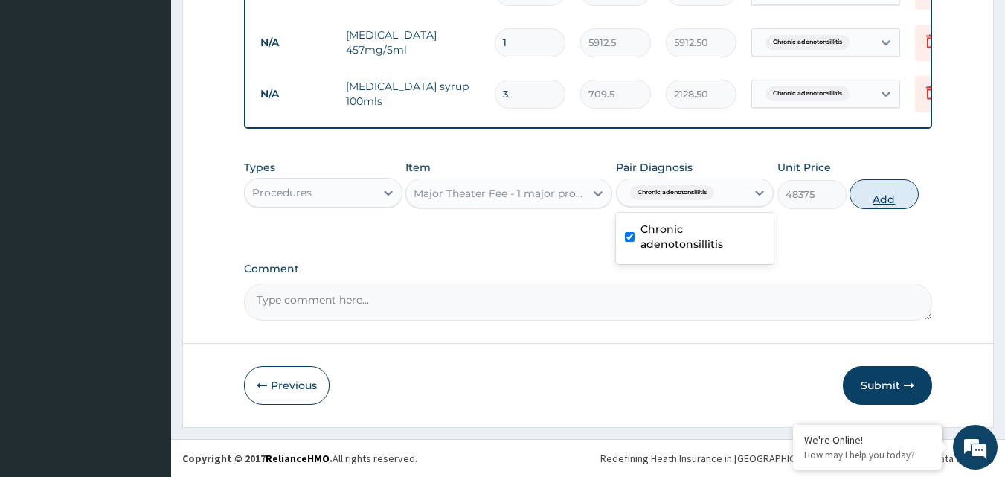
click at [889, 187] on button "Add" at bounding box center [883, 194] width 69 height 30
type input "0"
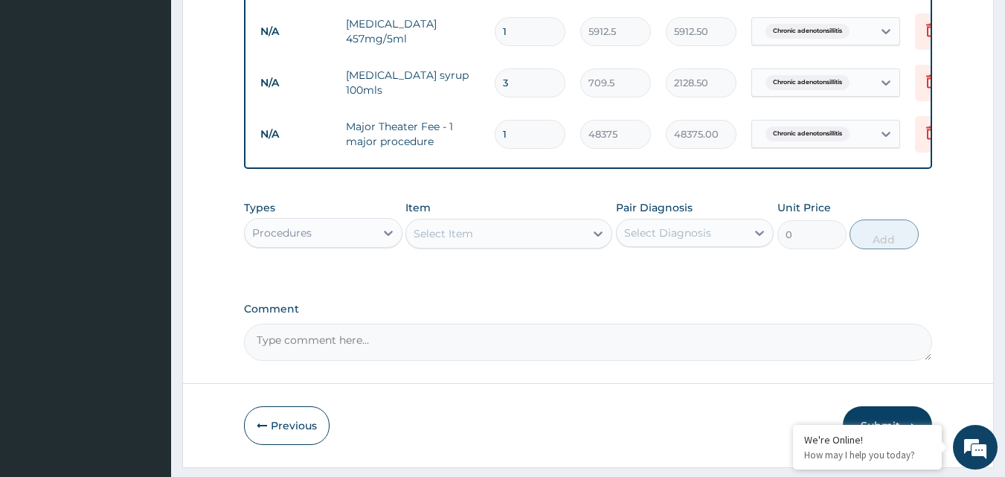
click at [463, 241] on div "Select Item" at bounding box center [443, 233] width 59 height 15
type input "GIV"
click at [333, 242] on div "Procedures" at bounding box center [310, 233] width 130 height 24
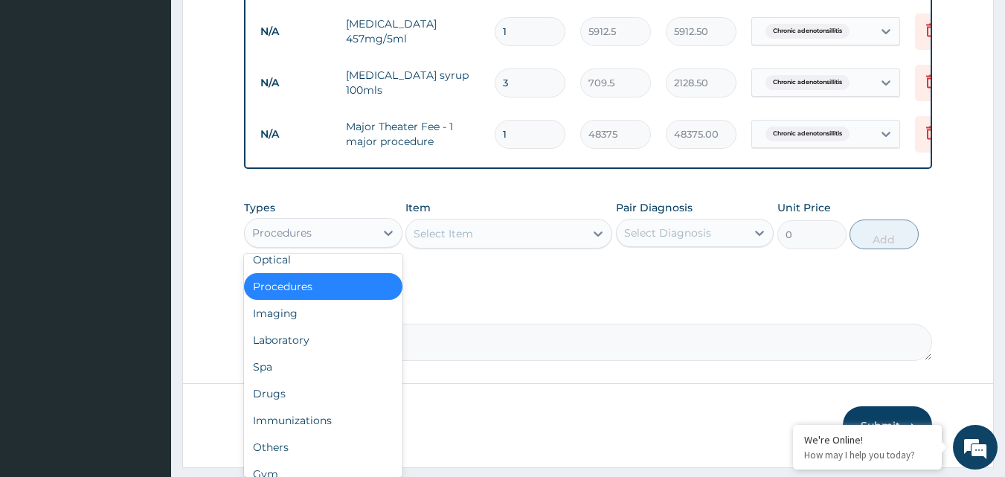
scroll to position [51, 0]
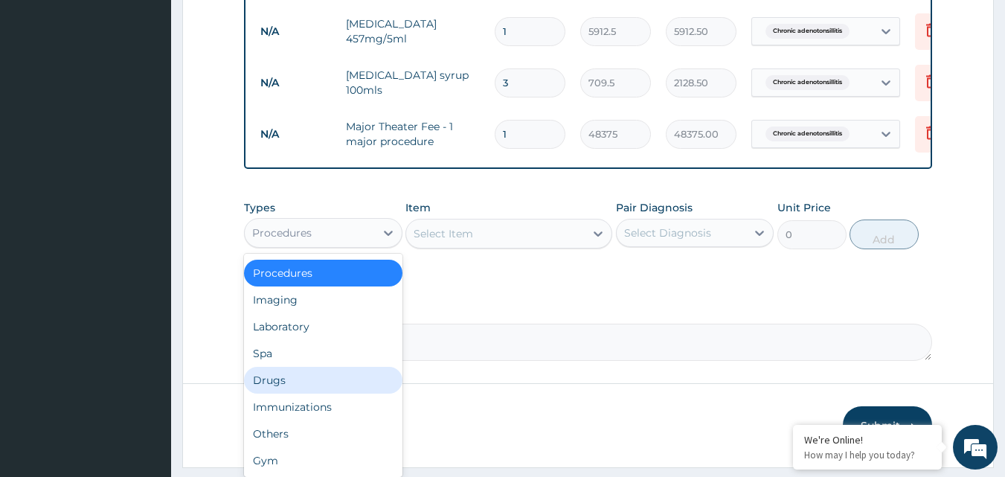
click at [263, 388] on div "Drugs" at bounding box center [323, 380] width 158 height 27
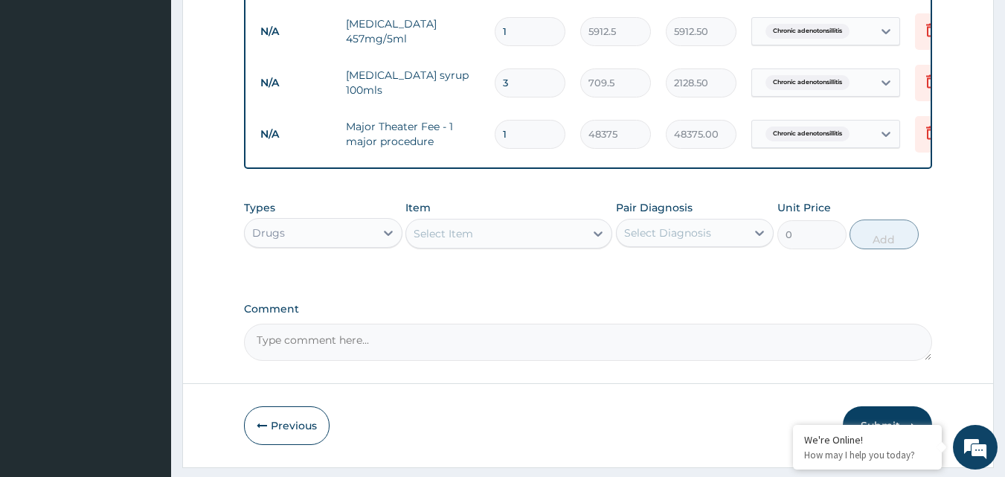
click at [530, 239] on div "Select Item" at bounding box center [495, 234] width 178 height 24
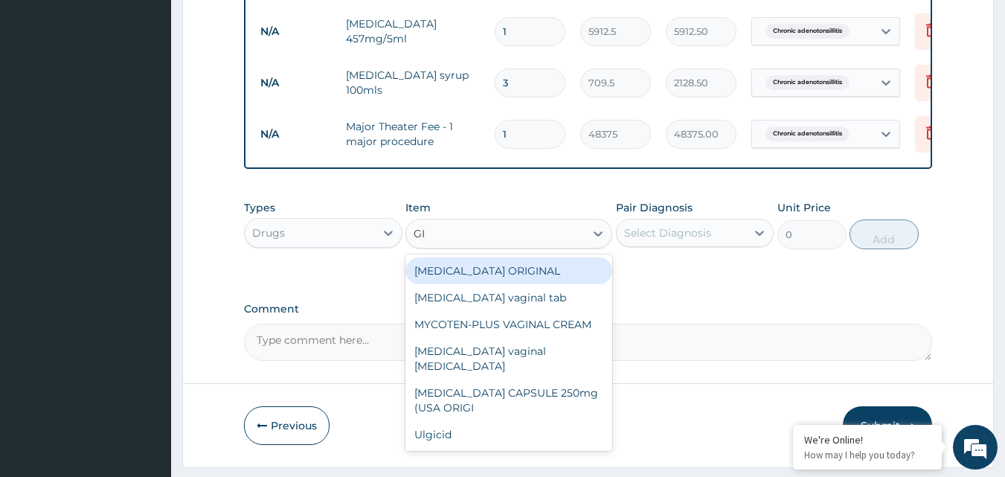
type input "G"
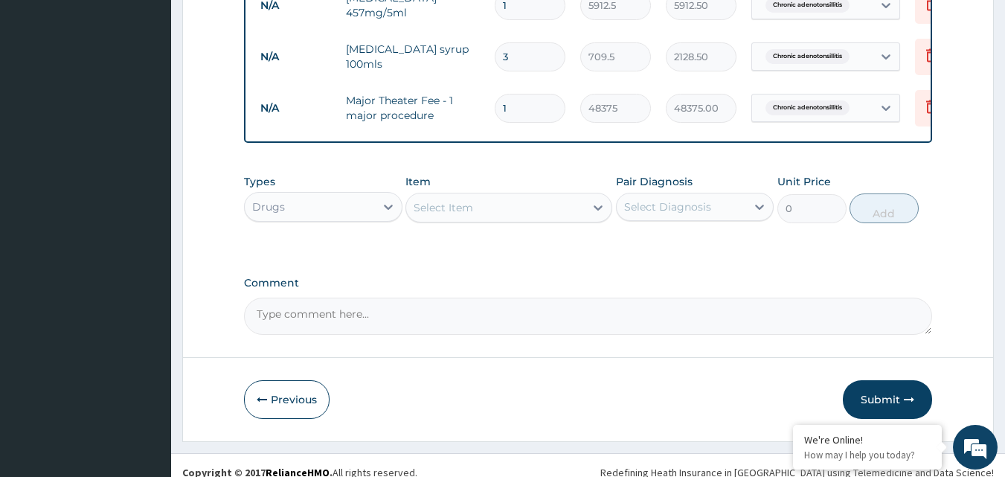
scroll to position [1109, 0]
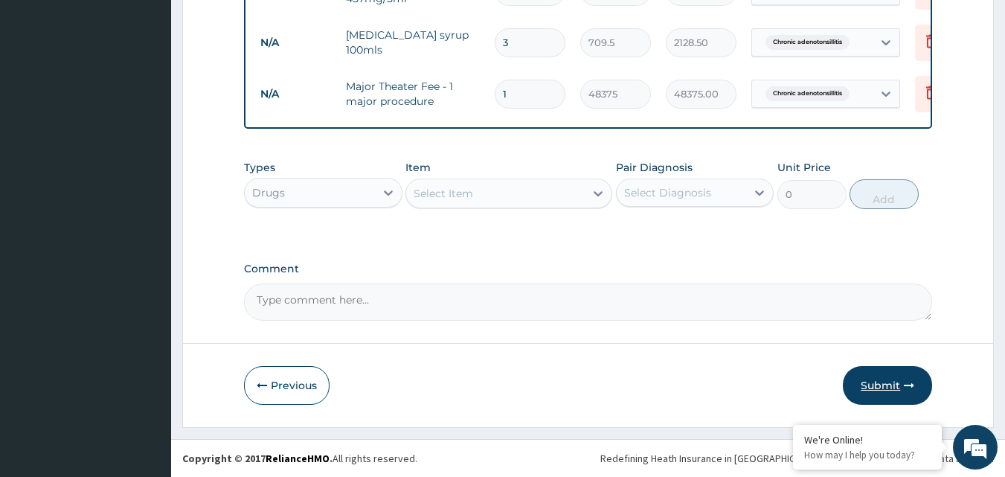
click at [891, 383] on button "Submit" at bounding box center [887, 385] width 89 height 39
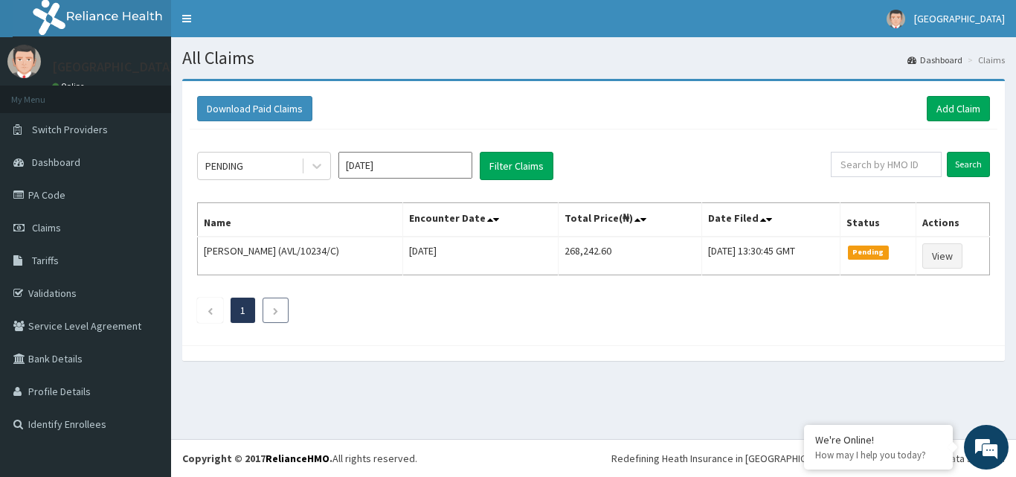
click at [278, 304] on link "Next page" at bounding box center [275, 309] width 7 height 13
click at [515, 165] on button "Filter Claims" at bounding box center [517, 166] width 74 height 28
click at [494, 163] on button "Filter Claims" at bounding box center [517, 166] width 74 height 28
click at [891, 165] on input "text" at bounding box center [886, 164] width 111 height 25
type input "LBP/10314/B"
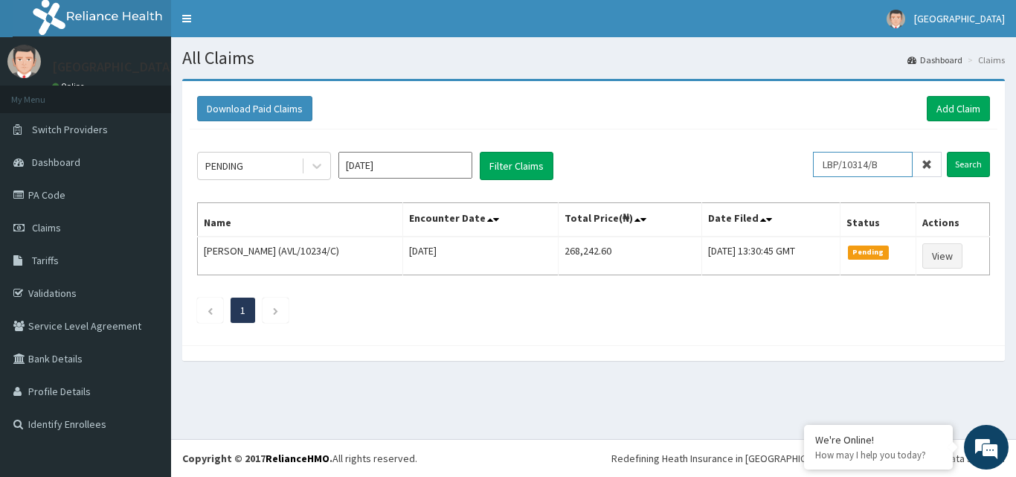
click at [947, 152] on input "Search" at bounding box center [968, 164] width 43 height 25
click at [866, 321] on ul "1" at bounding box center [593, 309] width 793 height 25
